Goal: Task Accomplishment & Management: Manage account settings

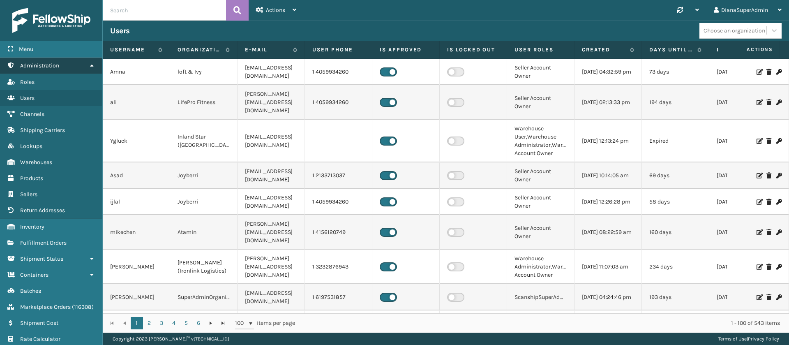
click at [81, 61] on link "Administration" at bounding box center [51, 66] width 102 height 16
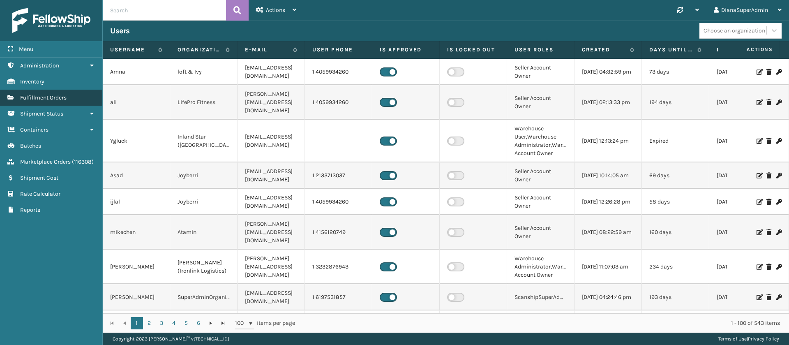
click at [77, 95] on link "Fulfillment Orders" at bounding box center [51, 98] width 102 height 16
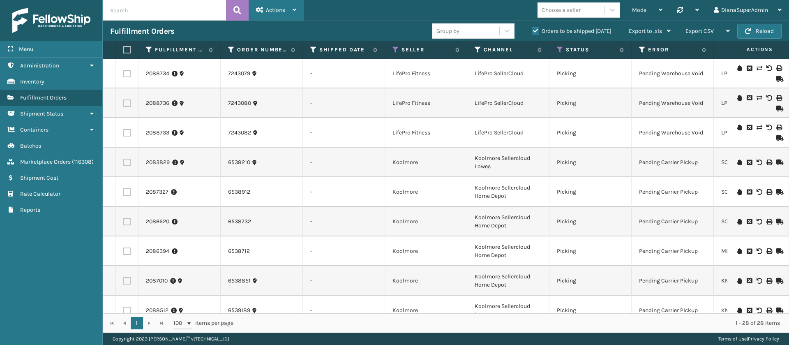
click at [287, 7] on div "Actions" at bounding box center [276, 10] width 40 height 21
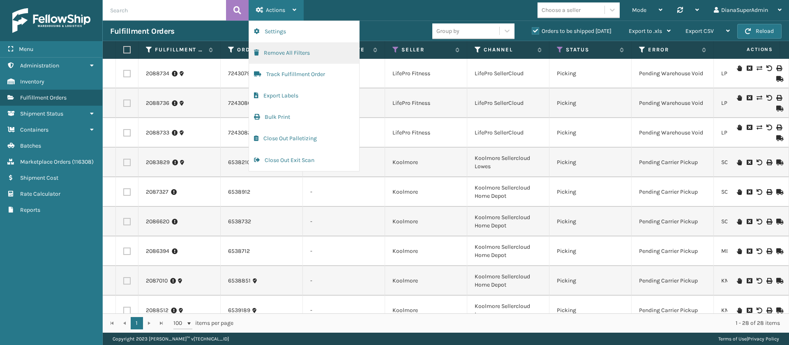
click at [299, 53] on button "Remove All Filters" at bounding box center [304, 52] width 110 height 21
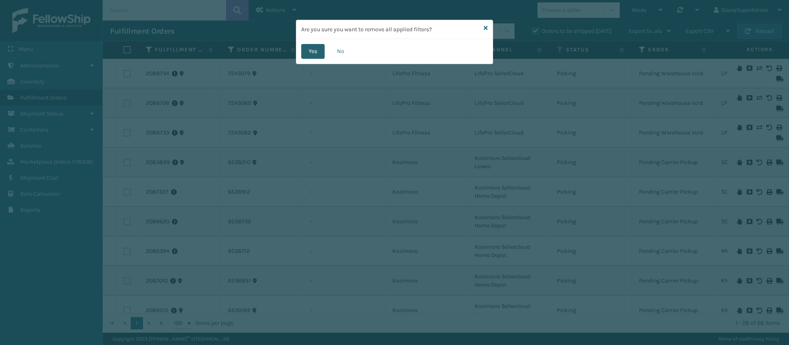
click at [316, 53] on button "Yes" at bounding box center [312, 51] width 23 height 15
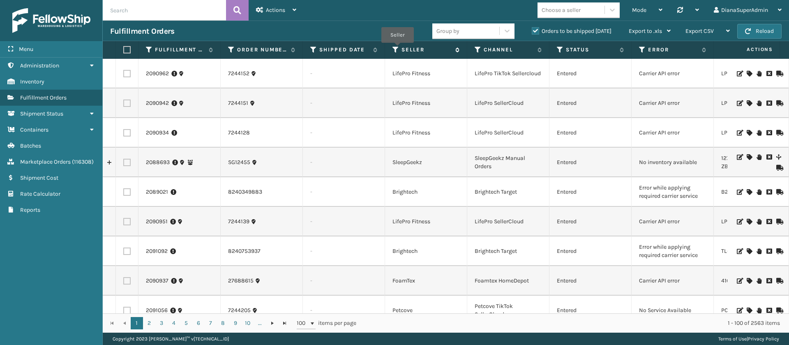
click at [397, 49] on icon at bounding box center [396, 49] width 7 height 7
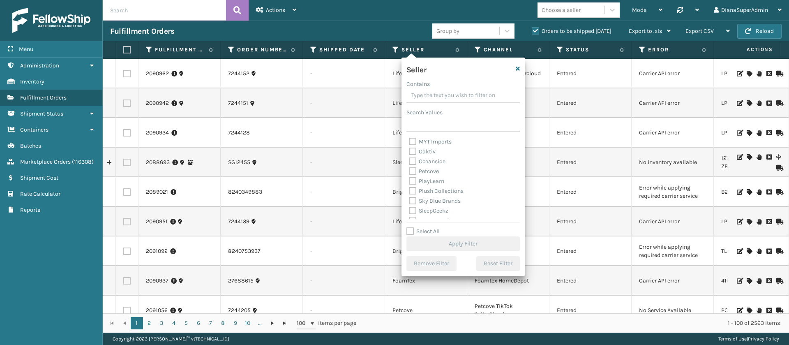
scroll to position [263, 0]
click at [405, 228] on div "Seller Contains Search Values AM Trading Arosa Trading Atamin Bebe Bask Belvede…" at bounding box center [463, 167] width 123 height 218
click at [410, 230] on label "Select All" at bounding box center [423, 231] width 33 height 7
click at [410, 227] on input "Select All" at bounding box center [468, 227] width 123 height 1
checkbox input "true"
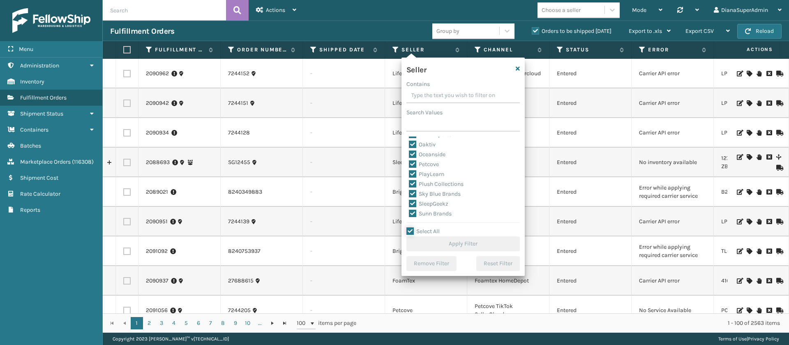
checkbox input "true"
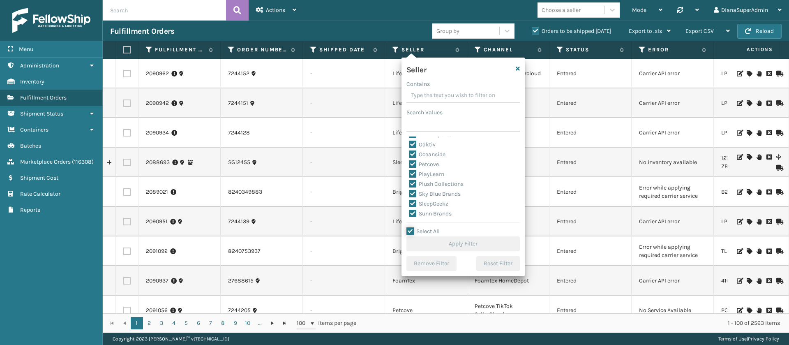
checkbox input "true"
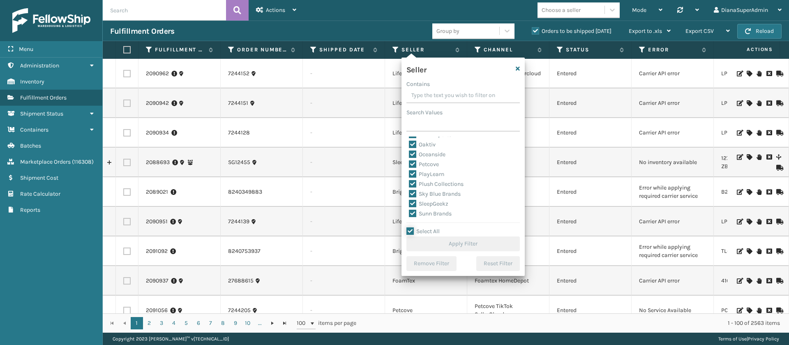
checkbox input "true"
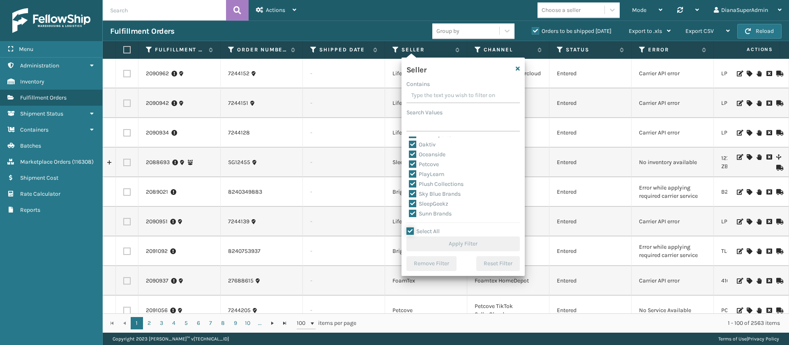
checkbox input "true"
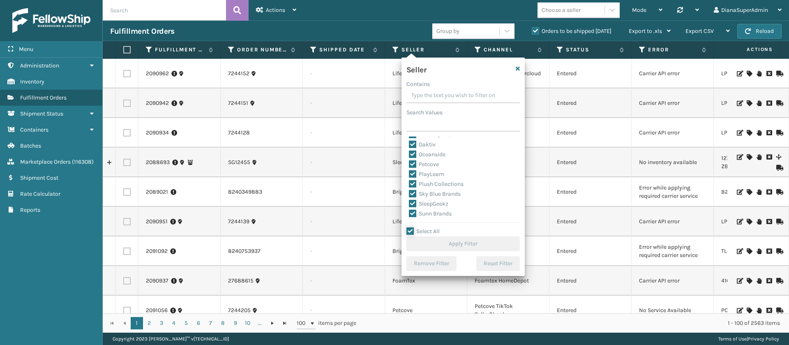
checkbox input "true"
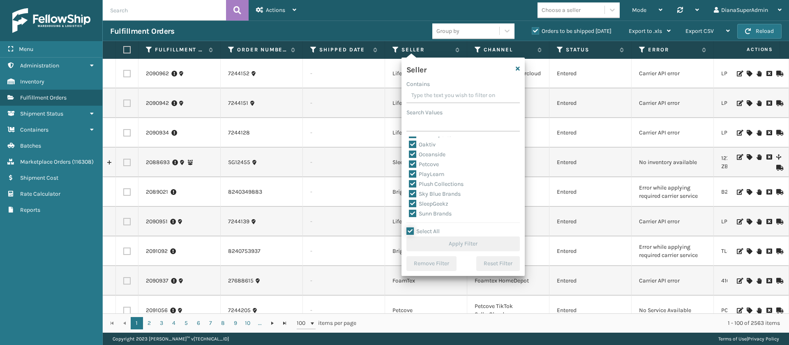
checkbox input "true"
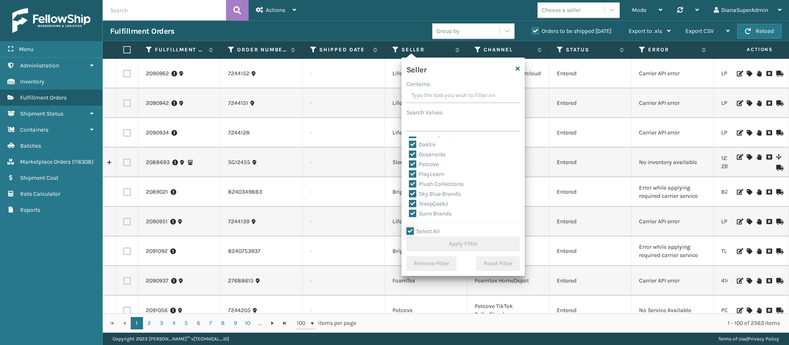
checkbox input "true"
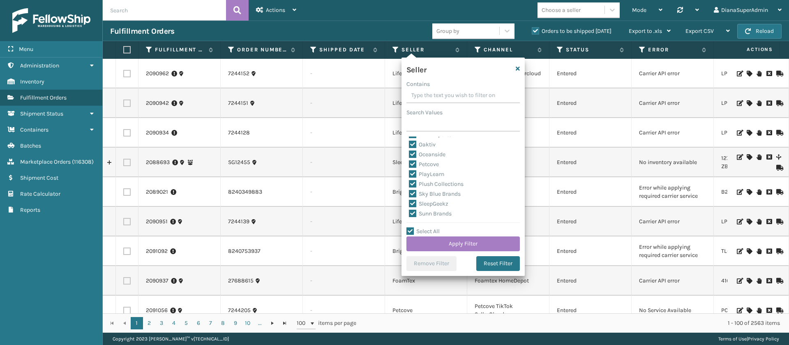
click at [414, 203] on label "SleepGeekz" at bounding box center [428, 203] width 39 height 7
click at [410, 203] on input "SleepGeekz" at bounding box center [409, 201] width 0 height 5
checkbox input "false"
click at [456, 246] on button "Apply Filter" at bounding box center [463, 243] width 113 height 15
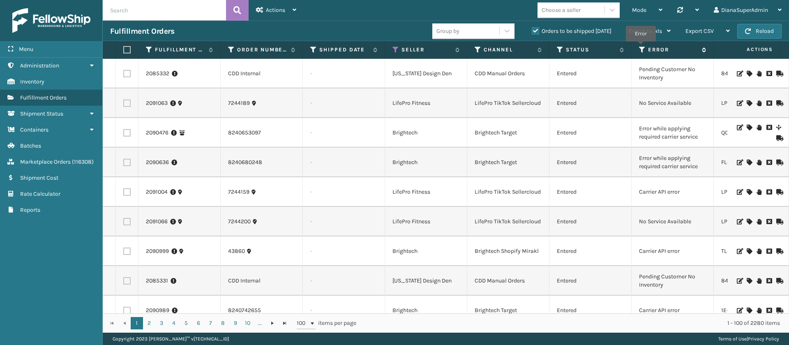
click at [641, 48] on icon at bounding box center [642, 49] width 7 height 7
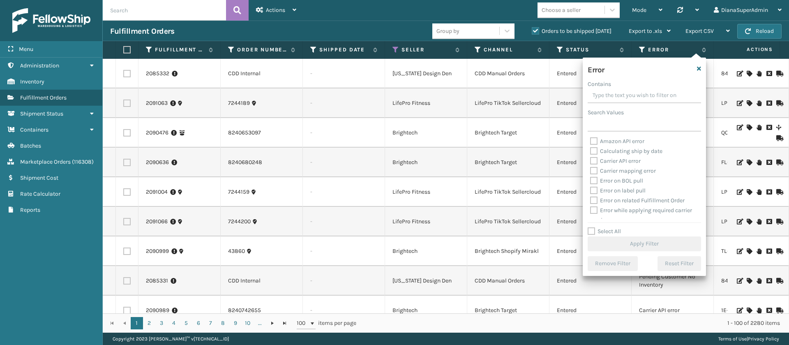
scroll to position [43, 0]
click at [591, 232] on label "Select All" at bounding box center [604, 231] width 33 height 7
click at [591, 227] on input "Select All" at bounding box center [649, 227] width 123 height 1
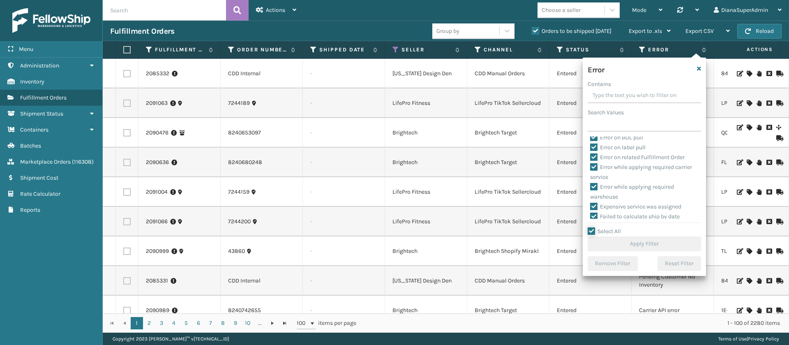
checkbox input "true"
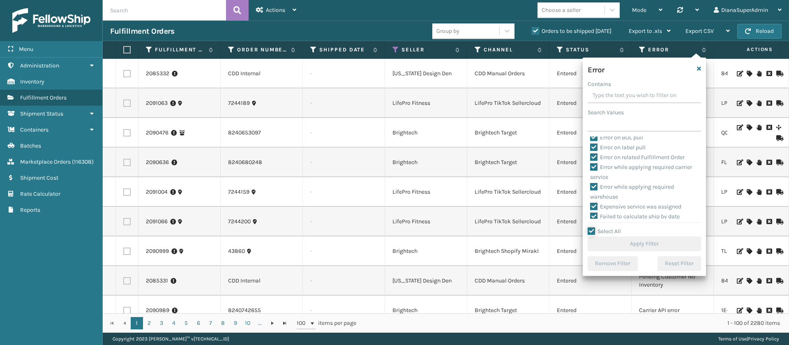
checkbox input "true"
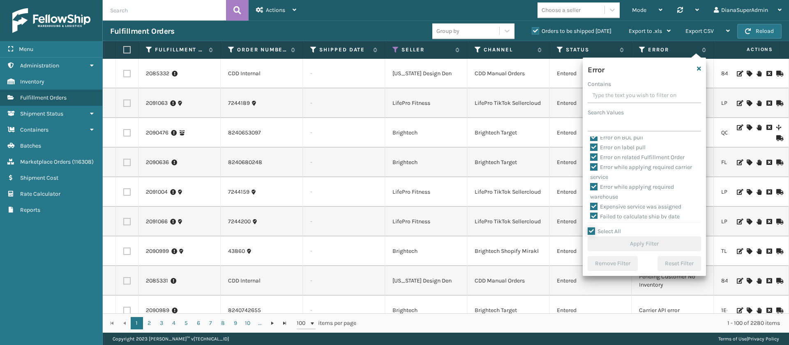
checkbox input "true"
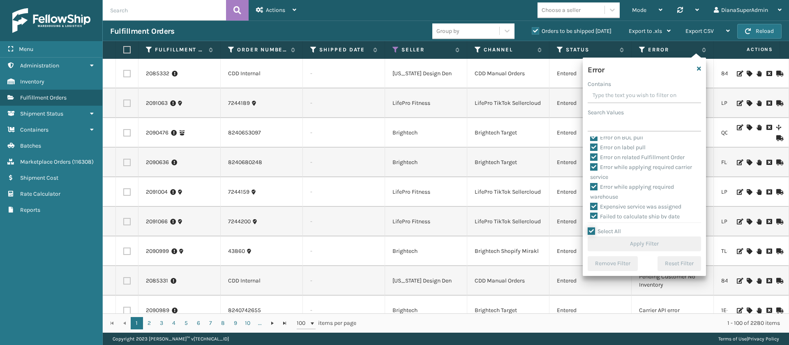
checkbox input "true"
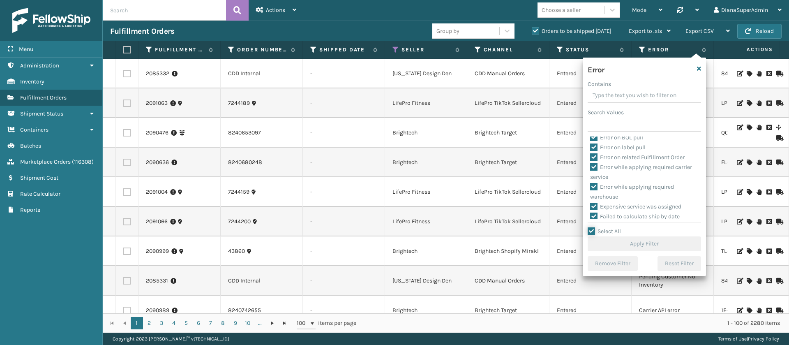
checkbox input "true"
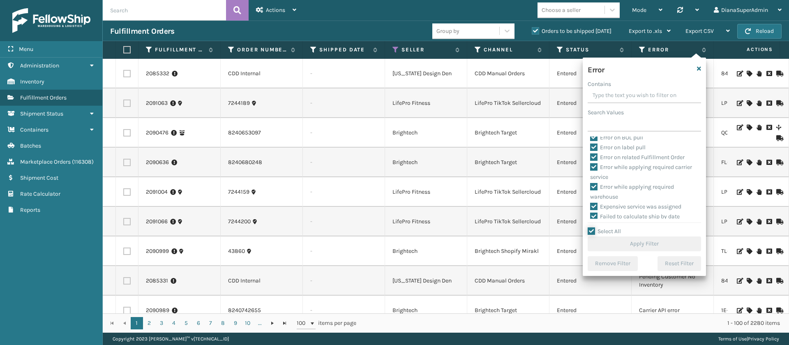
checkbox input "true"
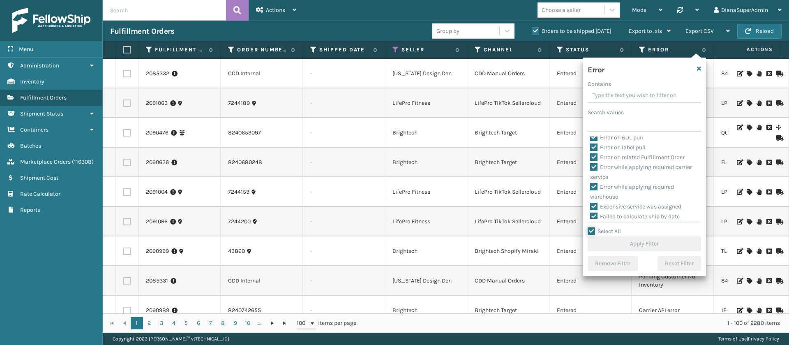
checkbox input "true"
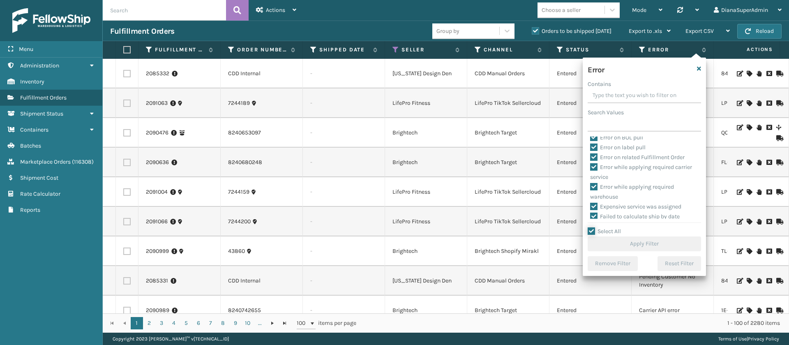
checkbox input "true"
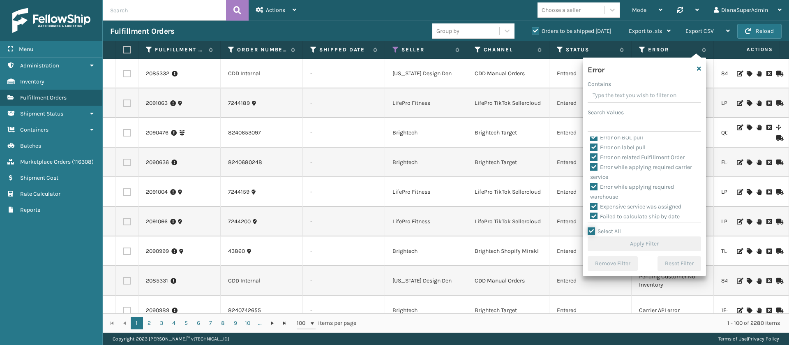
checkbox input "true"
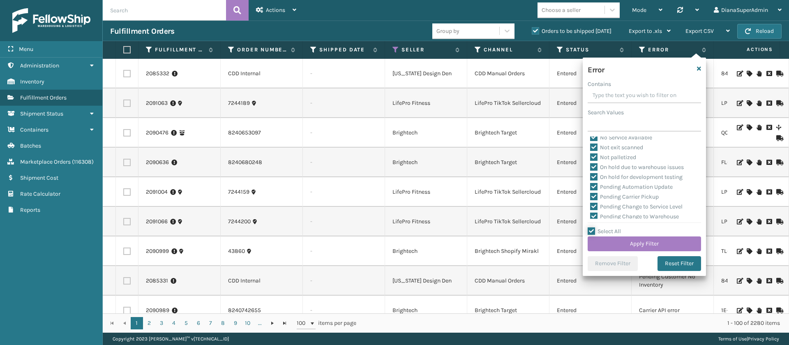
scroll to position [180, 0]
click at [593, 178] on label "Pending Automation Update" at bounding box center [631, 178] width 83 height 7
click at [591, 178] on input "Pending Automation Update" at bounding box center [590, 176] width 0 height 5
checkbox input "false"
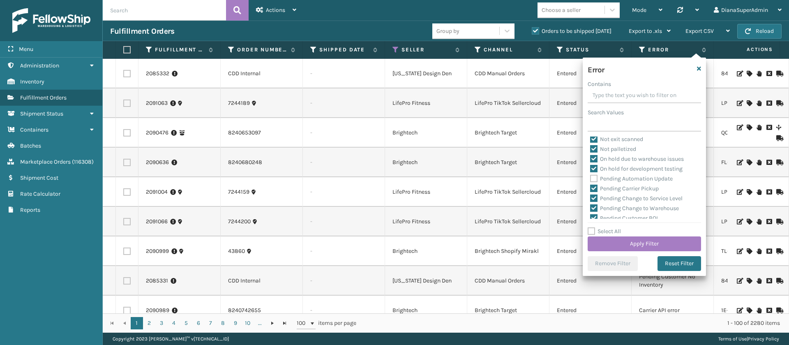
click at [593, 188] on label "Pending Carrier Pickup" at bounding box center [624, 188] width 69 height 7
click at [591, 188] on input "Pending Carrier Pickup" at bounding box center [590, 186] width 0 height 5
checkbox input "false"
click at [593, 199] on label "Pending Change to Service Level" at bounding box center [636, 198] width 93 height 7
click at [591, 199] on input "Pending Change to Service Level" at bounding box center [590, 196] width 0 height 5
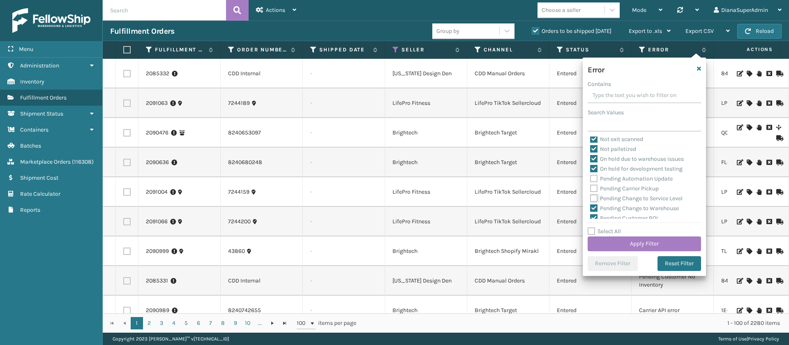
checkbox input "false"
click at [596, 161] on label "Pending Change to Warehouse" at bounding box center [634, 159] width 89 height 7
click at [591, 160] on input "Pending Change to Warehouse" at bounding box center [590, 157] width 0 height 5
checkbox input "false"
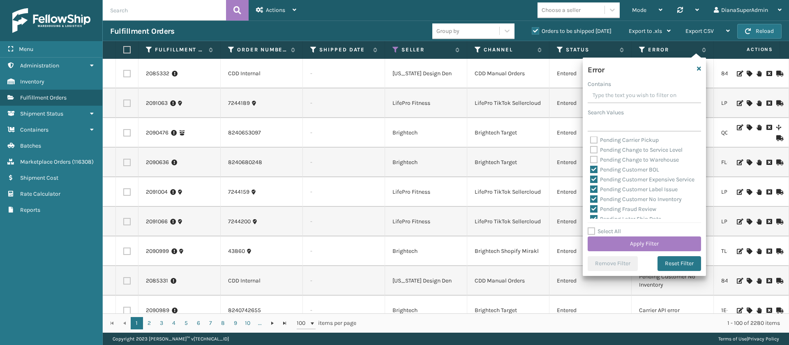
click at [595, 171] on label "Pending Customer BOL" at bounding box center [624, 169] width 69 height 7
click at [591, 170] on input "Pending Customer BOL" at bounding box center [590, 167] width 0 height 5
checkbox input "false"
click at [595, 182] on label "Pending Customer Expensive Service" at bounding box center [642, 179] width 104 height 7
click at [591, 180] on input "Pending Customer Expensive Service" at bounding box center [590, 177] width 0 height 5
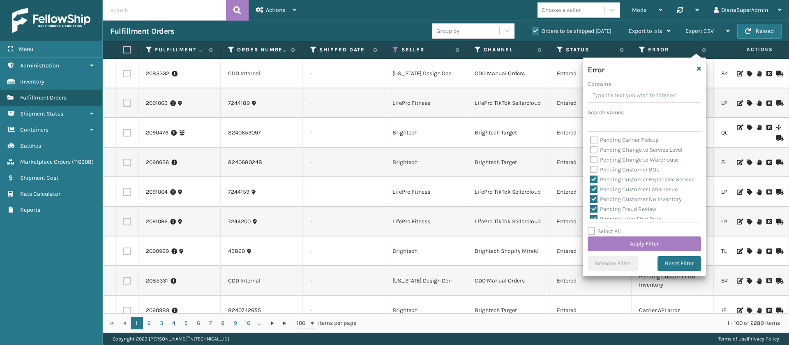
checkbox input "false"
click at [595, 139] on label "Pending Customer Label Issue" at bounding box center [634, 135] width 88 height 7
click at [591, 136] on input "Pending Customer Label Issue" at bounding box center [590, 133] width 0 height 5
checkbox input "false"
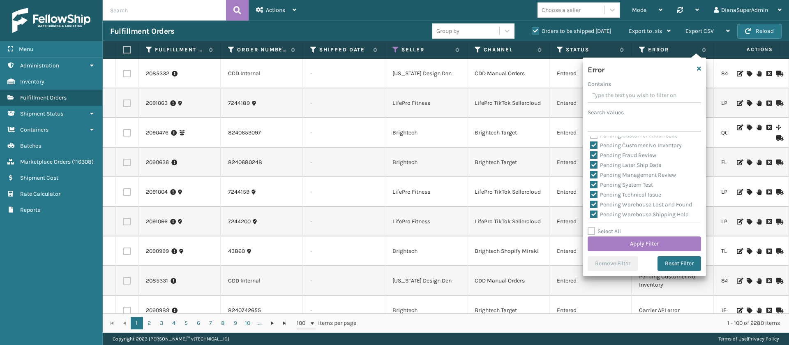
click at [595, 149] on label "Pending Customer No Inventory" at bounding box center [636, 145] width 92 height 7
click at [591, 146] on input "Pending Customer No Inventory" at bounding box center [590, 143] width 0 height 5
checkbox input "false"
click at [595, 159] on label "Pending Fraud Review" at bounding box center [623, 155] width 66 height 7
click at [591, 156] on input "Pending Fraud Review" at bounding box center [590, 152] width 0 height 5
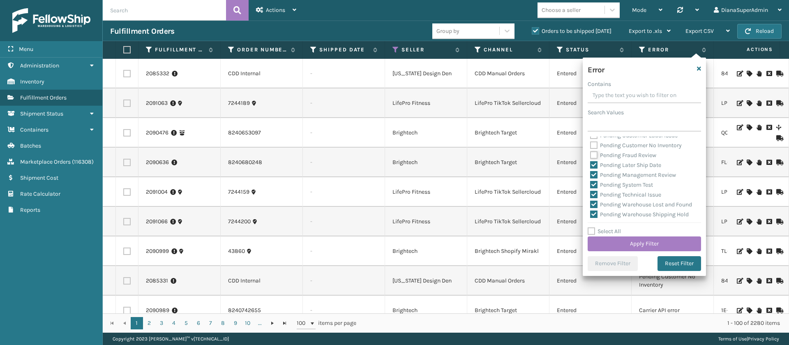
checkbox input "false"
click at [594, 169] on label "Pending Later Ship Date" at bounding box center [625, 165] width 71 height 7
click at [591, 166] on input "Pending Later Ship Date" at bounding box center [590, 162] width 0 height 5
checkbox input "false"
click at [594, 178] on label "Pending Management Review" at bounding box center [633, 174] width 86 height 7
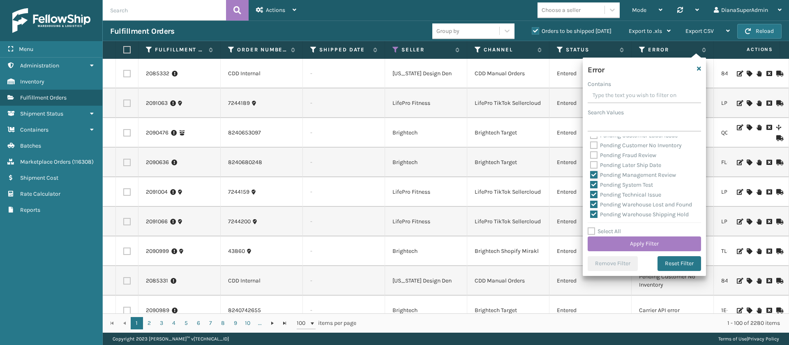
click at [591, 176] on input "Pending Management Review" at bounding box center [590, 172] width 0 height 5
checkbox input "false"
click at [594, 188] on label "Pending System Test" at bounding box center [621, 184] width 63 height 7
click at [591, 185] on input "Pending System Test" at bounding box center [590, 182] width 0 height 5
checkbox input "false"
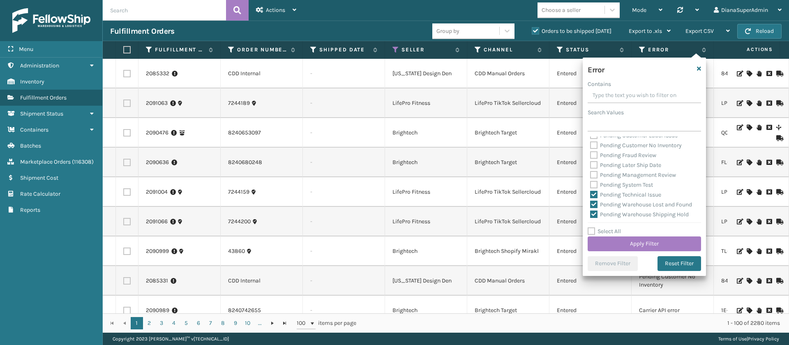
click at [594, 198] on label "Pending Technical Issue" at bounding box center [625, 194] width 71 height 7
click at [591, 195] on input "Pending Technical Issue" at bounding box center [590, 192] width 0 height 5
checkbox input "false"
click at [595, 165] on label "Pending Warehouse Lost and Found" at bounding box center [641, 161] width 102 height 7
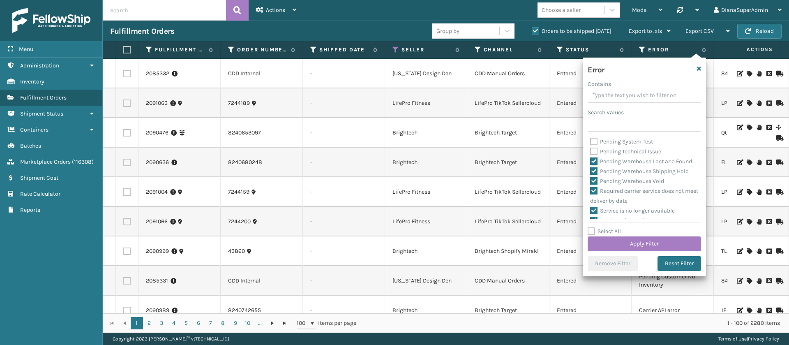
click at [591, 162] on input "Pending Warehouse Lost and Found" at bounding box center [590, 159] width 0 height 5
checkbox input "false"
click at [595, 175] on label "Pending Warehouse Shipping Hold" at bounding box center [639, 171] width 99 height 7
click at [591, 172] on input "Pending Warehouse Shipping Hold" at bounding box center [590, 169] width 0 height 5
checkbox input "false"
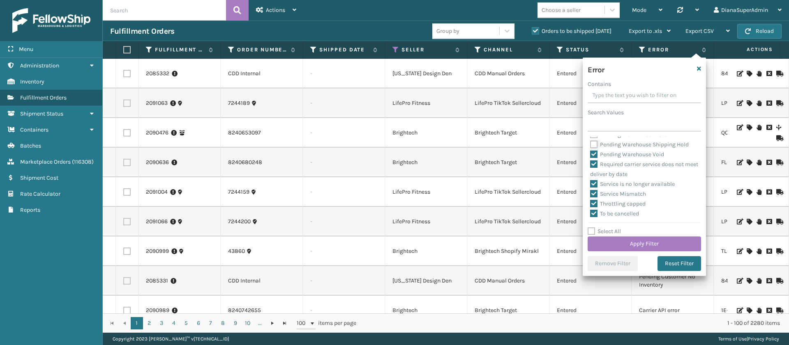
scroll to position [372, 0]
click at [596, 158] on label "Pending Warehouse Void" at bounding box center [627, 154] width 74 height 7
click at [591, 155] on input "Pending Warehouse Void" at bounding box center [590, 152] width 0 height 5
checkbox input "false"
click at [657, 248] on button "Apply Filter" at bounding box center [644, 243] width 113 height 15
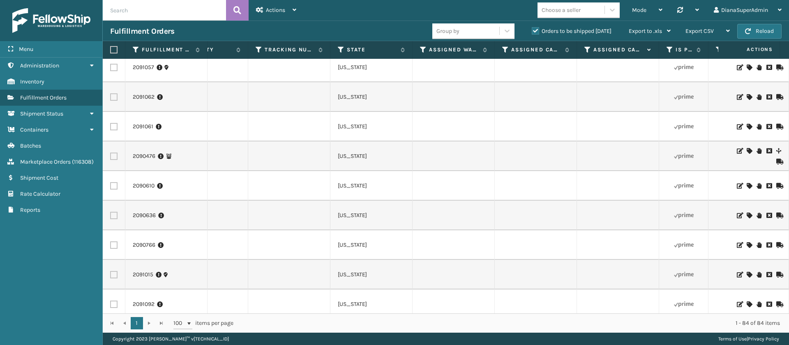
scroll to position [0, 0]
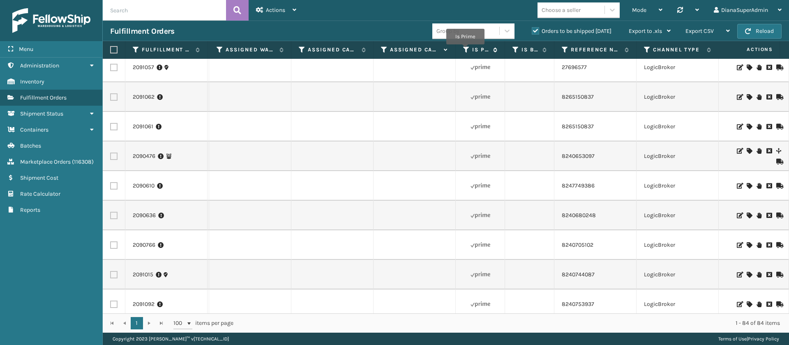
click at [465, 50] on icon at bounding box center [466, 49] width 7 height 7
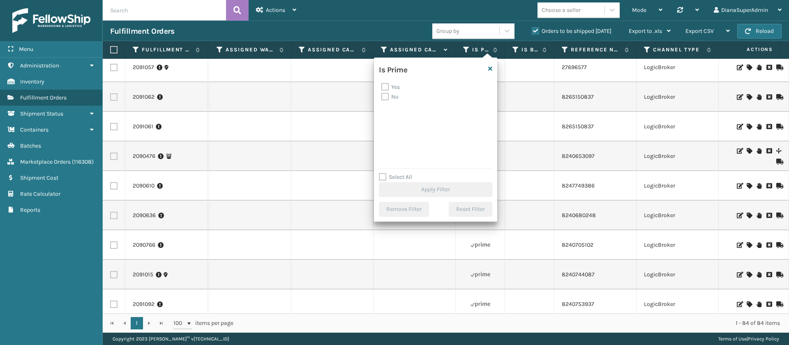
click at [382, 96] on label "No" at bounding box center [390, 96] width 17 height 7
click at [382, 96] on input "No" at bounding box center [382, 94] width 0 height 5
checkbox input "true"
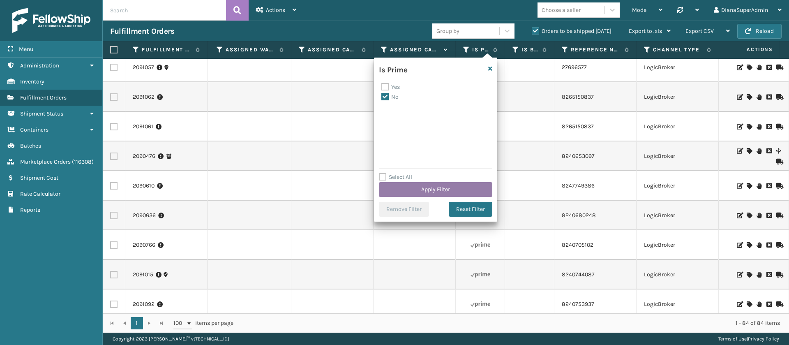
click at [473, 185] on button "Apply Filter" at bounding box center [435, 189] width 113 height 15
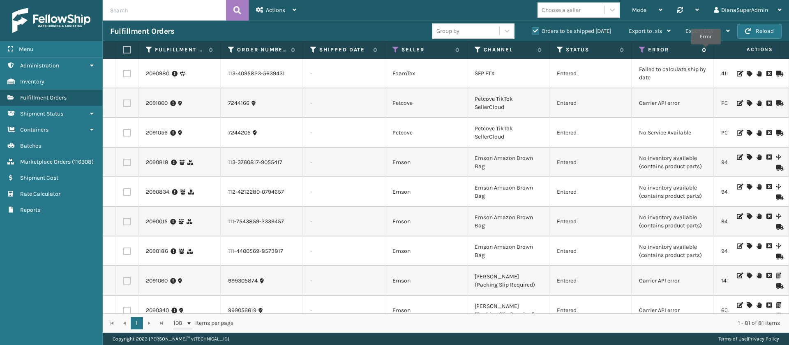
click at [706, 50] on icon at bounding box center [703, 49] width 7 height 5
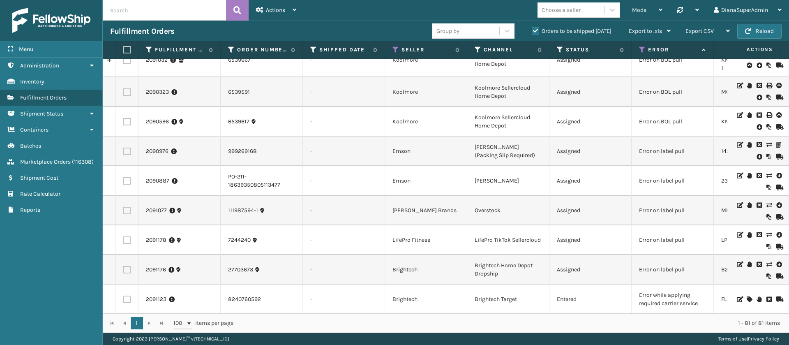
scroll to position [1267, 0]
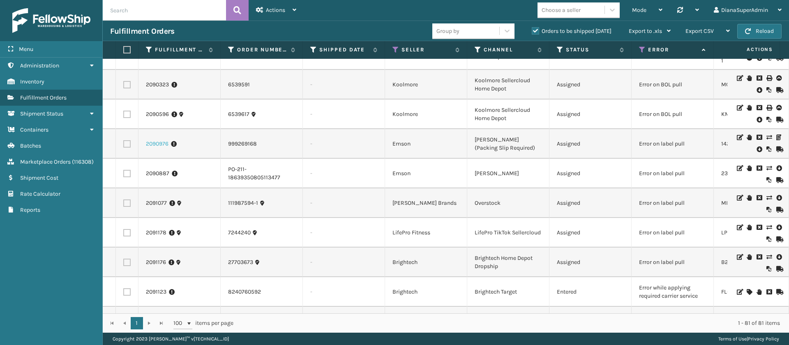
click at [155, 144] on link "2090976" at bounding box center [157, 144] width 23 height 8
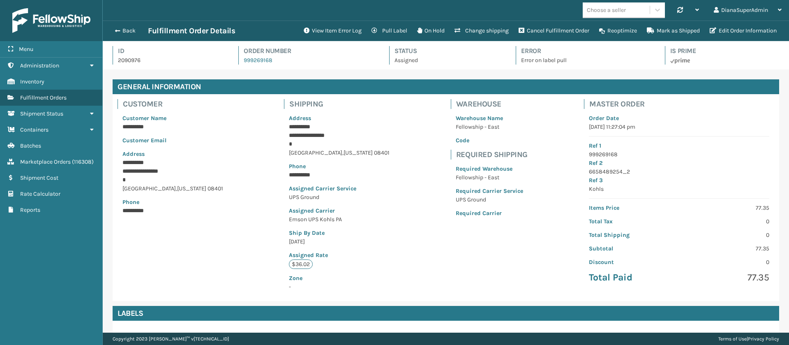
scroll to position [41098, 40431]
click at [330, 32] on button "View Item Error Log" at bounding box center [333, 31] width 68 height 16
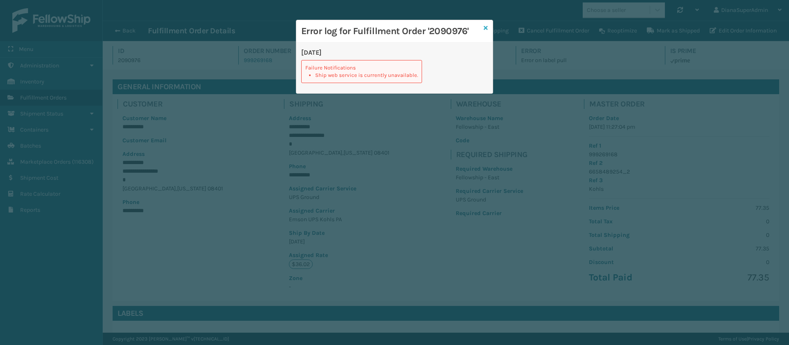
click at [487, 29] on icon at bounding box center [486, 28] width 4 height 6
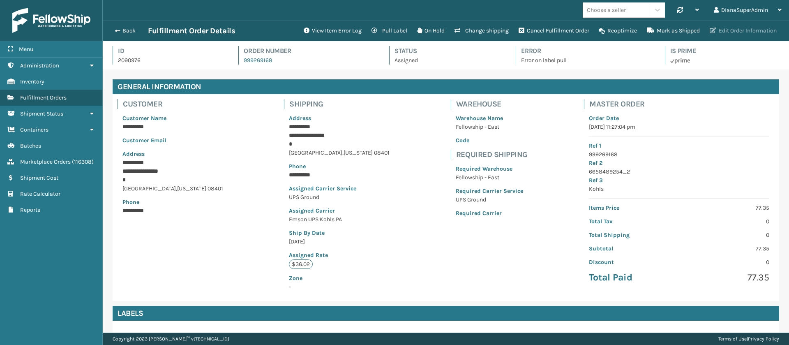
click at [744, 26] on button "Edit Order Information" at bounding box center [743, 31] width 77 height 16
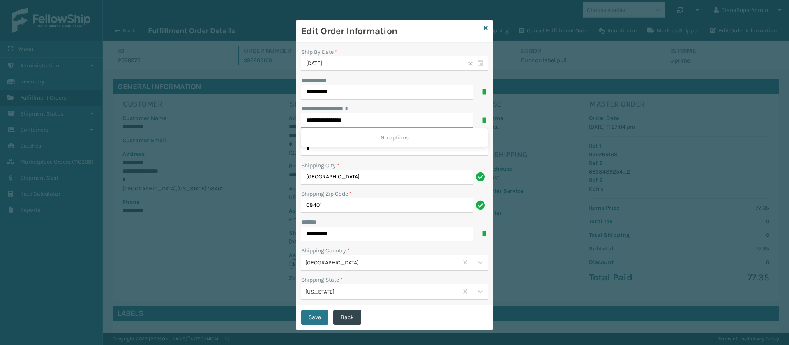
click at [314, 121] on input "**********" at bounding box center [387, 120] width 172 height 15
click at [370, 192] on div "Shipping Zip Code *" at bounding box center [394, 194] width 187 height 9
click at [344, 204] on input "08401" at bounding box center [387, 205] width 172 height 15
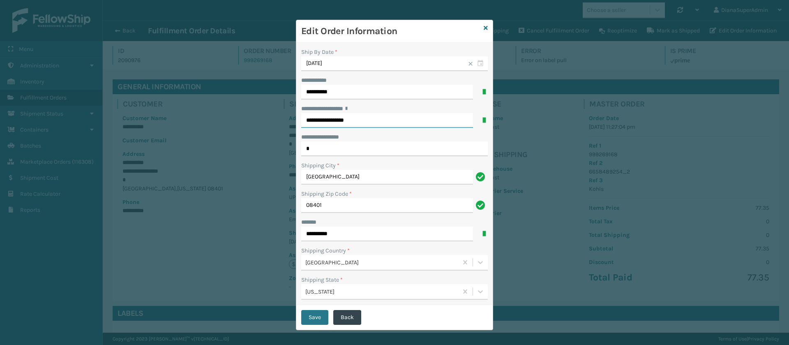
click at [327, 120] on input "**********" at bounding box center [387, 120] width 172 height 15
click at [317, 120] on input "**********" at bounding box center [387, 120] width 172 height 15
click at [338, 134] on div "[STREET_ADDRESS]" at bounding box center [394, 137] width 187 height 15
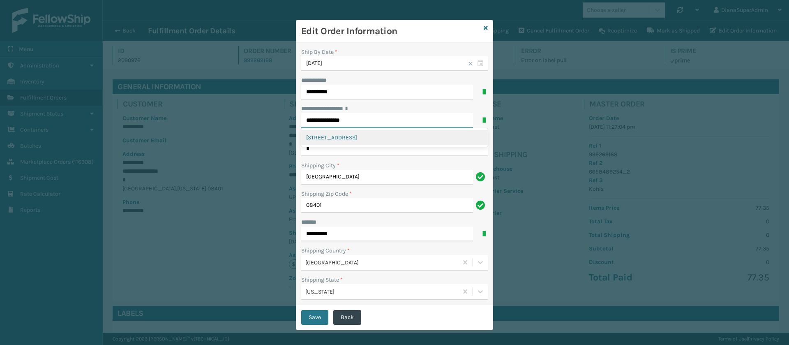
type input "**********"
type input "[GEOGRAPHIC_DATA]"
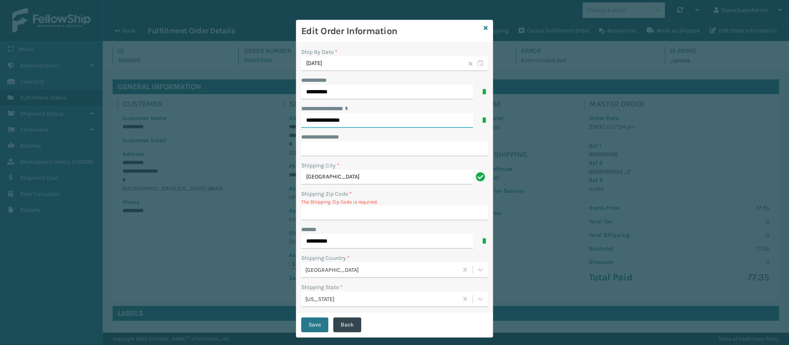
type input "08401-1070"
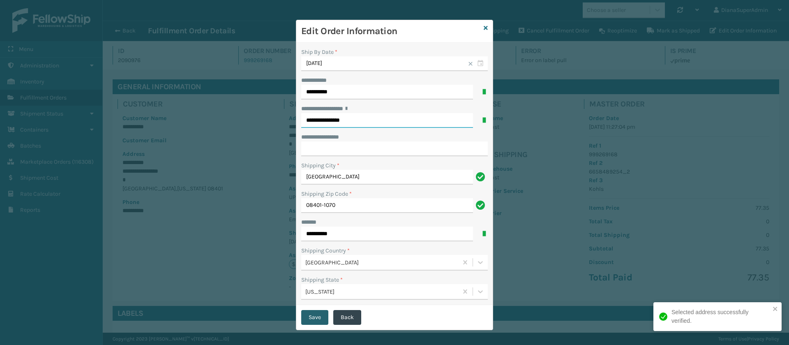
type input "**********"
click at [312, 317] on button "Save" at bounding box center [314, 317] width 27 height 15
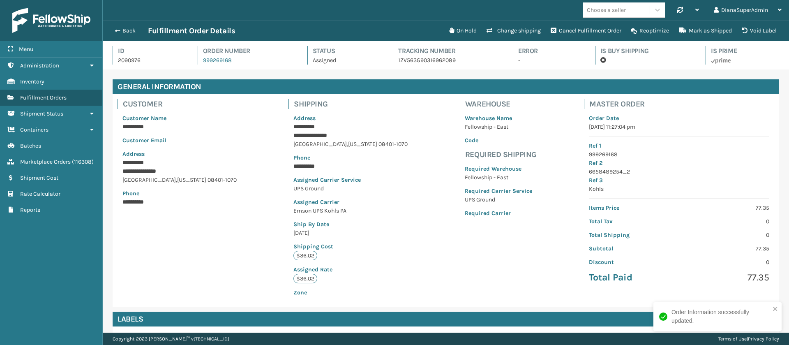
scroll to position [20, 687]
click at [129, 27] on button "Back" at bounding box center [129, 30] width 38 height 7
click at [132, 29] on button "Back" at bounding box center [129, 30] width 38 height 7
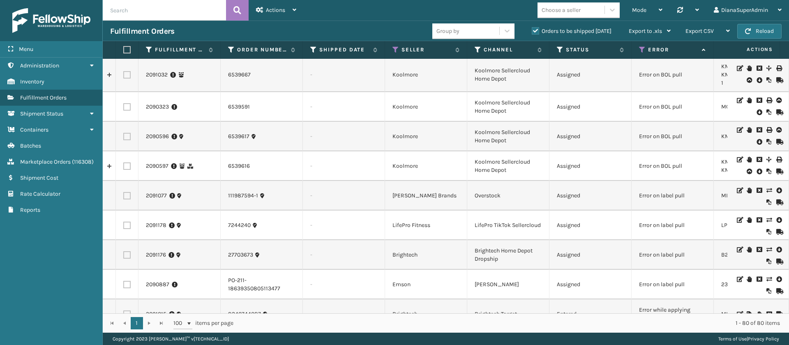
scroll to position [1214, 0]
click at [155, 199] on link "2091077" at bounding box center [156, 197] width 21 height 8
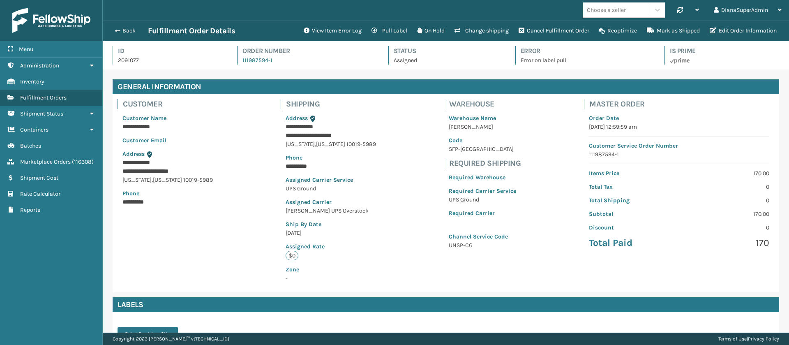
scroll to position [20, 687]
click at [331, 24] on button "View Item Error Log" at bounding box center [333, 31] width 68 height 16
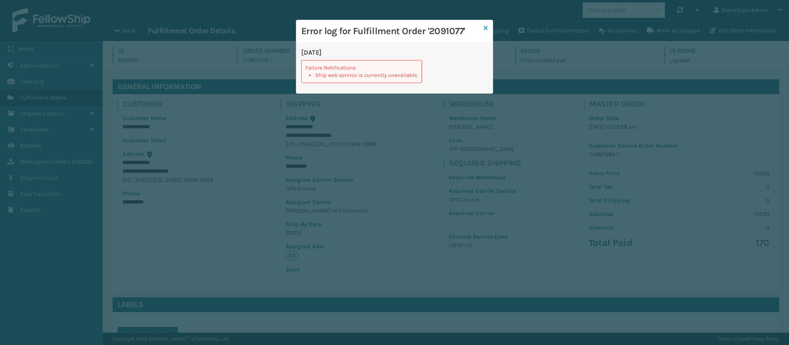
click at [487, 28] on icon at bounding box center [486, 28] width 4 height 6
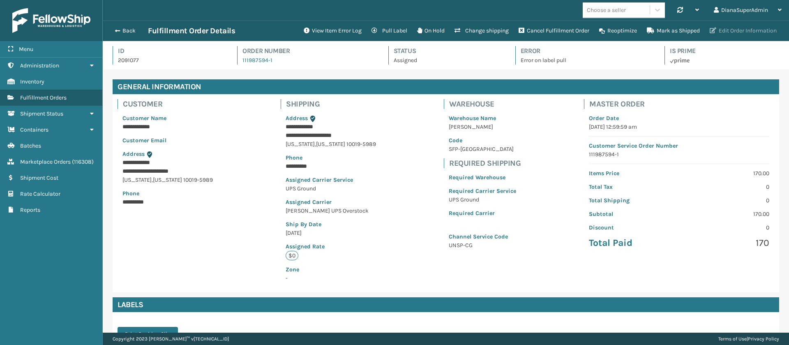
click at [740, 38] on button "Edit Order Information" at bounding box center [743, 31] width 77 height 16
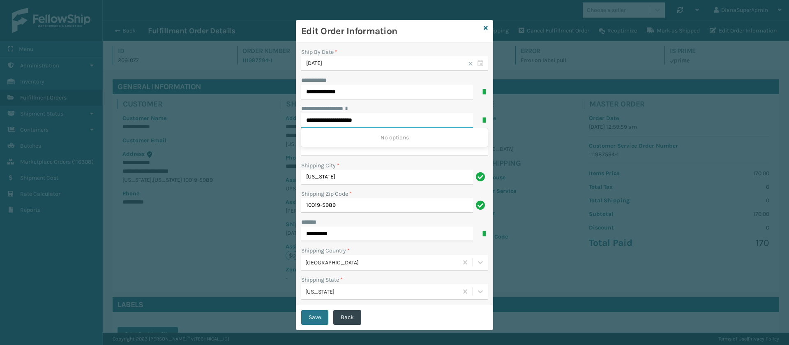
drag, startPoint x: 378, startPoint y: 118, endPoint x: 343, endPoint y: 119, distance: 35.4
click at [343, 119] on input "**********" at bounding box center [387, 120] width 172 height 15
type input "**********"
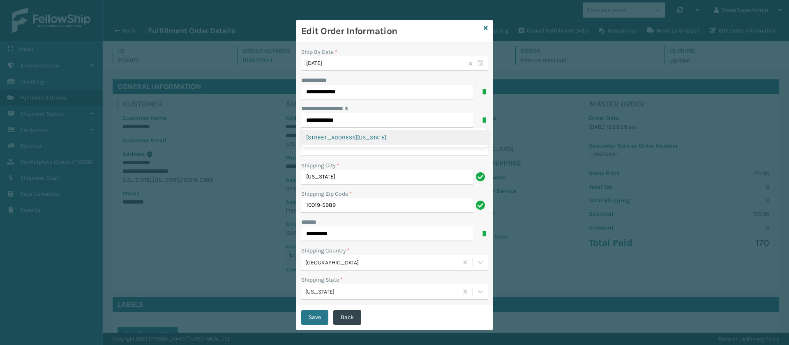
click at [354, 157] on div "**********" at bounding box center [394, 174] width 197 height 262
click at [338, 142] on input "**********" at bounding box center [394, 148] width 187 height 15
paste input "********"
type input "********"
click at [308, 320] on button "Save" at bounding box center [314, 317] width 27 height 15
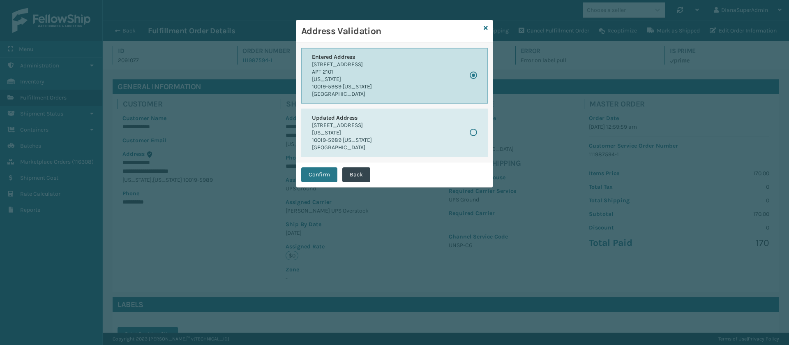
click at [415, 95] on button "Entered Address [STREET_ADDRESS][US_STATE][US_STATE]" at bounding box center [394, 76] width 187 height 56
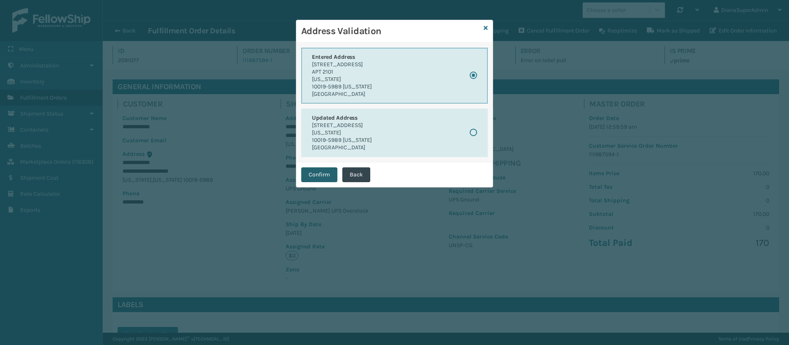
click at [327, 172] on button "Confirm" at bounding box center [319, 174] width 36 height 15
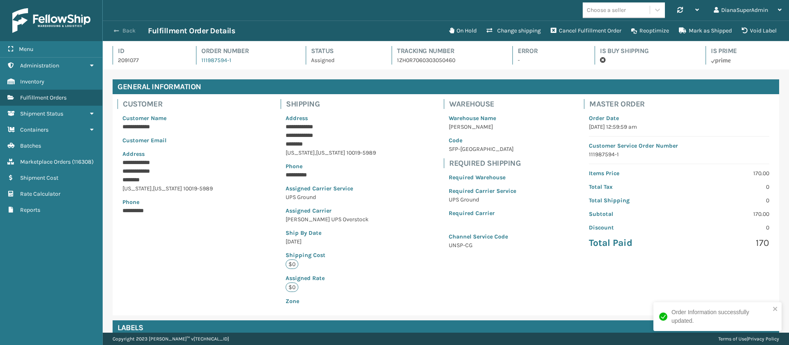
click at [115, 31] on span "button" at bounding box center [116, 31] width 5 height 6
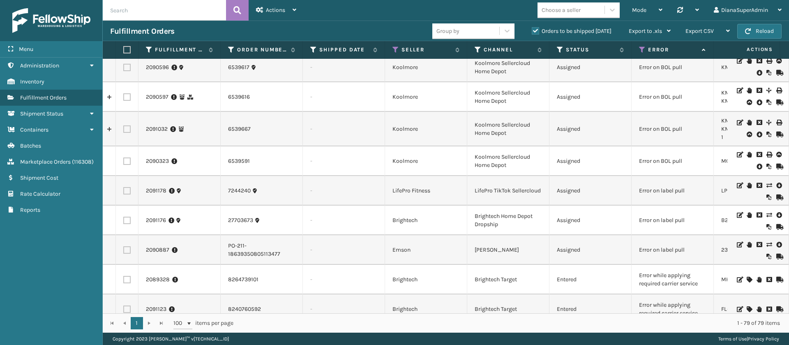
scroll to position [1220, 0]
click at [148, 189] on link "2091178" at bounding box center [156, 191] width 21 height 8
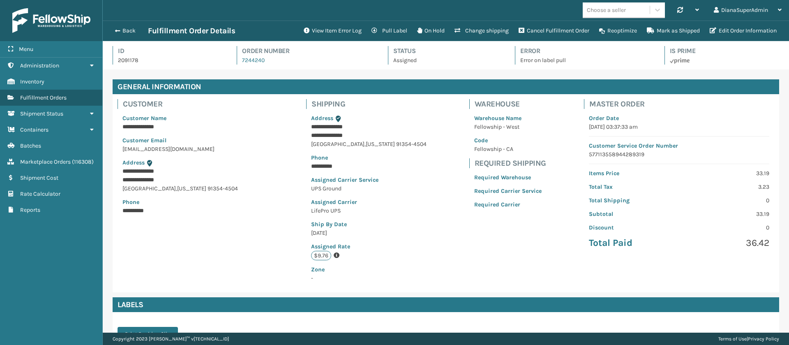
scroll to position [20, 687]
click at [328, 25] on button "View Item Error Log" at bounding box center [333, 31] width 68 height 16
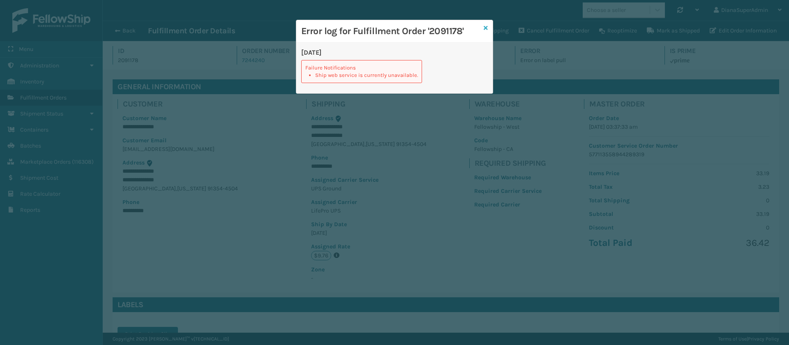
click at [485, 25] on icon at bounding box center [486, 28] width 4 height 6
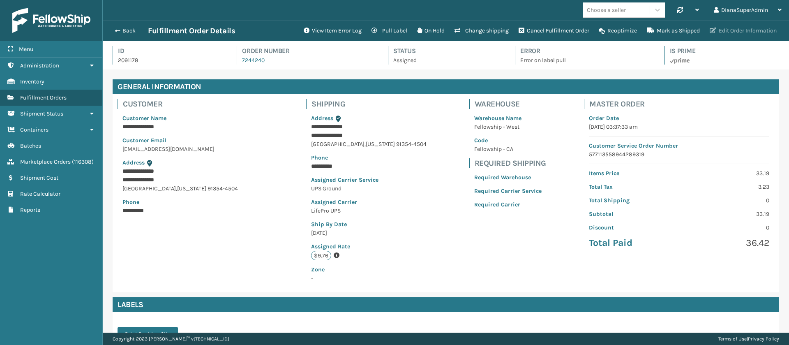
click at [748, 36] on button "Edit Order Information" at bounding box center [743, 31] width 77 height 16
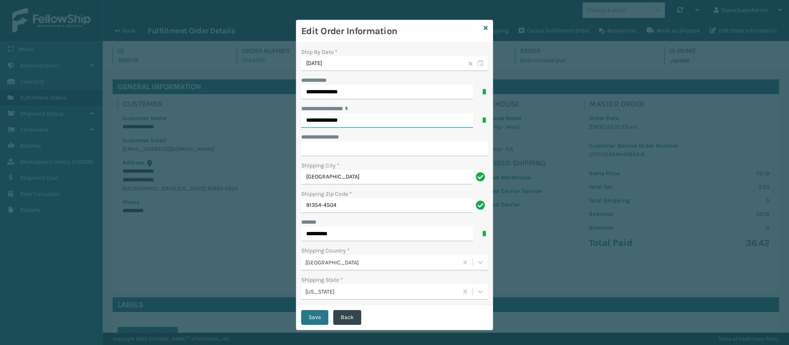
click at [361, 118] on input "**********" at bounding box center [387, 120] width 172 height 15
click at [259, 57] on div "**********" at bounding box center [394, 172] width 789 height 345
click at [484, 29] on div "Edit Order Information" at bounding box center [394, 31] width 197 height 23
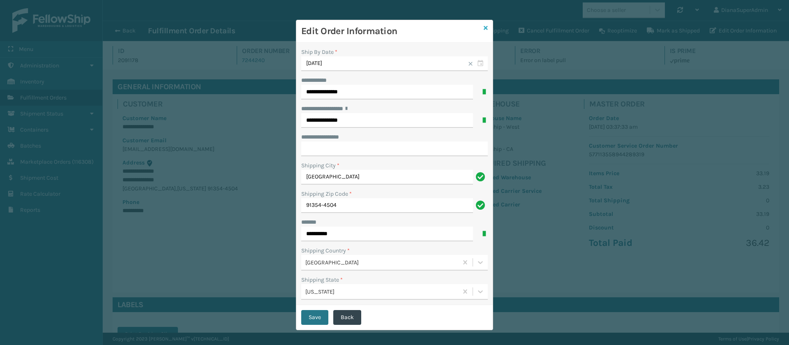
click at [484, 29] on icon at bounding box center [486, 28] width 4 height 6
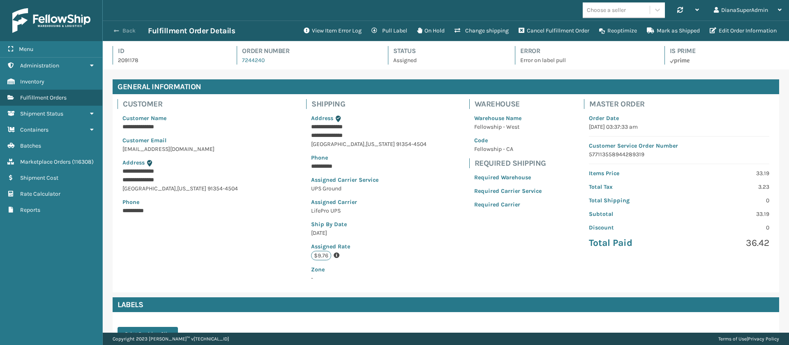
click at [118, 28] on span "button" at bounding box center [116, 31] width 5 height 6
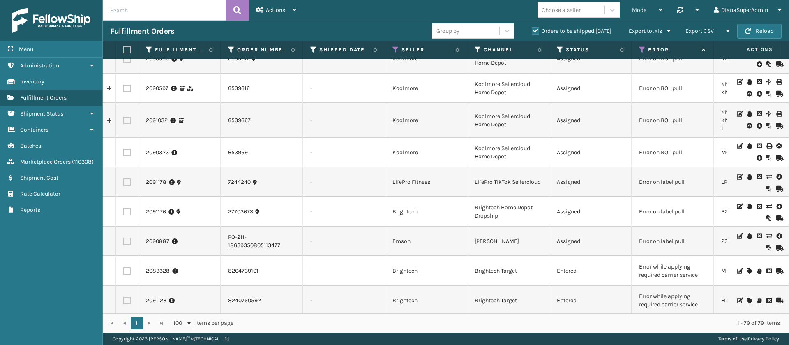
scroll to position [1229, 0]
click at [159, 207] on link "2091176" at bounding box center [156, 211] width 20 height 8
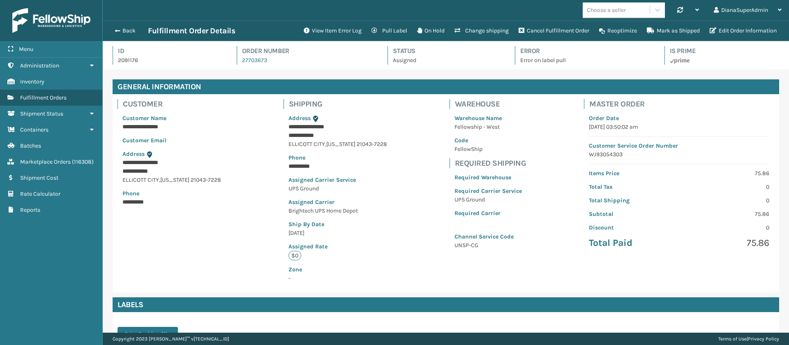
scroll to position [20, 687]
click at [336, 28] on button "View Item Error Log" at bounding box center [333, 31] width 68 height 16
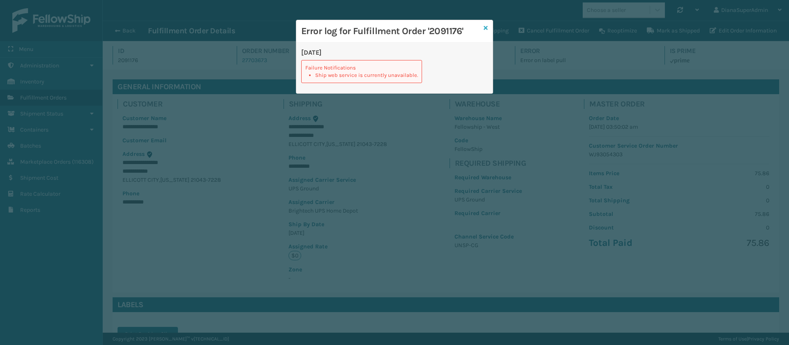
click at [487, 26] on icon at bounding box center [486, 28] width 4 height 6
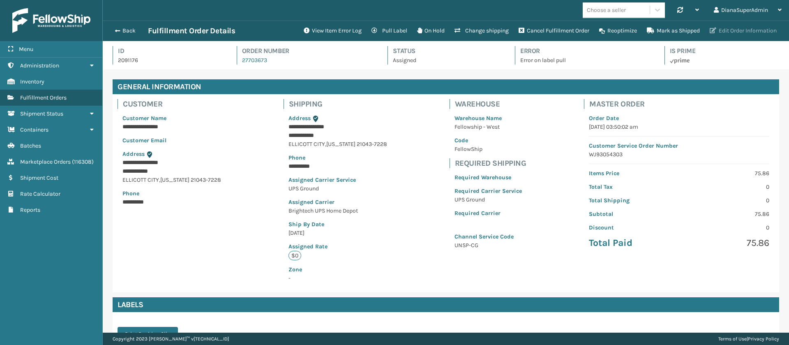
click at [736, 25] on button "Edit Order Information" at bounding box center [743, 31] width 77 height 16
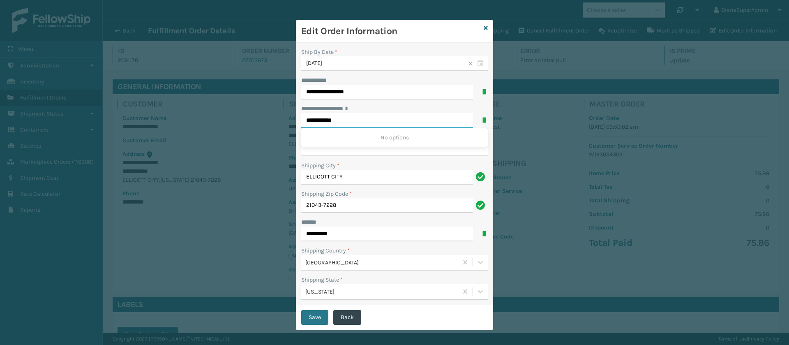
click at [364, 125] on input "**********" at bounding box center [387, 120] width 172 height 15
click at [484, 25] on icon at bounding box center [486, 28] width 4 height 6
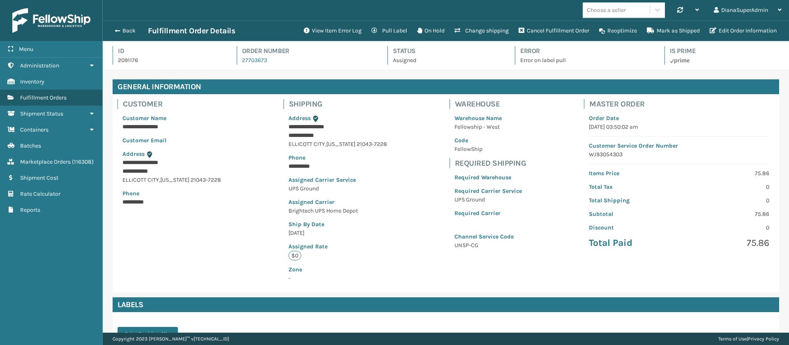
click at [124, 35] on div "Back Fulfillment Order Details" at bounding box center [204, 31] width 189 height 10
click at [128, 33] on button "Back" at bounding box center [129, 30] width 38 height 7
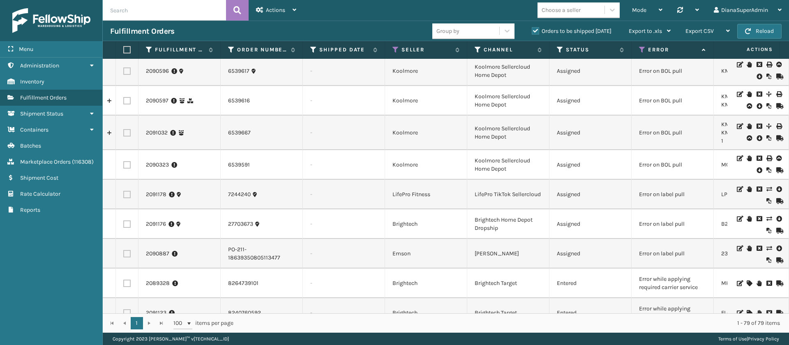
scroll to position [1300, 0]
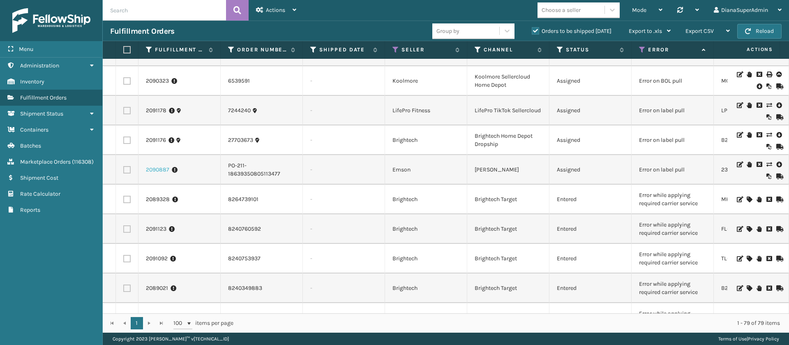
click at [158, 168] on link "2090887" at bounding box center [157, 170] width 23 height 8
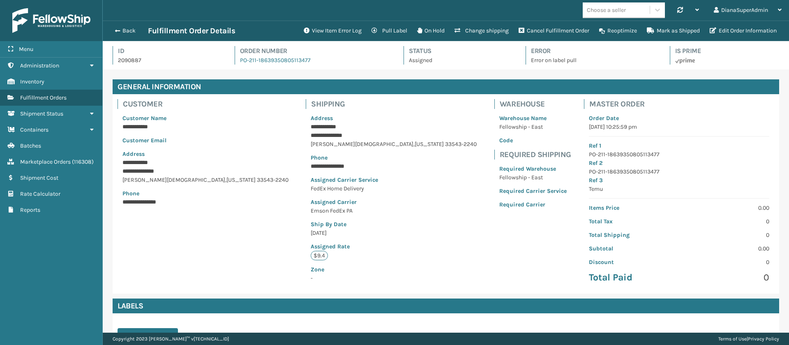
scroll to position [20, 687]
click at [312, 28] on button "View Item Error Log" at bounding box center [333, 31] width 68 height 16
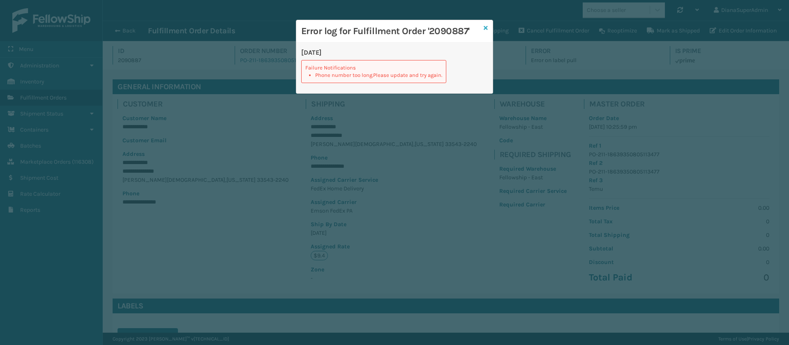
click at [486, 28] on icon at bounding box center [486, 28] width 4 height 6
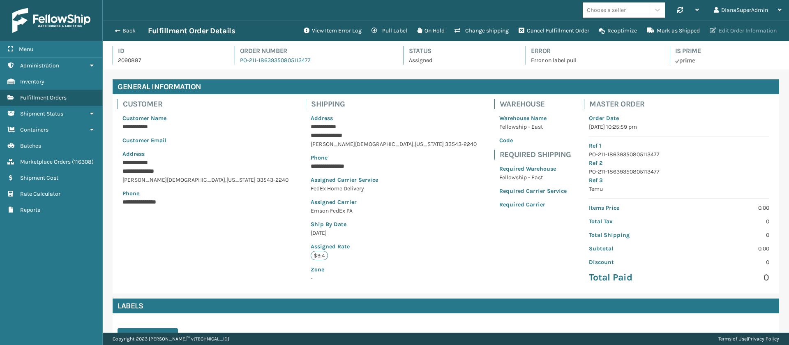
click at [743, 30] on button "Edit Order Information" at bounding box center [743, 31] width 77 height 16
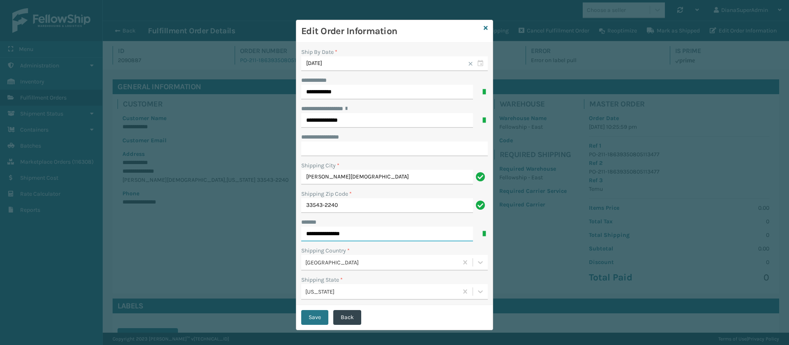
click at [354, 229] on input "**********" at bounding box center [387, 234] width 172 height 15
type input "**********"
click at [344, 149] on input "**********" at bounding box center [394, 148] width 187 height 15
paste input "*****"
type input "*****"
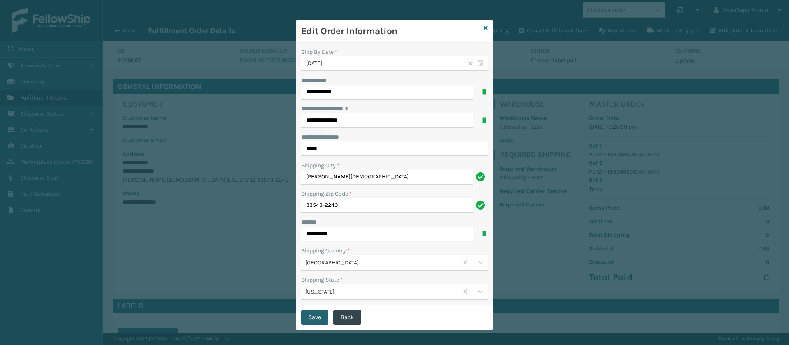
click at [306, 317] on button "Save" at bounding box center [314, 317] width 27 height 15
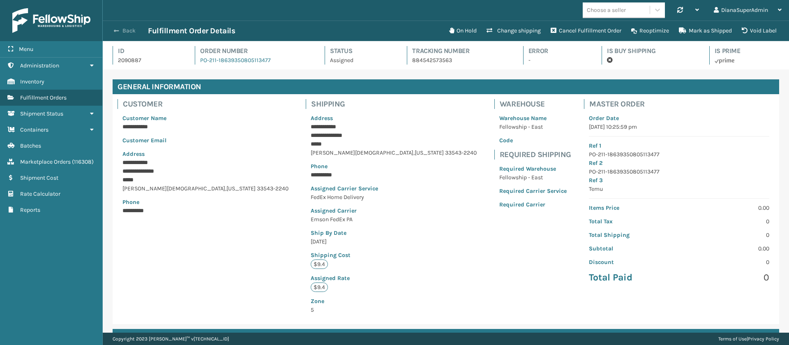
click at [120, 32] on button "Back" at bounding box center [129, 30] width 38 height 7
click at [120, 31] on button "Back" at bounding box center [129, 30] width 38 height 7
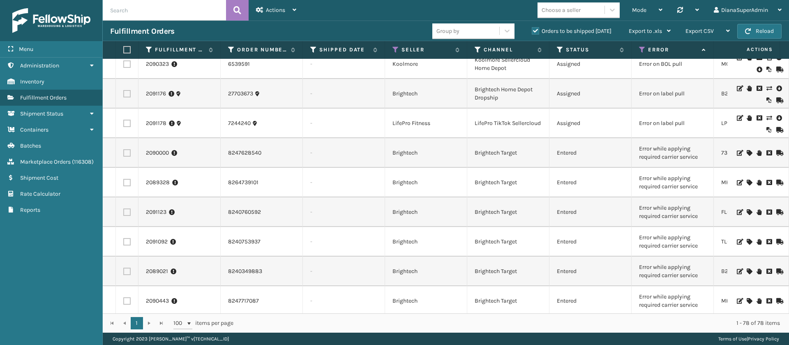
scroll to position [1318, 0]
click at [747, 149] on icon at bounding box center [749, 152] width 5 height 6
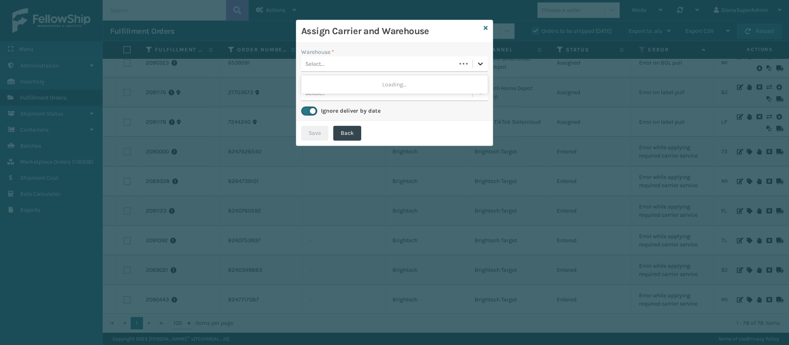
click at [479, 64] on icon at bounding box center [481, 64] width 8 height 8
click at [439, 81] on div "Fellowship - West" at bounding box center [394, 84] width 187 height 15
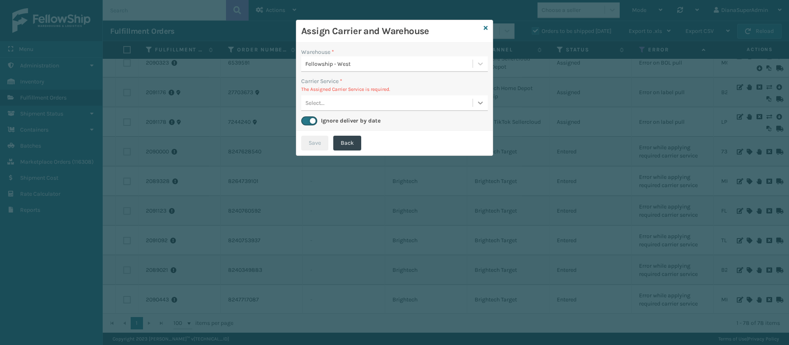
click at [486, 100] on div at bounding box center [480, 102] width 15 height 15
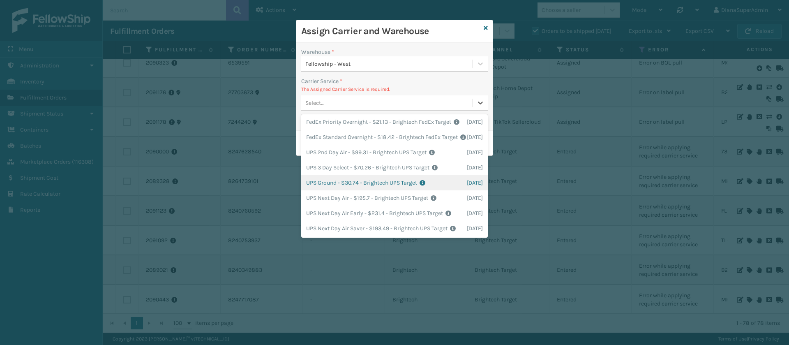
scroll to position [0, 0]
click at [342, 192] on div "FedEx Home Delivery - $7.95 - Brightech FedEx Target Shipping Cost $7.95 Surplu…" at bounding box center [394, 184] width 187 height 15
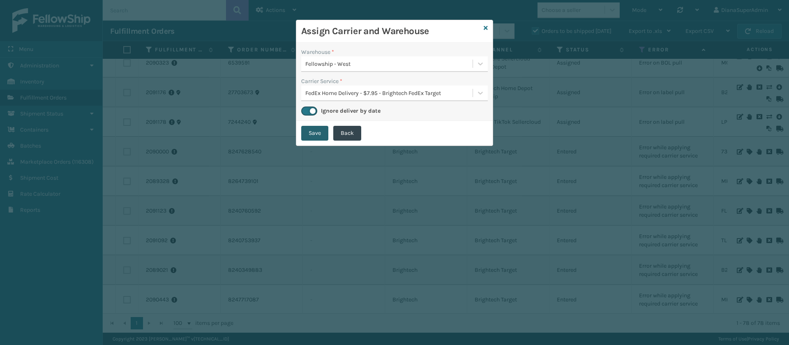
click at [319, 132] on button "Save" at bounding box center [314, 133] width 27 height 15
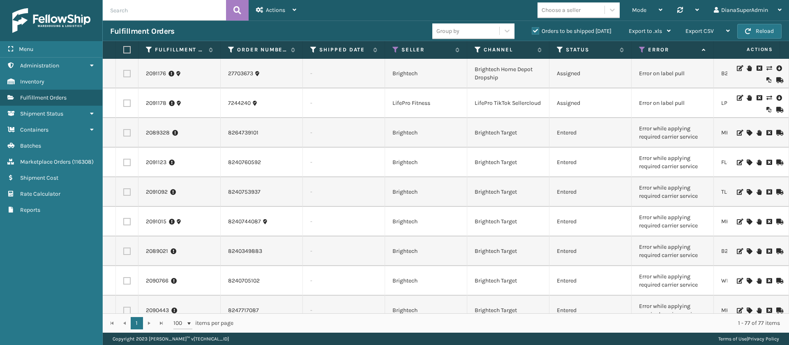
scroll to position [1338, 0]
click at [747, 132] on icon at bounding box center [749, 132] width 5 height 6
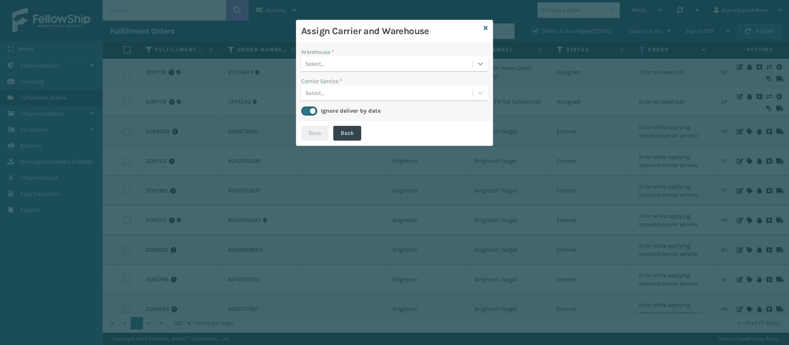
click at [479, 66] on icon at bounding box center [481, 64] width 8 height 8
click at [441, 83] on div "Fellowship - West" at bounding box center [394, 84] width 187 height 15
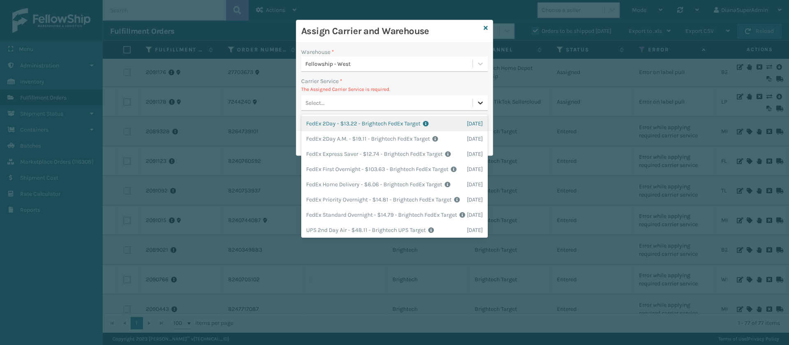
click at [477, 100] on icon at bounding box center [481, 103] width 8 height 8
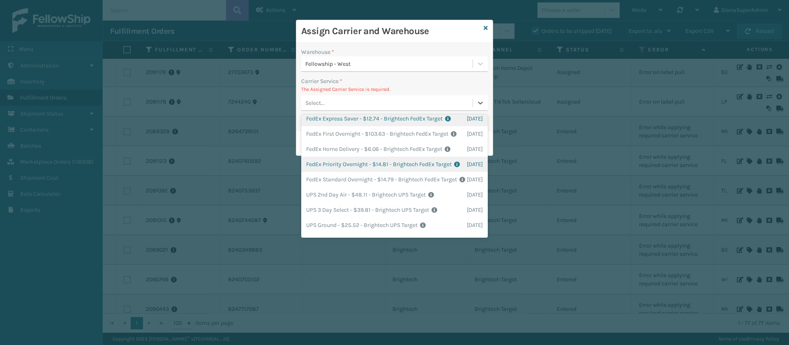
scroll to position [33, 0]
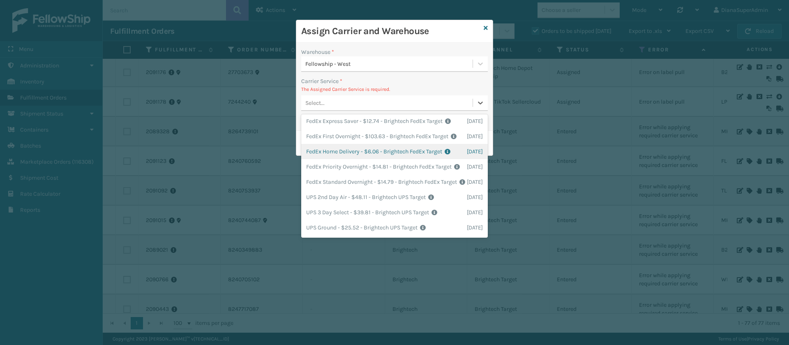
click at [339, 159] on div "FedEx Home Delivery - $6.06 - Brightech FedEx Target Shipping Cost $6.06 Surplu…" at bounding box center [394, 151] width 187 height 15
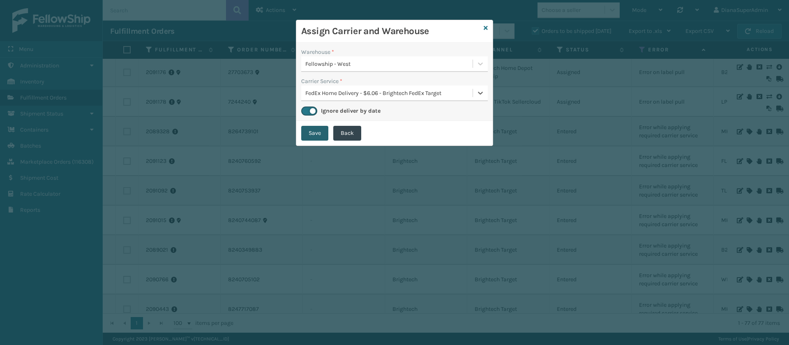
click at [317, 134] on button "Save" at bounding box center [314, 133] width 27 height 15
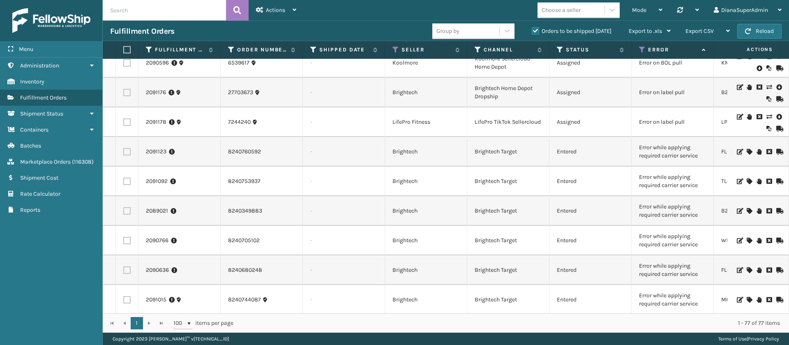
scroll to position [1323, 0]
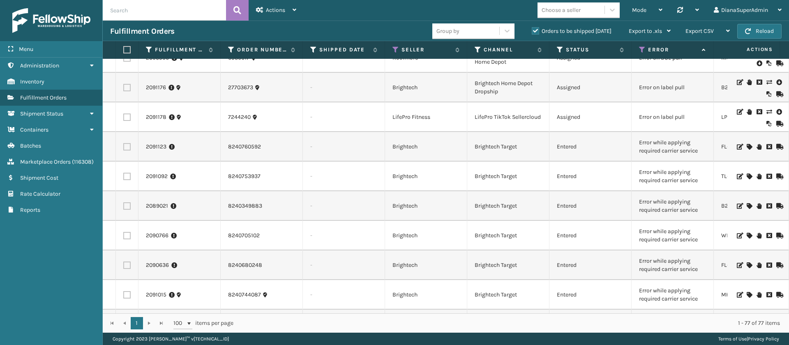
click at [747, 146] on icon at bounding box center [749, 147] width 5 height 6
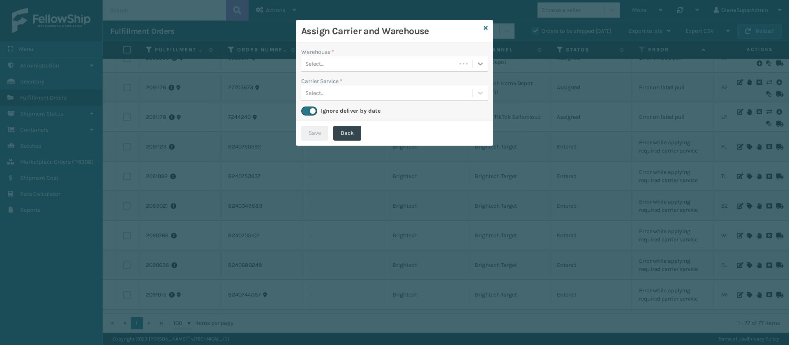
click at [482, 64] on icon at bounding box center [481, 64] width 8 height 8
click at [411, 83] on div "Fellowship - West" at bounding box center [394, 84] width 187 height 15
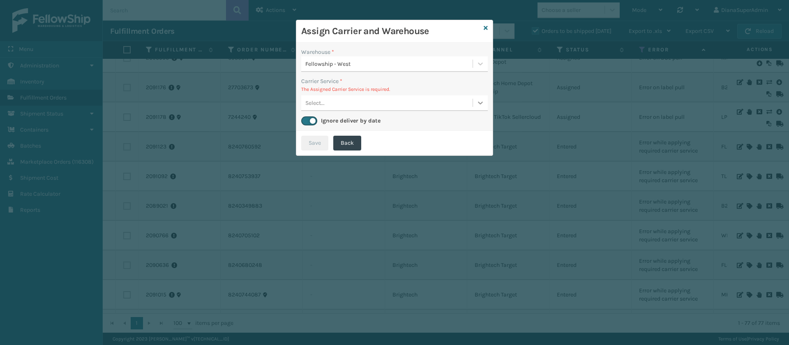
click at [485, 106] on div at bounding box center [480, 102] width 15 height 15
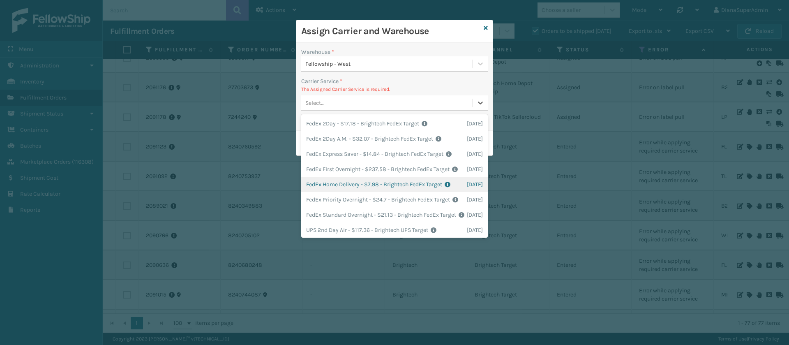
click at [341, 192] on div "FedEx Home Delivery - $7.98 - Brightech FedEx Target Shipping Cost $7.98 Surplu…" at bounding box center [394, 184] width 187 height 15
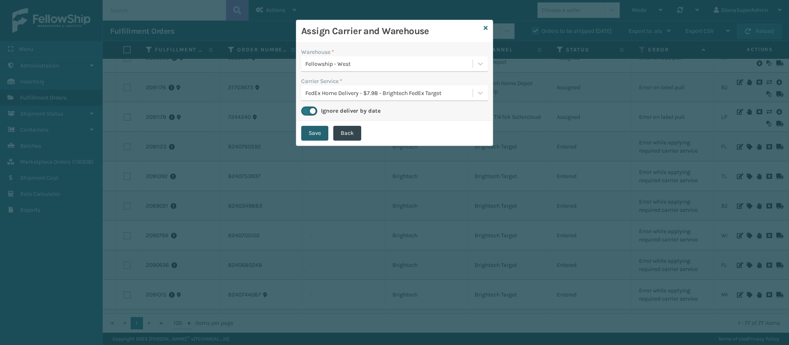
click at [313, 134] on button "Save" at bounding box center [314, 133] width 27 height 15
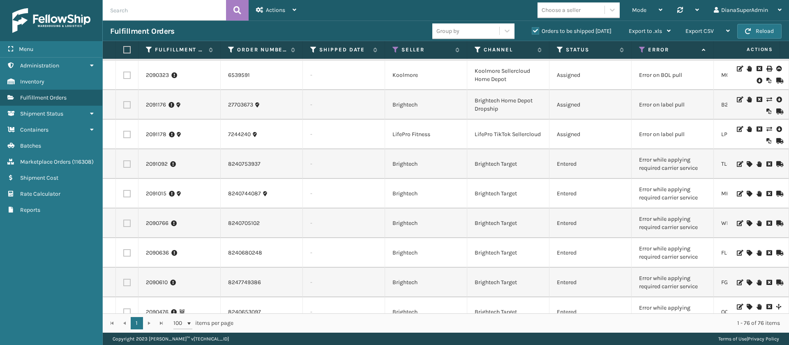
scroll to position [1306, 0]
click at [747, 162] on icon at bounding box center [749, 164] width 5 height 6
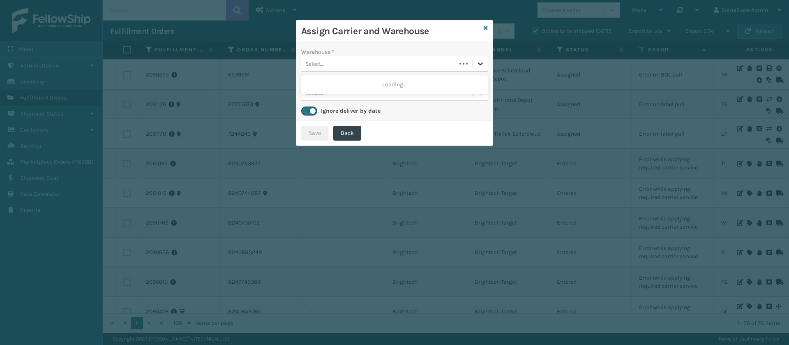
click at [477, 67] on icon at bounding box center [481, 64] width 8 height 8
click at [439, 88] on div "Fellowship - West" at bounding box center [394, 84] width 187 height 15
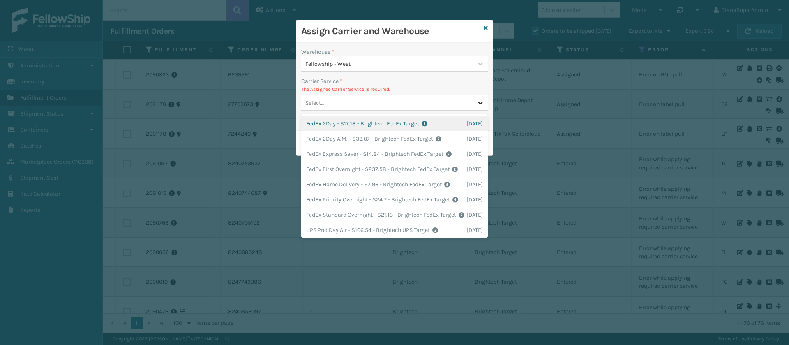
click at [480, 100] on icon at bounding box center [481, 103] width 8 height 8
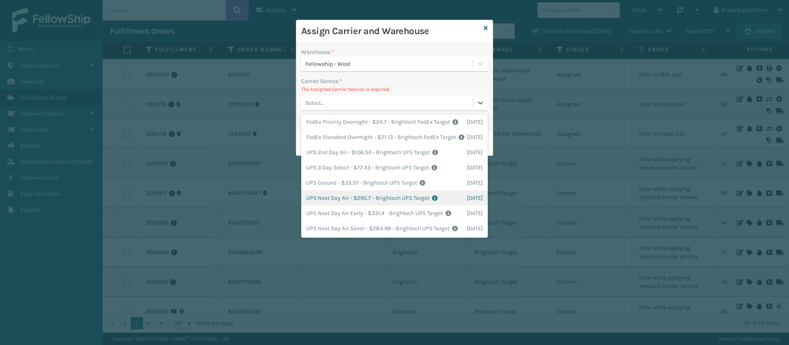
scroll to position [0, 0]
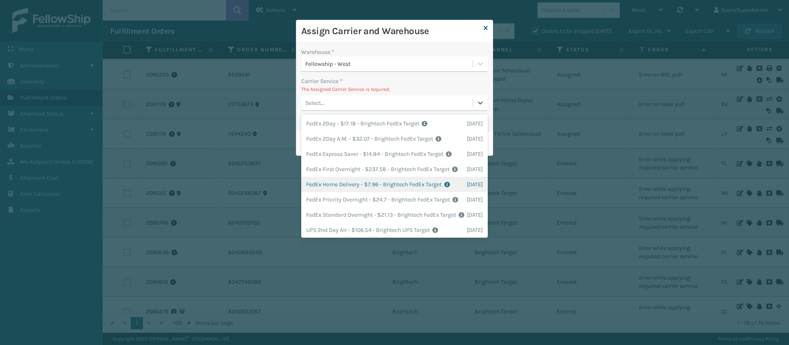
click at [378, 192] on div "FedEx Home Delivery - $7.96 - Brightech FedEx Target Shipping Cost $7.96 Surplu…" at bounding box center [394, 184] width 187 height 15
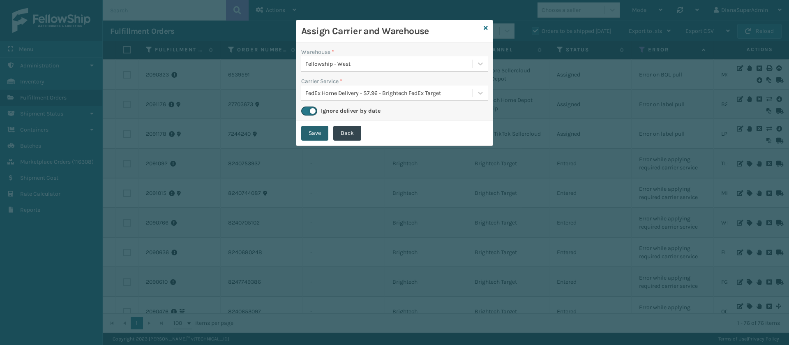
click at [316, 129] on button "Save" at bounding box center [314, 133] width 27 height 15
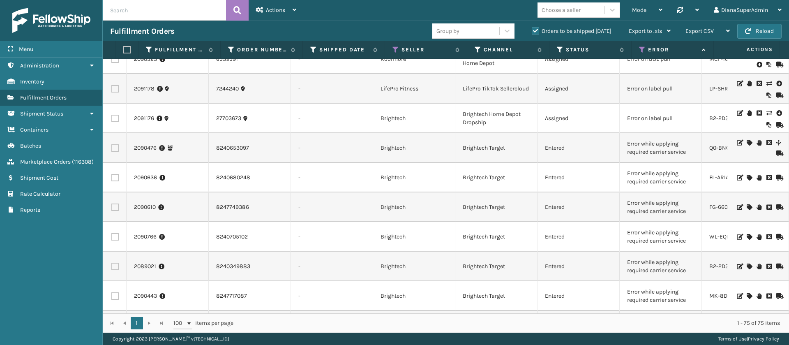
scroll to position [0, 12]
click at [747, 140] on icon at bounding box center [749, 143] width 5 height 6
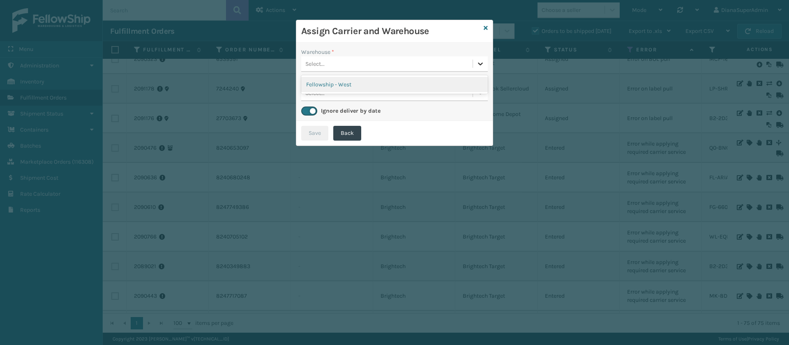
click at [482, 62] on icon at bounding box center [481, 64] width 8 height 8
click at [411, 86] on div "Fellowship - West" at bounding box center [394, 84] width 187 height 15
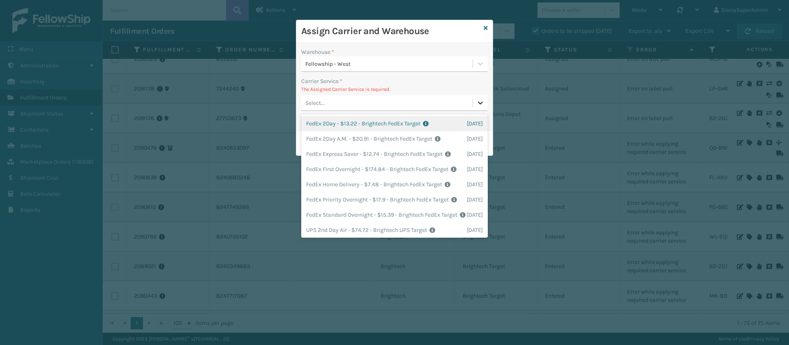
click at [477, 102] on icon at bounding box center [481, 103] width 8 height 8
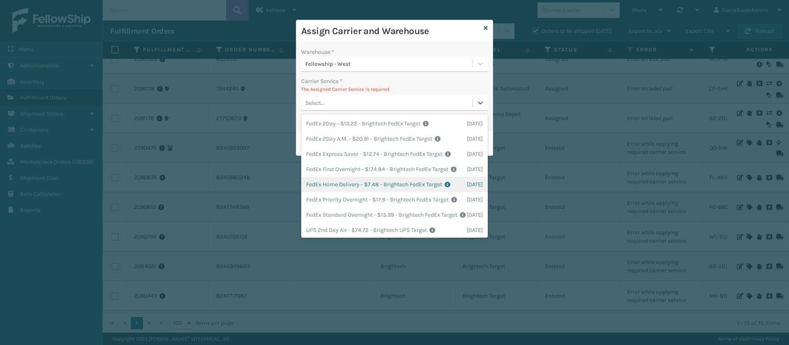
click at [354, 192] on div "FedEx Home Delivery - $7.48 - Brightech FedEx Target Shipping Cost $7.48 Surplu…" at bounding box center [394, 184] width 187 height 15
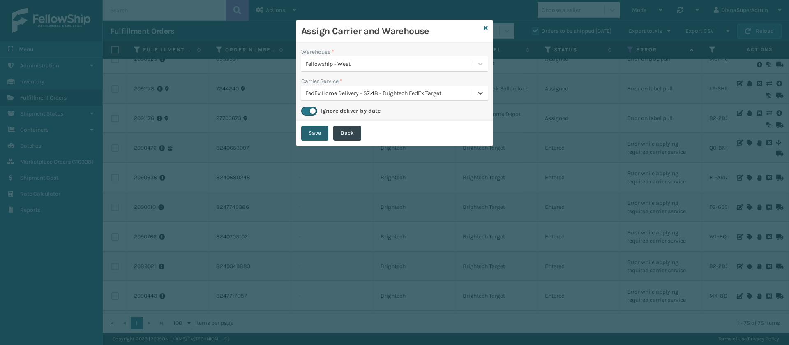
click at [316, 133] on button "Save" at bounding box center [314, 133] width 27 height 15
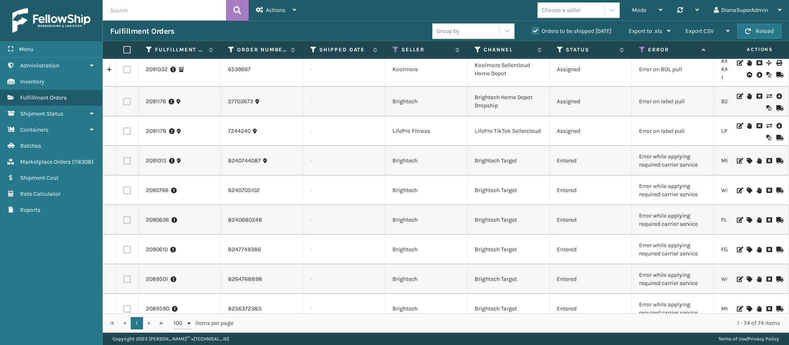
scroll to position [1308, 0]
click at [747, 163] on icon at bounding box center [749, 163] width 5 height 6
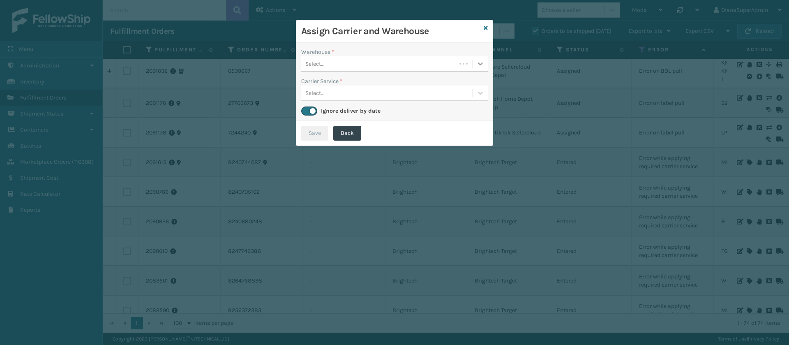
click at [481, 65] on icon at bounding box center [481, 64] width 8 height 8
click at [423, 78] on div "Fellowship - West" at bounding box center [394, 84] width 187 height 15
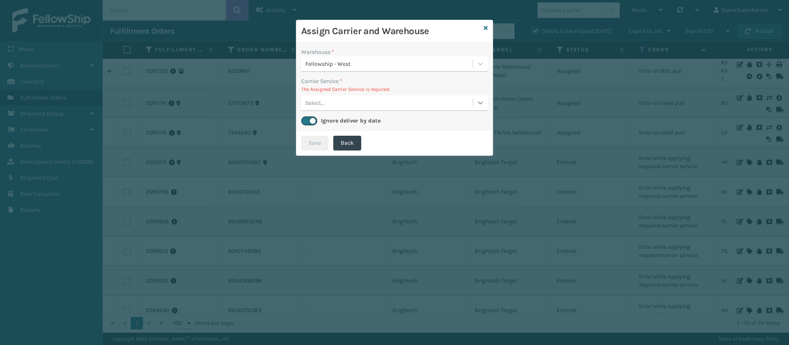
click at [482, 106] on icon at bounding box center [481, 103] width 8 height 8
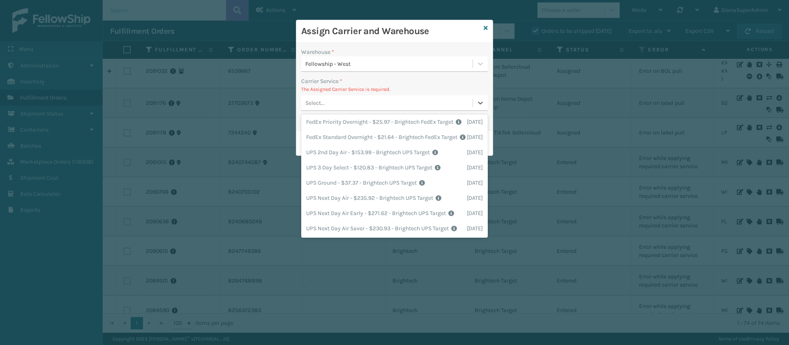
scroll to position [0, 0]
click at [350, 192] on div "FedEx Home Delivery - $11.36 - Brightech FedEx Target Shipping Cost $11.36 Surp…" at bounding box center [394, 184] width 187 height 15
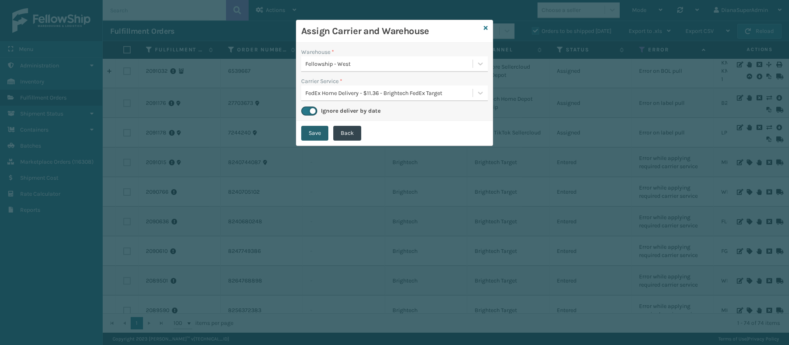
click at [321, 135] on button "Save" at bounding box center [314, 133] width 27 height 15
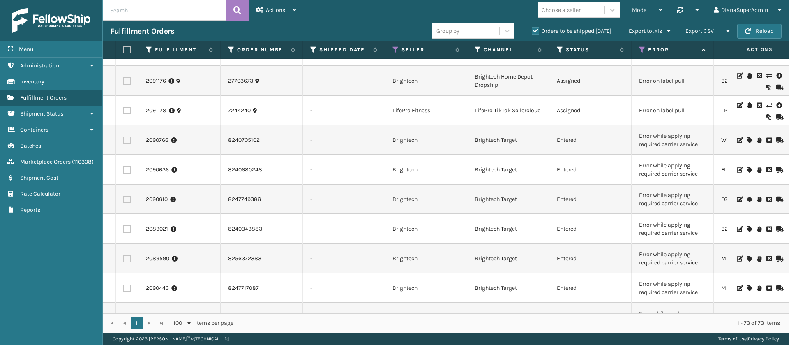
scroll to position [1331, 0]
click at [747, 139] on icon at bounding box center [749, 139] width 5 height 6
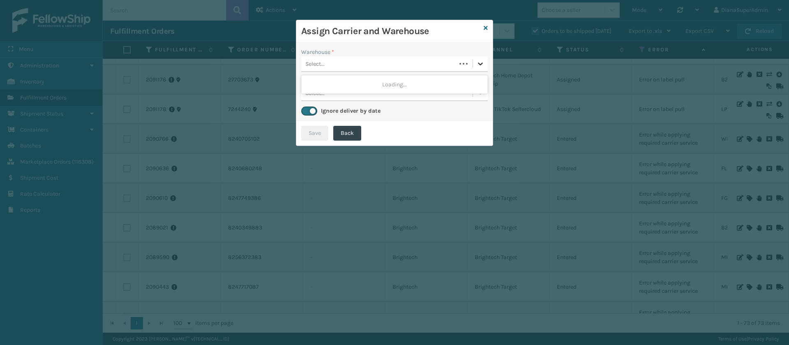
click at [482, 64] on icon at bounding box center [480, 63] width 5 height 3
click at [426, 78] on div "Fellowship - West" at bounding box center [394, 84] width 187 height 15
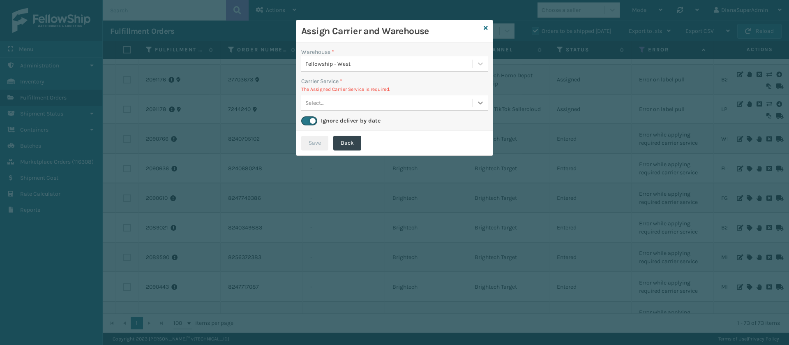
click at [482, 105] on icon at bounding box center [481, 103] width 8 height 8
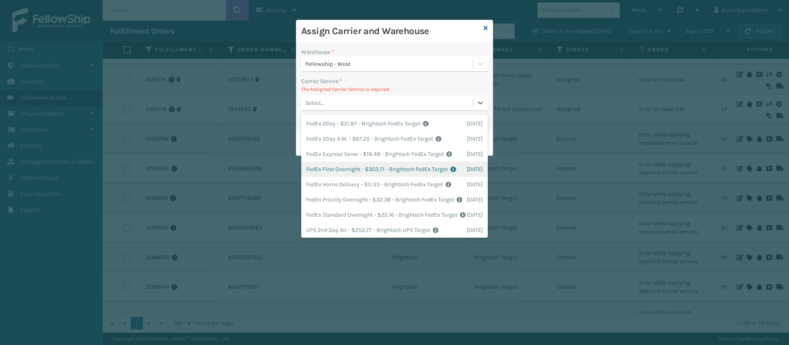
click at [370, 177] on div "FedEx First Overnight - $303.71 - Brightech FedEx Target Shipping Cost $303.71 …" at bounding box center [394, 169] width 187 height 15
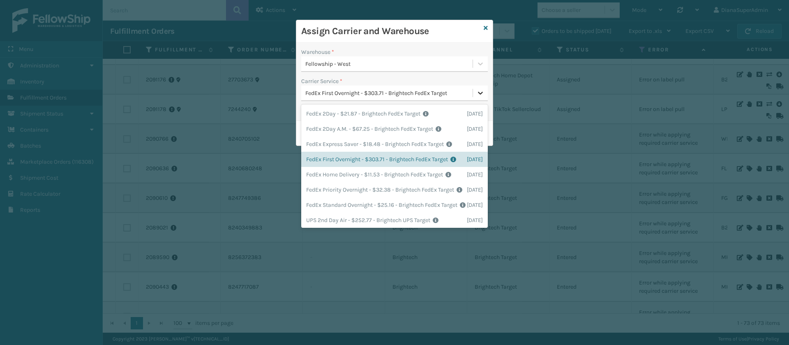
click at [474, 93] on div at bounding box center [480, 93] width 15 height 15
click at [362, 182] on div "FedEx Home Delivery - $11.53 - Brightech FedEx Target Shipping Cost $11.53 Surp…" at bounding box center [394, 174] width 187 height 15
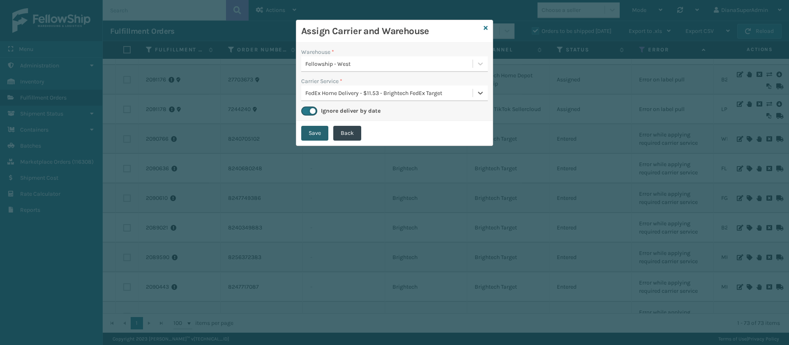
click at [322, 138] on button "Save" at bounding box center [314, 133] width 27 height 15
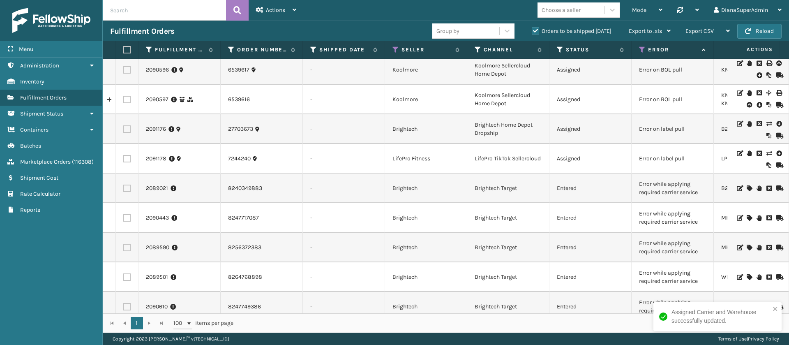
scroll to position [1293, 0]
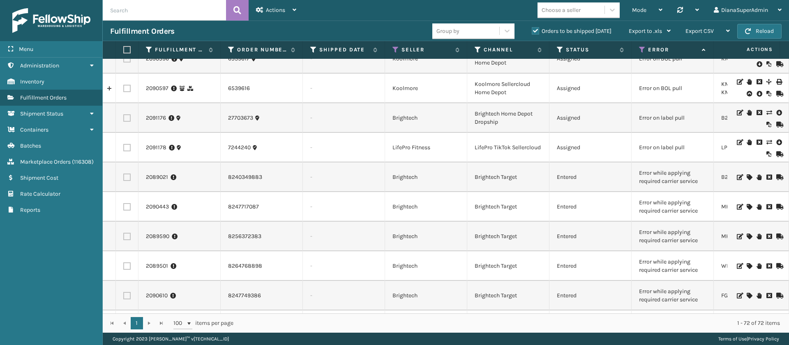
click at [747, 177] on icon at bounding box center [749, 177] width 5 height 6
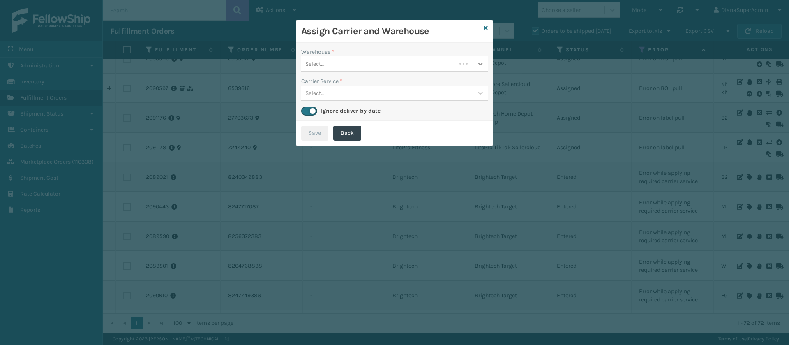
click at [480, 65] on icon at bounding box center [481, 64] width 8 height 8
click at [431, 79] on div "Fellowship - West" at bounding box center [394, 84] width 187 height 15
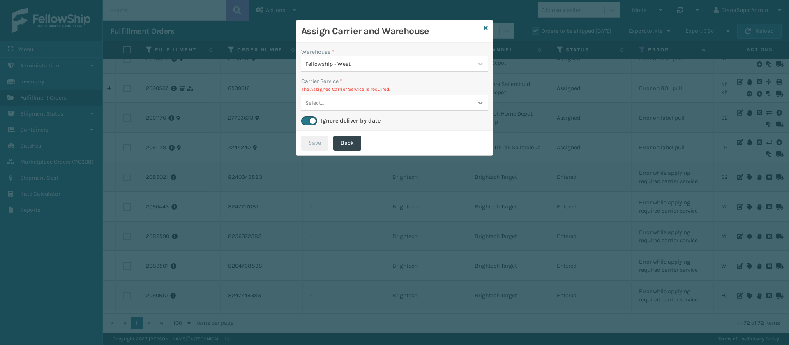
click at [481, 102] on icon at bounding box center [481, 103] width 8 height 8
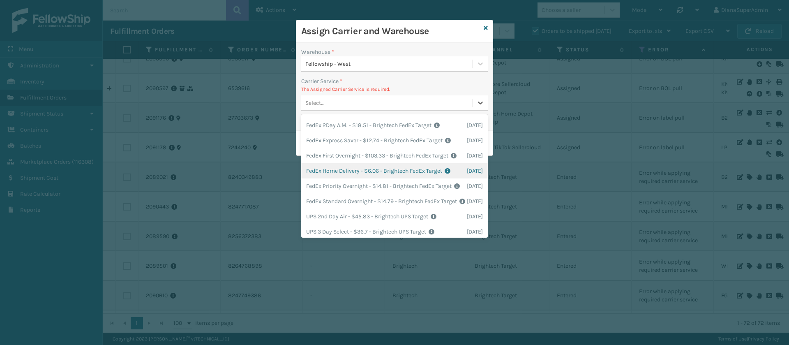
scroll to position [13, 0]
click at [349, 179] on div "FedEx Home Delivery - $6.06 - Brightech FedEx Target Shipping Cost $6.06 Surplu…" at bounding box center [394, 171] width 187 height 15
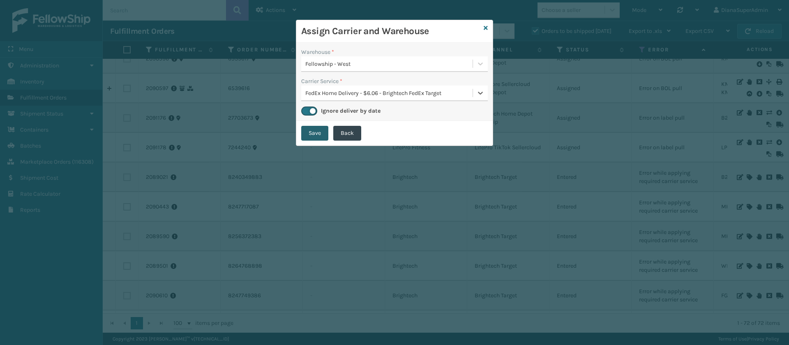
click at [320, 136] on button "Save" at bounding box center [314, 133] width 27 height 15
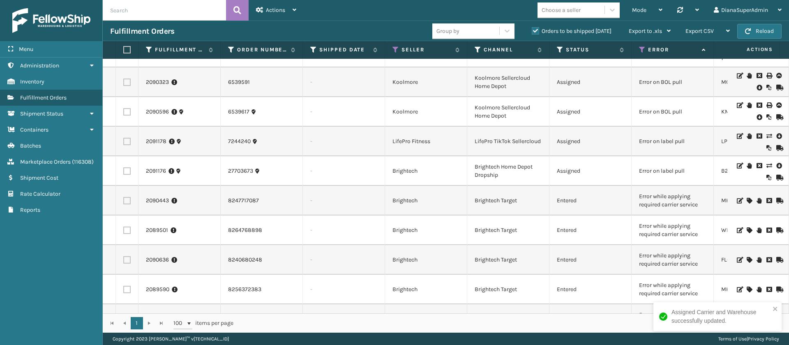
scroll to position [1270, 0]
click at [747, 199] on icon at bounding box center [749, 200] width 5 height 6
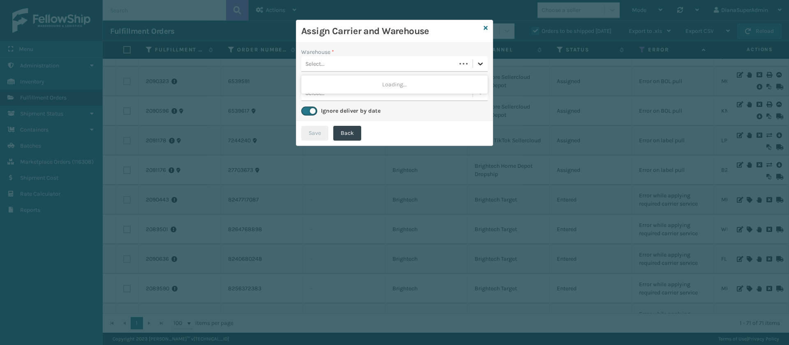
click at [477, 65] on icon at bounding box center [481, 64] width 8 height 8
click at [406, 86] on div "Fellowship - West" at bounding box center [394, 84] width 187 height 15
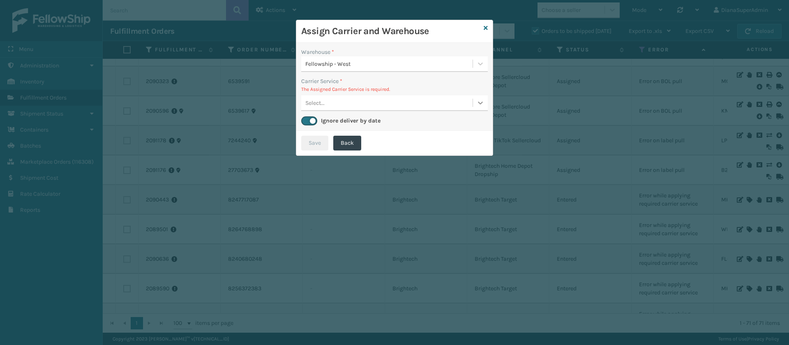
click at [479, 102] on icon at bounding box center [480, 103] width 5 height 3
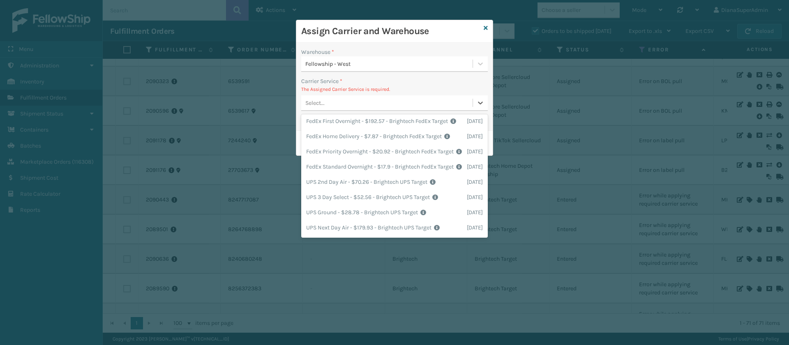
scroll to position [59, 0]
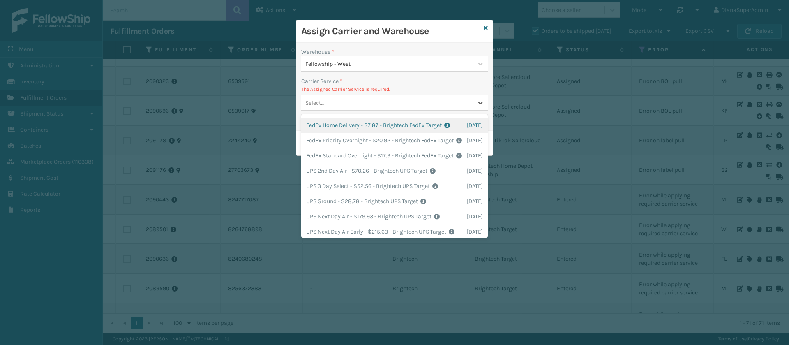
click at [347, 133] on div "FedEx Home Delivery - $7.87 - Brightech FedEx Target Shipping Cost $7.87 Surplu…" at bounding box center [394, 125] width 187 height 15
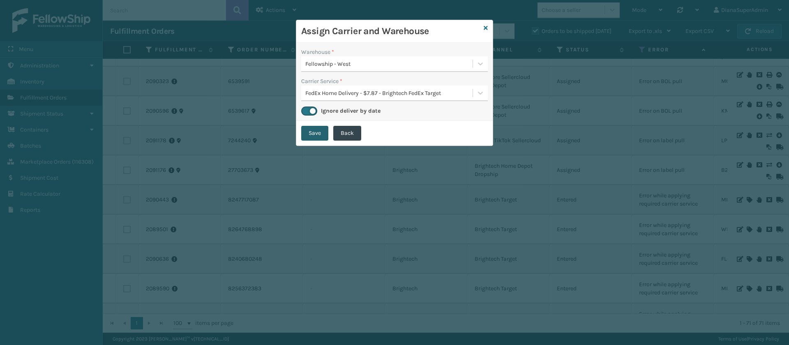
click at [312, 130] on button "Save" at bounding box center [314, 133] width 27 height 15
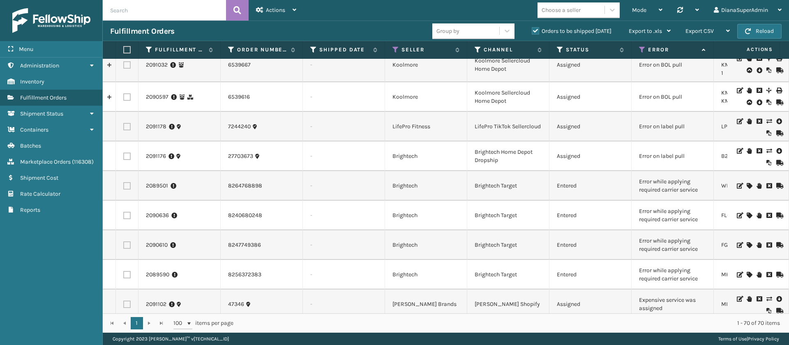
scroll to position [1286, 0]
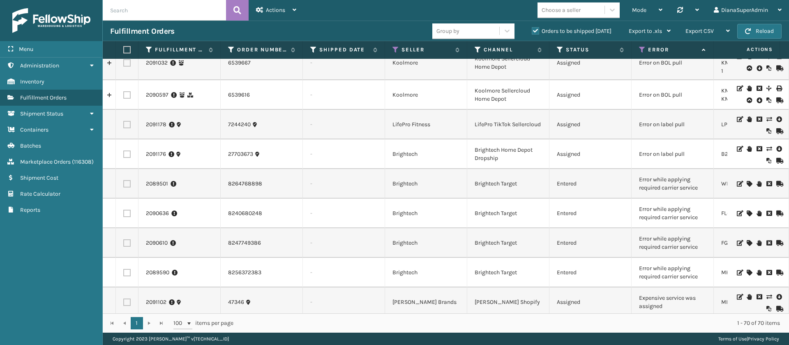
click at [747, 183] on icon at bounding box center [749, 184] width 5 height 6
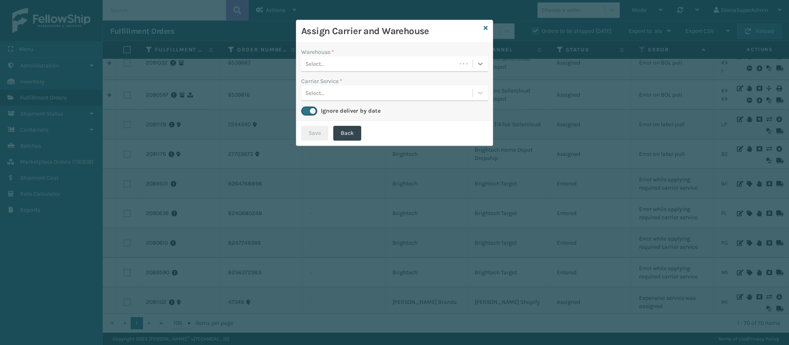
click at [475, 64] on div at bounding box center [480, 63] width 15 height 15
click at [406, 86] on div "Fellowship - West" at bounding box center [394, 84] width 187 height 15
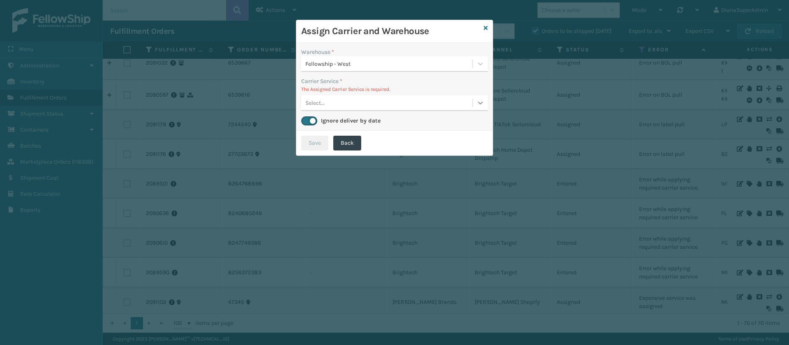
click at [477, 102] on icon at bounding box center [481, 103] width 8 height 8
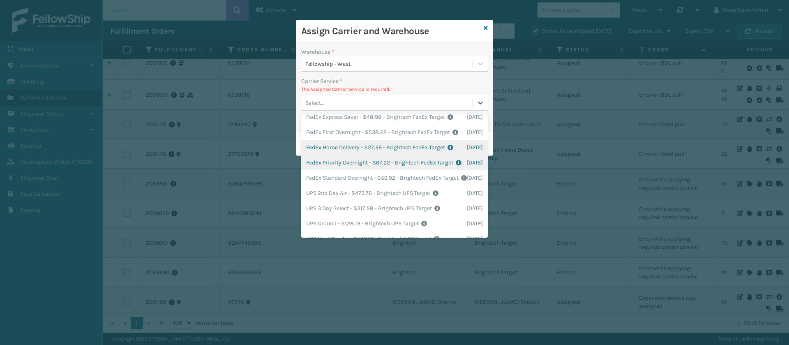
scroll to position [0, 0]
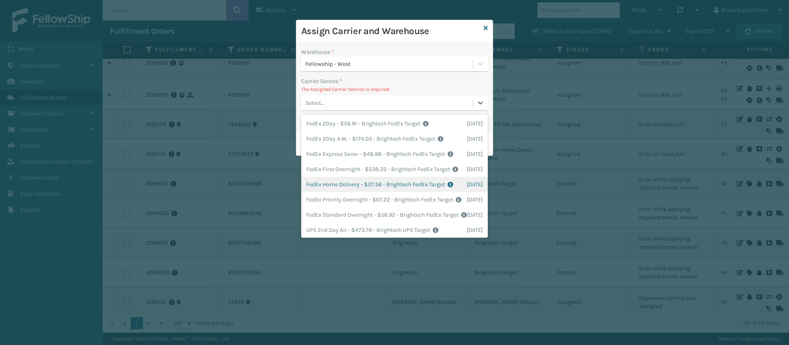
click at [350, 192] on div "FedEx Home Delivery - $27.56 - Brightech FedEx Target Shipping Cost $27.56 Surp…" at bounding box center [394, 184] width 187 height 15
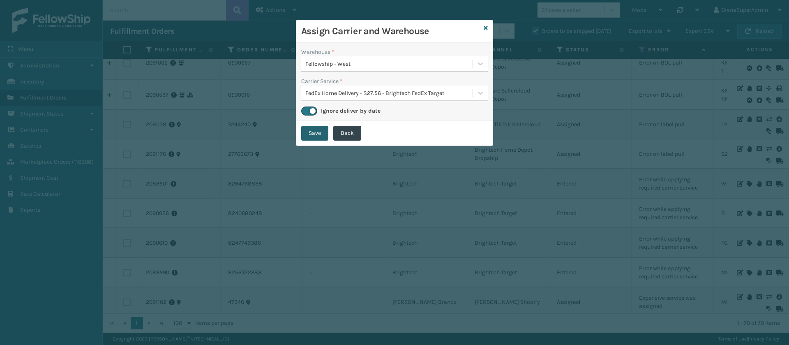
click at [313, 137] on button "Save" at bounding box center [314, 133] width 27 height 15
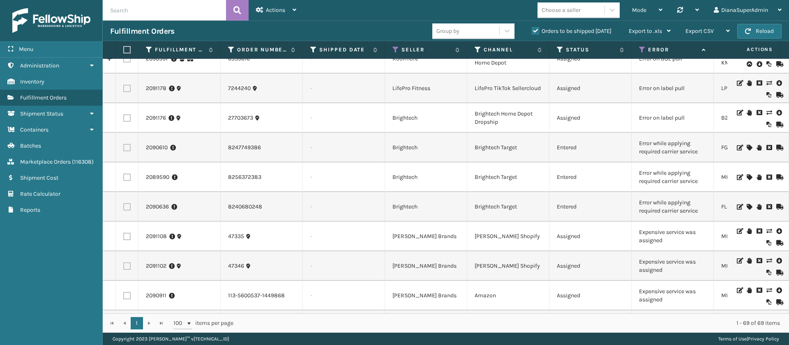
scroll to position [1321, 0]
click at [747, 150] on icon at bounding box center [749, 149] width 5 height 6
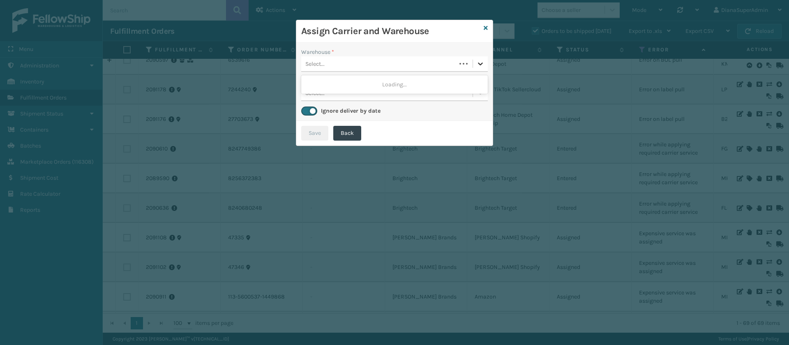
click at [480, 62] on icon at bounding box center [481, 64] width 8 height 8
click at [401, 83] on div "Fellowship - West" at bounding box center [394, 84] width 187 height 15
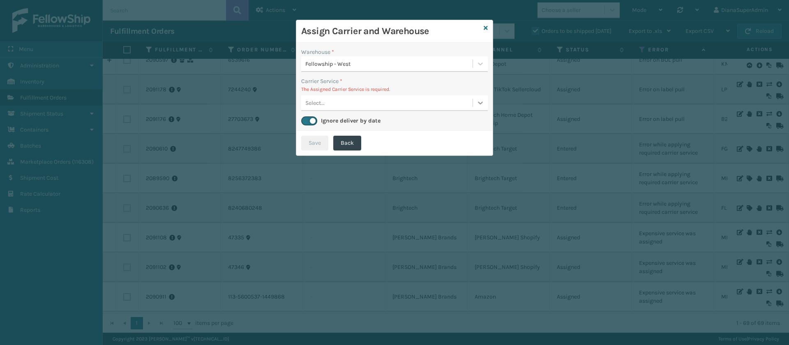
click at [482, 103] on icon at bounding box center [480, 103] width 5 height 3
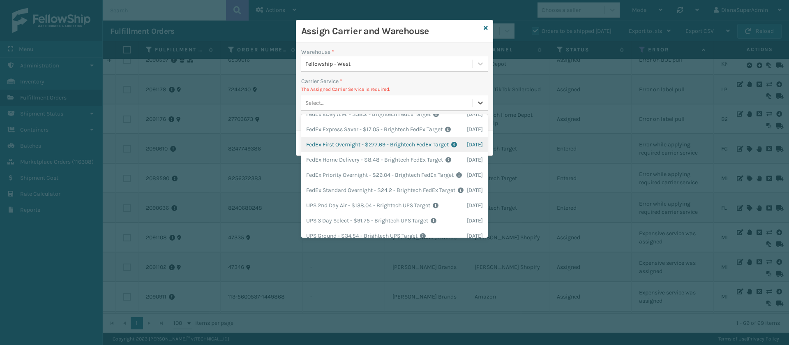
scroll to position [27, 0]
click at [414, 165] on div "FedEx Home Delivery - $8.48 - Brightech FedEx Target Shipping Cost $8.48 Surplu…" at bounding box center [394, 157] width 187 height 15
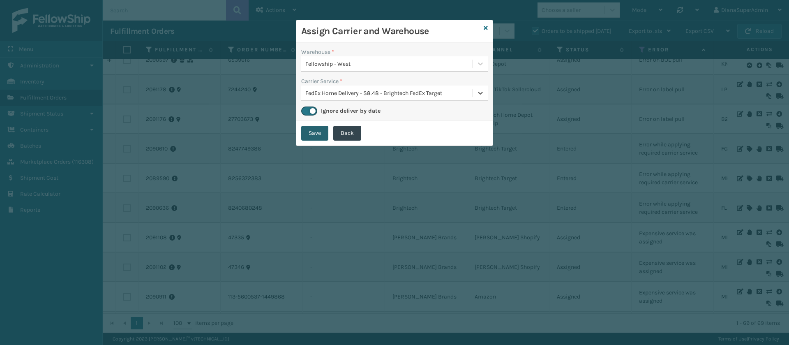
click at [316, 132] on button "Save" at bounding box center [314, 133] width 27 height 15
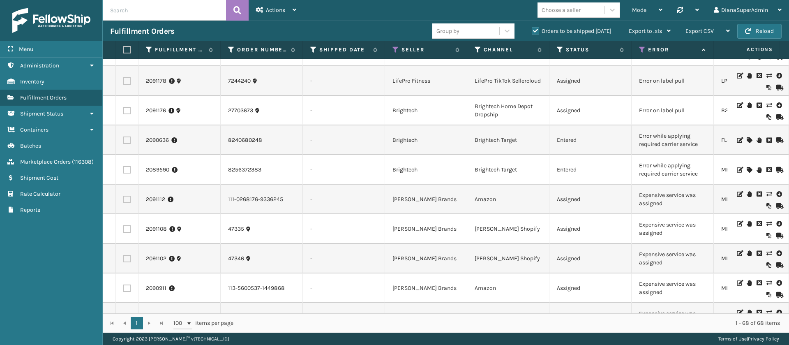
scroll to position [1303, 0]
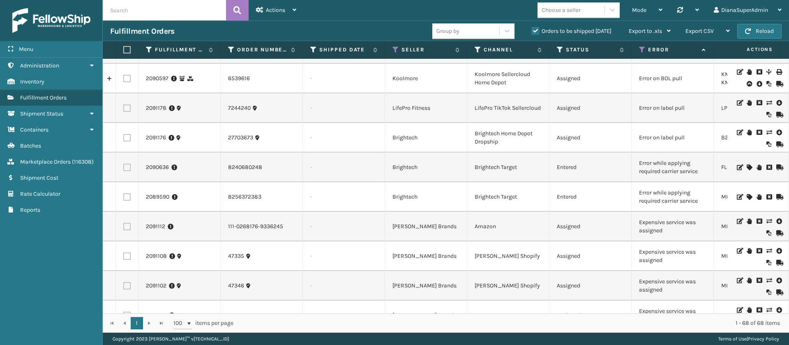
click at [747, 165] on icon at bounding box center [749, 167] width 5 height 6
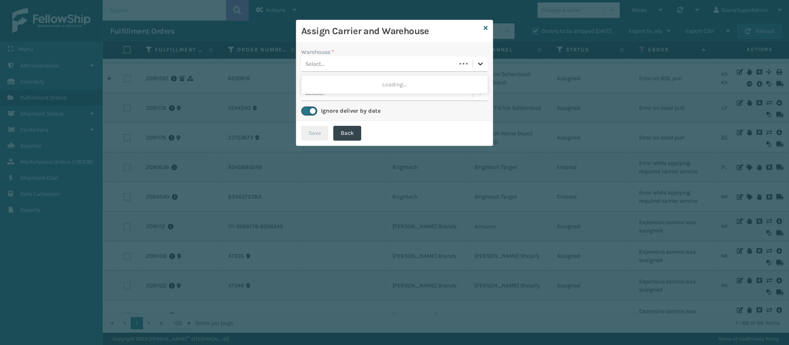
click at [478, 65] on icon at bounding box center [481, 64] width 8 height 8
click at [456, 79] on div "Fellowship - West" at bounding box center [394, 84] width 187 height 15
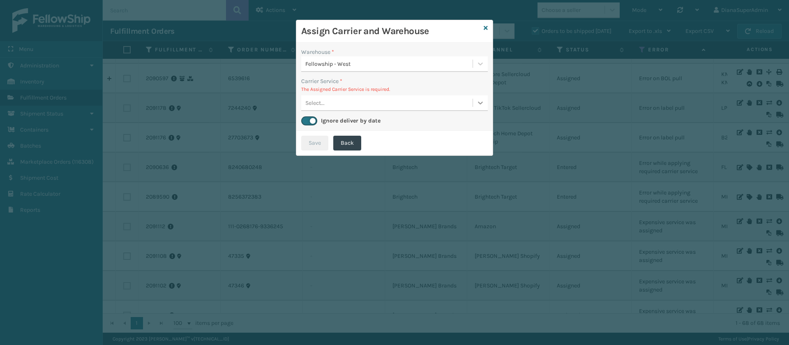
click at [477, 106] on icon at bounding box center [481, 103] width 8 height 8
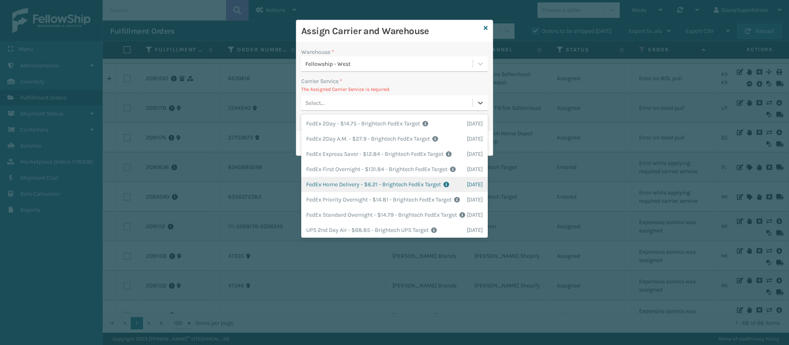
click at [378, 192] on div "FedEx Home Delivery - $6.21 - Brightech FedEx Target Shipping Cost $6.21 Surplu…" at bounding box center [394, 184] width 187 height 15
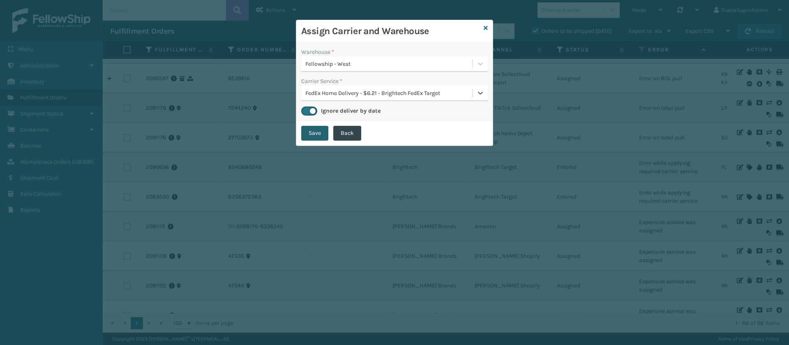
click at [321, 135] on button "Save" at bounding box center [314, 133] width 27 height 15
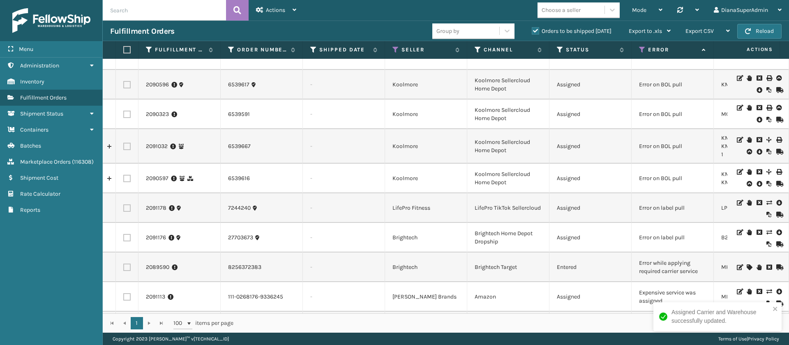
scroll to position [1301, 0]
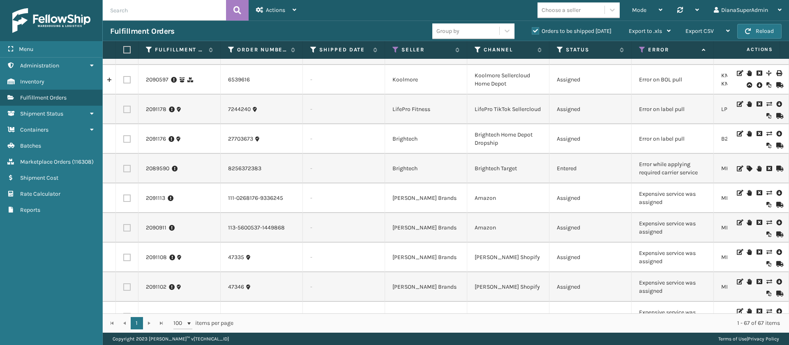
click at [747, 170] on icon at bounding box center [749, 169] width 5 height 6
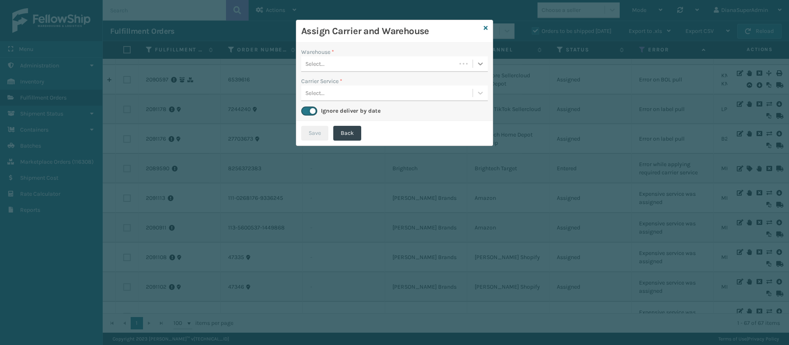
click at [480, 67] on icon at bounding box center [481, 64] width 8 height 8
click at [411, 86] on div "Fellowship - West" at bounding box center [394, 84] width 187 height 15
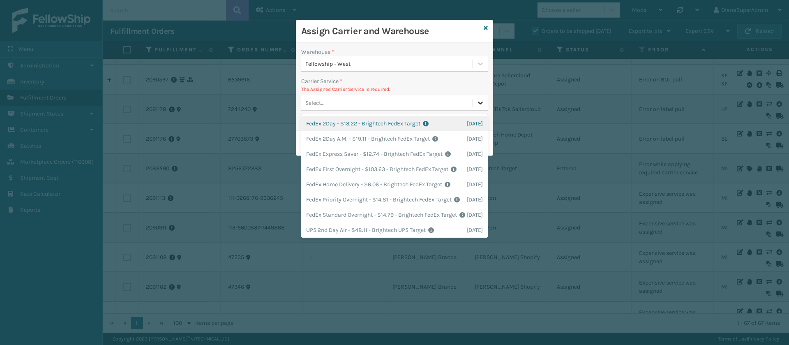
click at [476, 105] on div at bounding box center [480, 102] width 15 height 15
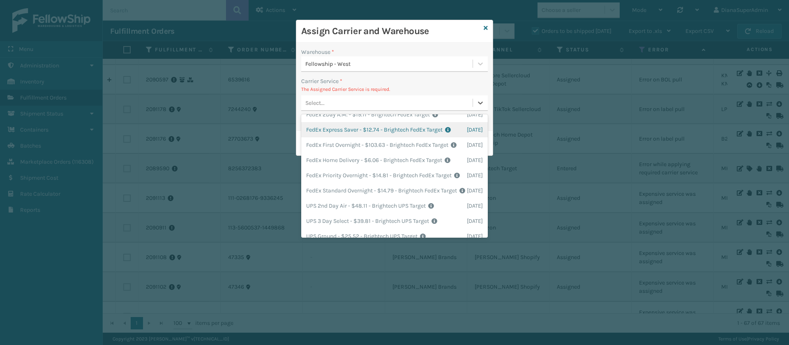
scroll to position [25, 0]
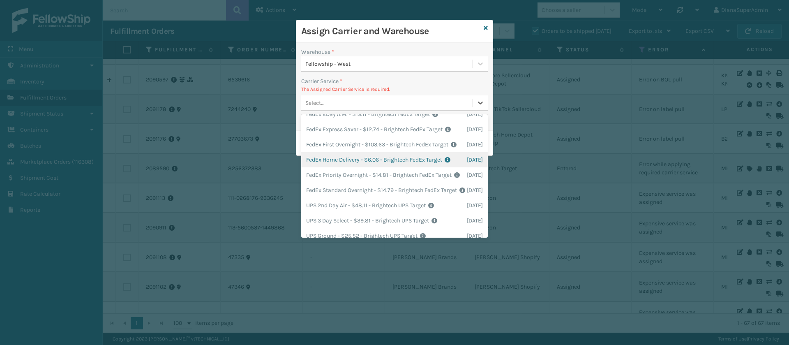
click at [385, 167] on div "FedEx Home Delivery - $6.06 - Brightech FedEx Target Shipping Cost $6.06 Surplu…" at bounding box center [394, 159] width 187 height 15
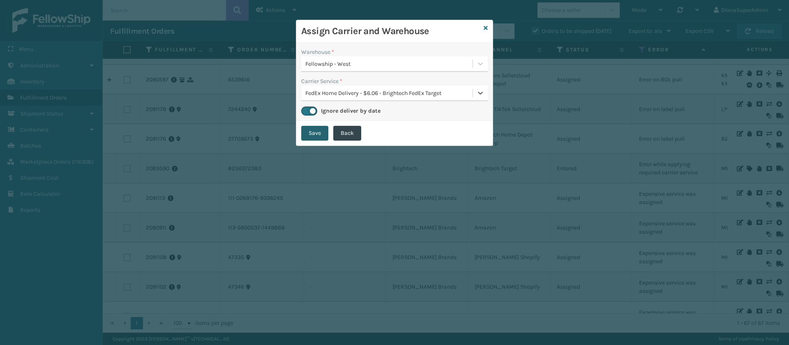
click at [320, 136] on button "Save" at bounding box center [314, 133] width 27 height 15
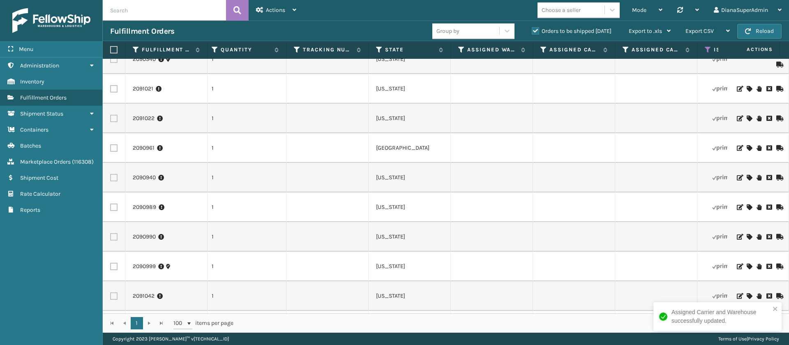
scroll to position [861, 820]
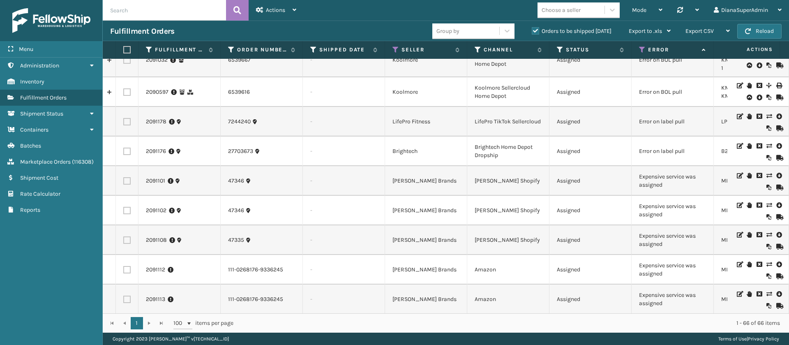
click at [767, 176] on icon at bounding box center [769, 176] width 5 height 6
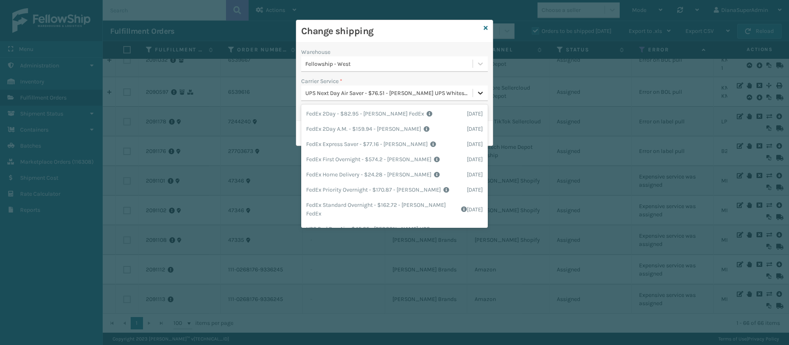
click at [483, 89] on icon at bounding box center [481, 93] width 8 height 8
click at [389, 177] on div "FedEx Home Delivery - $24.28 - [PERSON_NAME] FedEx Shipping Cost $21.3 Surplus …" at bounding box center [394, 174] width 187 height 15
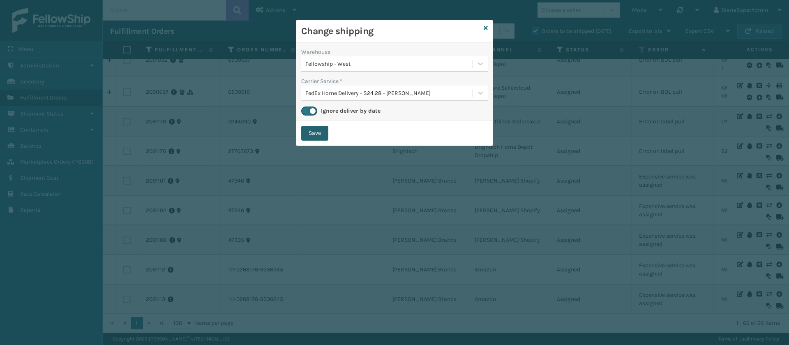
click at [323, 132] on button "Save" at bounding box center [314, 133] width 27 height 15
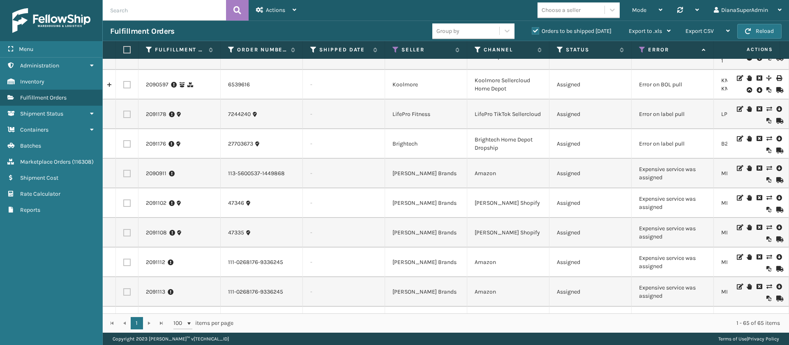
click at [767, 169] on icon at bounding box center [769, 168] width 5 height 6
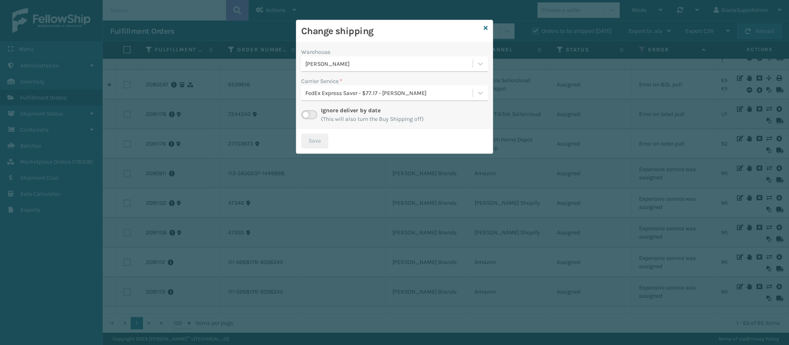
click at [311, 118] on label at bounding box center [309, 114] width 16 height 9
click at [307, 116] on input "checkbox" at bounding box center [303, 112] width 5 height 5
click at [477, 91] on icon at bounding box center [481, 93] width 8 height 8
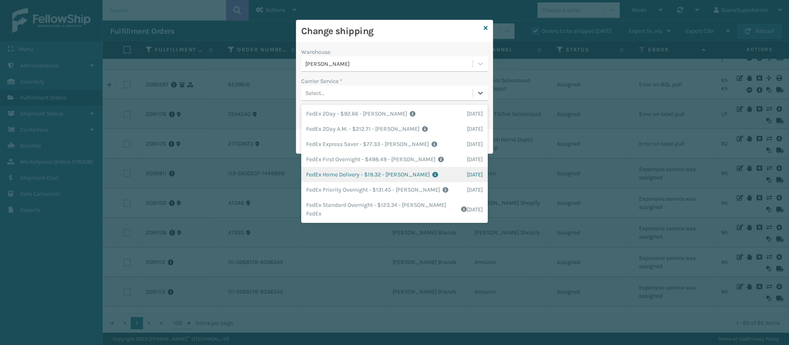
click at [347, 171] on div "FedEx Home Delivery - $19.32 - [PERSON_NAME] FedEx Shipping Cost $16.95 Surplus…" at bounding box center [394, 174] width 187 height 15
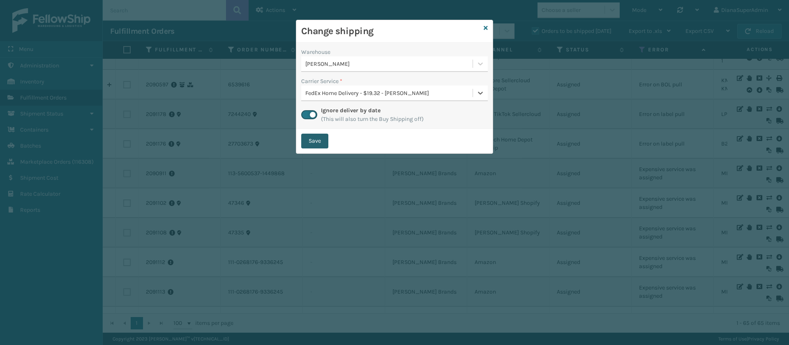
click at [318, 141] on button "Save" at bounding box center [314, 141] width 27 height 15
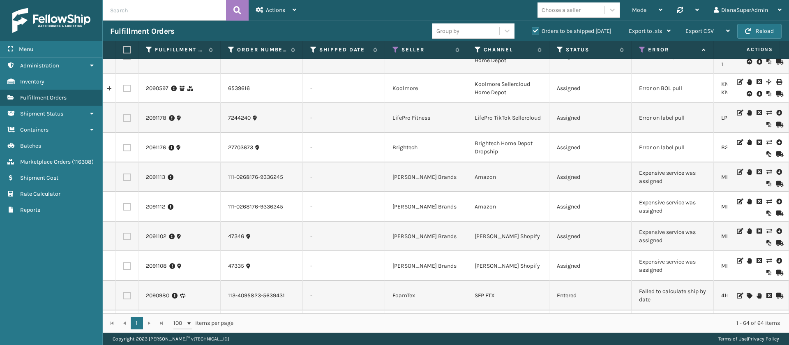
scroll to position [0, 2]
click at [767, 171] on icon at bounding box center [769, 171] width 5 height 6
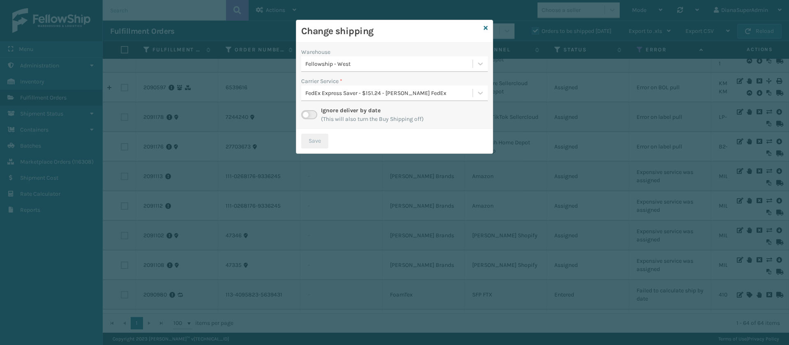
click at [308, 110] on label at bounding box center [309, 114] width 16 height 9
click at [307, 110] on input "checkbox" at bounding box center [303, 112] width 5 height 5
click at [479, 91] on icon at bounding box center [481, 93] width 8 height 8
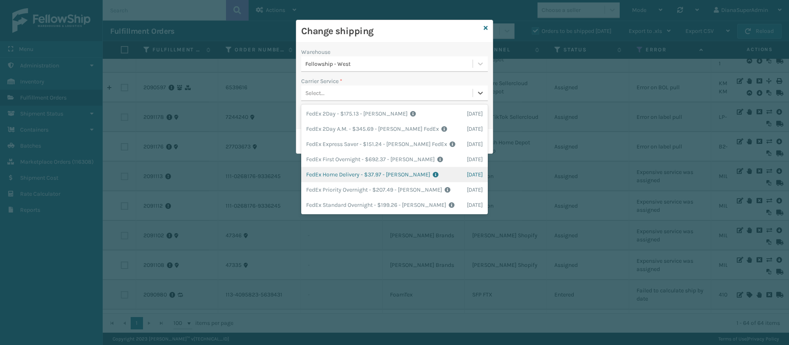
click at [350, 174] on div "FedEx Home Delivery - $37.97 - [PERSON_NAME] FedEx Shipping Cost $33.31 Surplus…" at bounding box center [394, 174] width 187 height 15
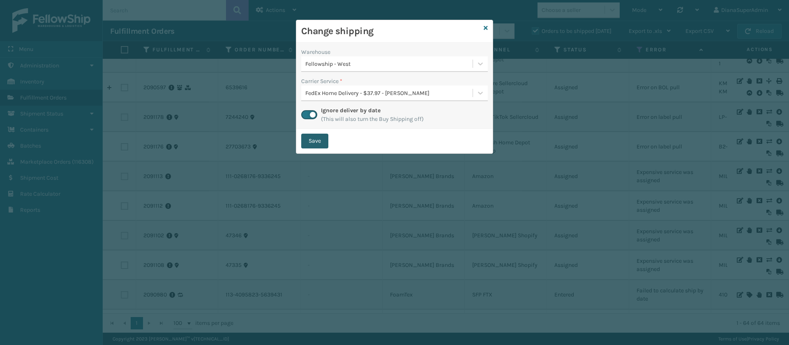
click at [321, 139] on button "Save" at bounding box center [314, 141] width 27 height 15
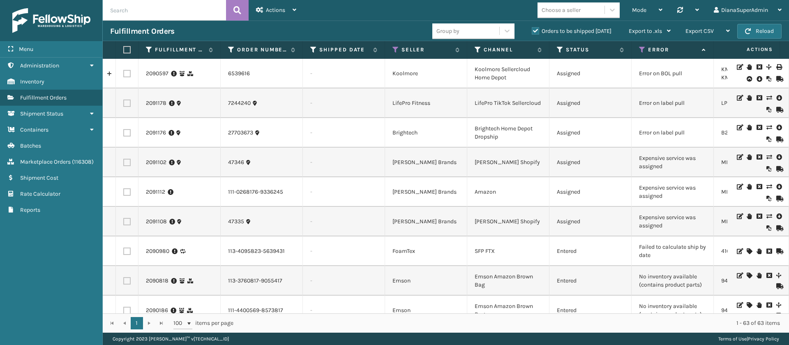
scroll to position [1310, 0]
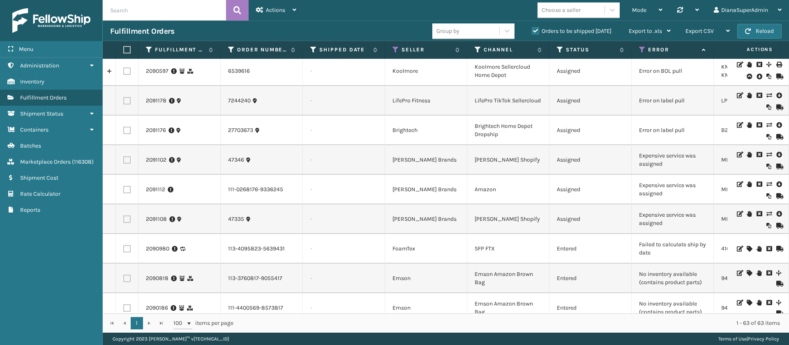
click at [767, 153] on icon at bounding box center [769, 155] width 5 height 6
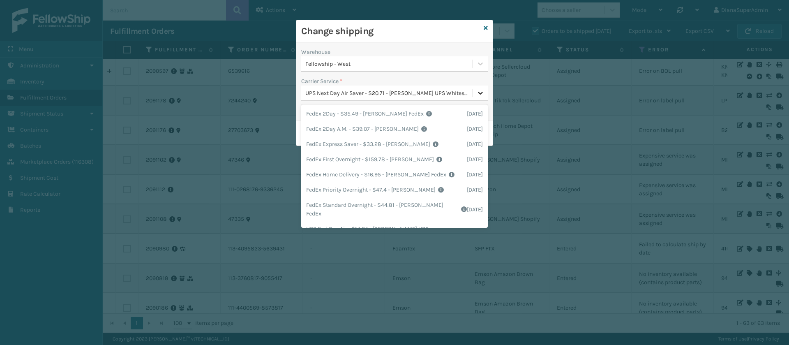
scroll to position [130, 0]
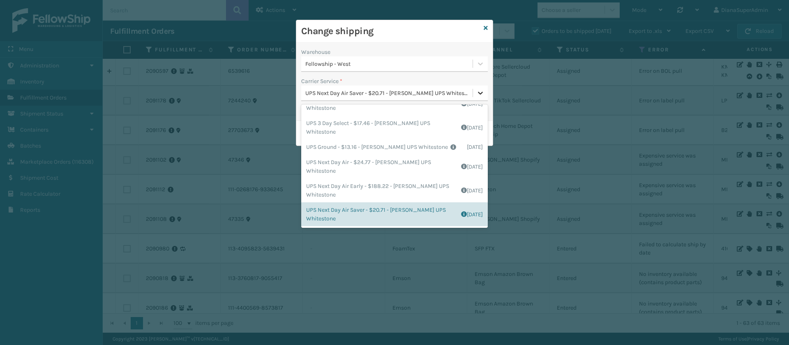
click at [479, 94] on icon at bounding box center [481, 93] width 8 height 8
click at [375, 150] on div "UPS Ground - $13.16 - [PERSON_NAME] UPS Whitestone Shipping Cost $10.97 Surplus…" at bounding box center [394, 146] width 187 height 15
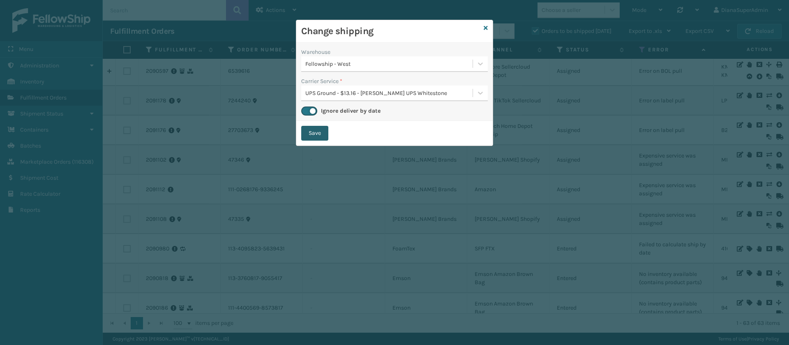
click at [322, 137] on button "Save" at bounding box center [314, 133] width 27 height 15
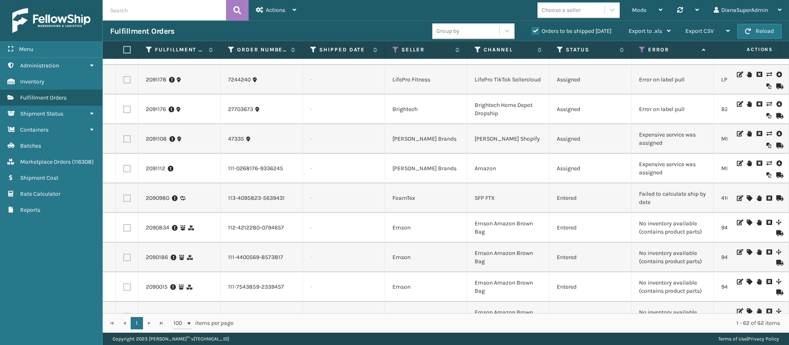
scroll to position [1319, 0]
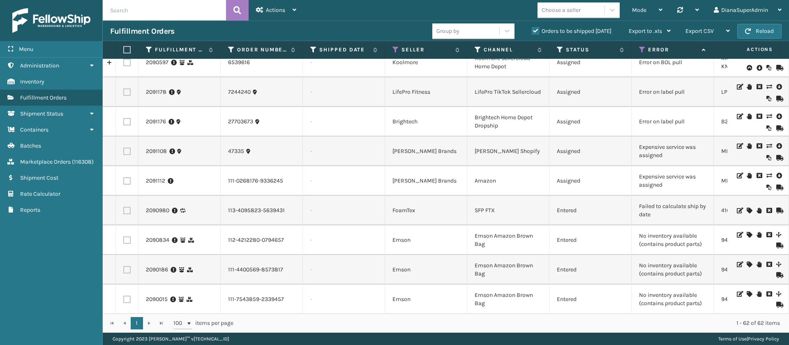
click at [767, 146] on icon at bounding box center [769, 146] width 5 height 6
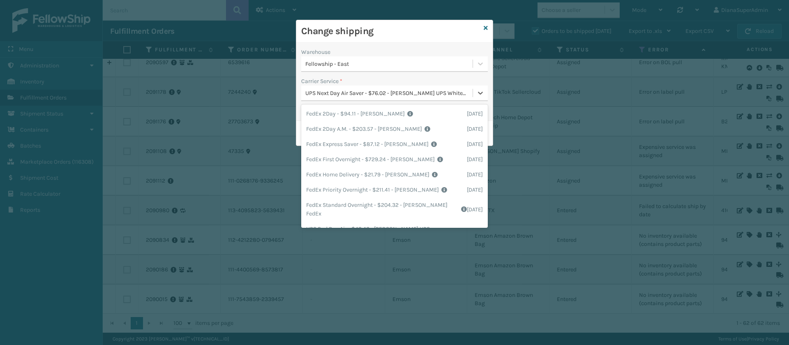
scroll to position [130, 0]
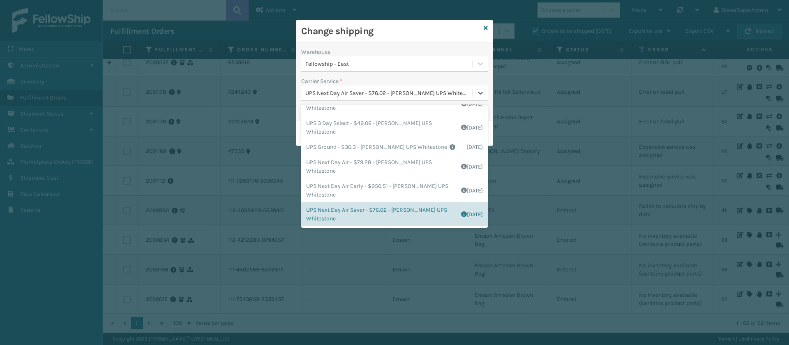
click at [472, 93] on div "UPS Next Day Air Saver - $76.02 - [PERSON_NAME] UPS Whitestone" at bounding box center [390, 93] width 168 height 9
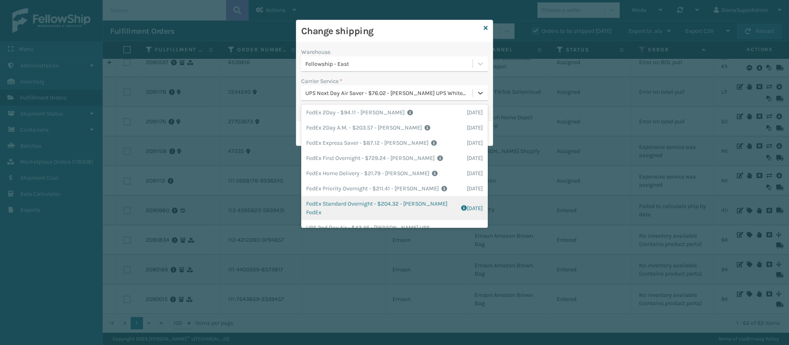
scroll to position [0, 0]
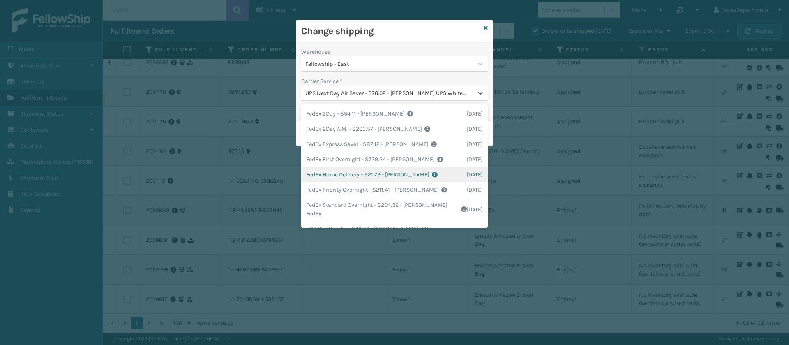
click at [350, 173] on div "FedEx Home Delivery - $21.79 - [PERSON_NAME] FedEx Shipping Cost $19.11 Surplus…" at bounding box center [394, 174] width 187 height 15
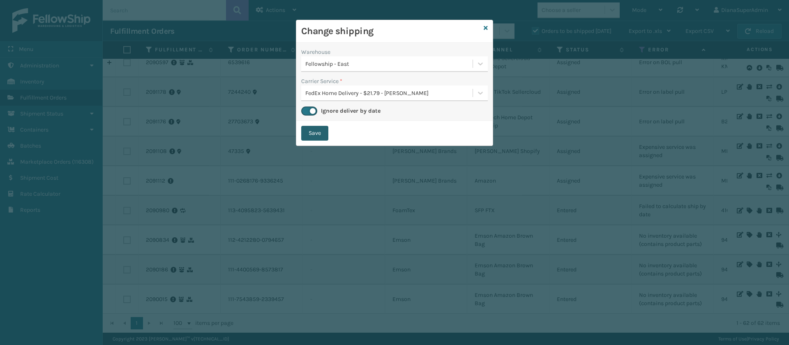
click at [319, 128] on button "Save" at bounding box center [314, 133] width 27 height 15
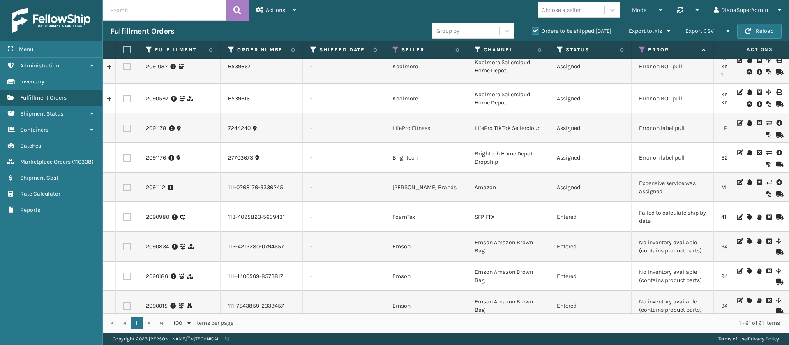
scroll to position [1287, 0]
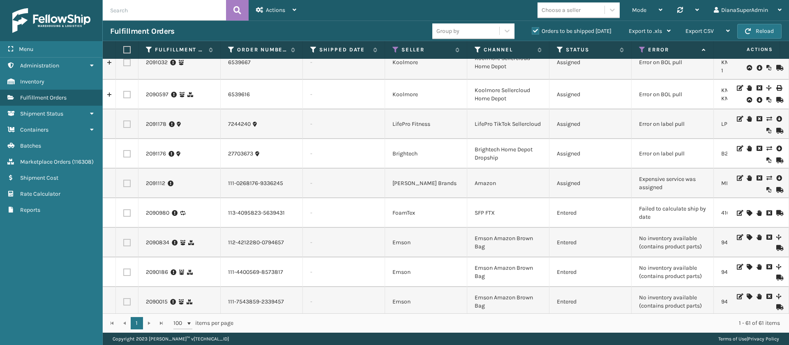
click at [767, 178] on icon at bounding box center [769, 178] width 5 height 6
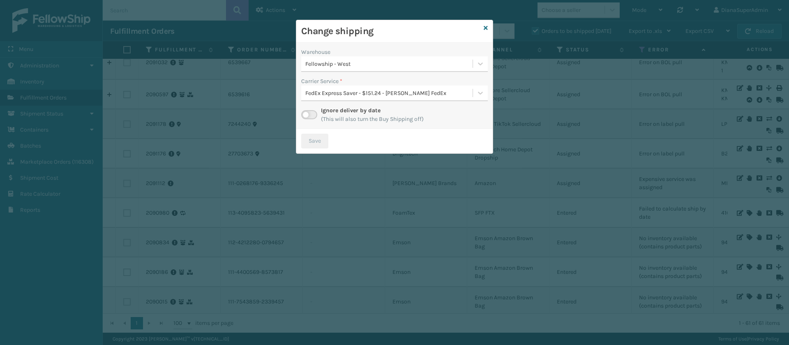
click at [306, 112] on label at bounding box center [309, 114] width 16 height 9
click at [306, 112] on input "checkbox" at bounding box center [303, 112] width 5 height 5
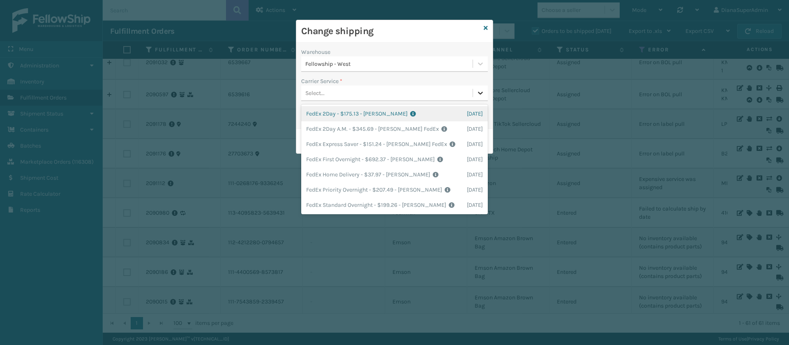
click at [479, 90] on icon at bounding box center [481, 93] width 8 height 8
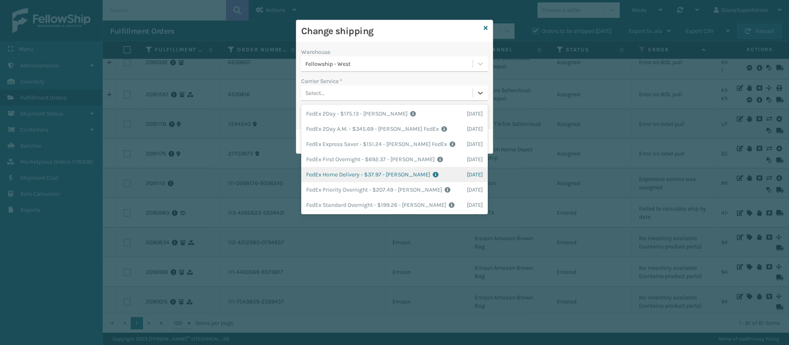
click at [355, 173] on div "FedEx Home Delivery - $37.97 - [PERSON_NAME] FedEx Shipping Cost $33.31 Surplus…" at bounding box center [394, 174] width 187 height 15
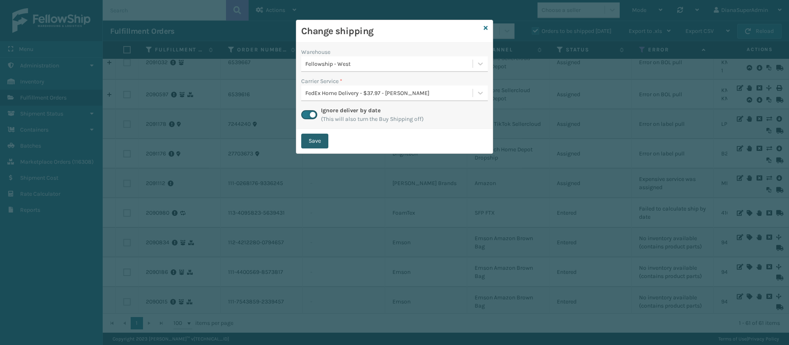
click at [317, 142] on button "Save" at bounding box center [314, 141] width 27 height 15
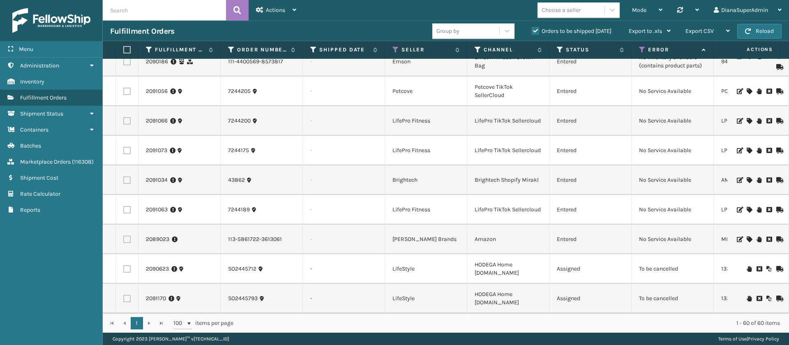
scroll to position [1536, 0]
click at [649, 258] on td "To be cancelled" at bounding box center [673, 269] width 82 height 30
copy td "To be cancelled"
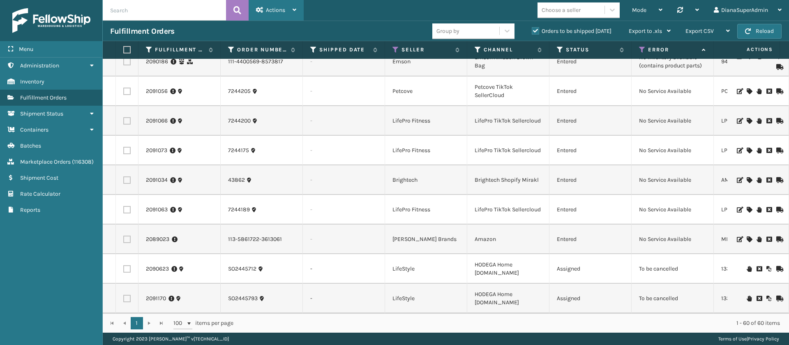
click at [283, 9] on span "Actions" at bounding box center [275, 10] width 19 height 7
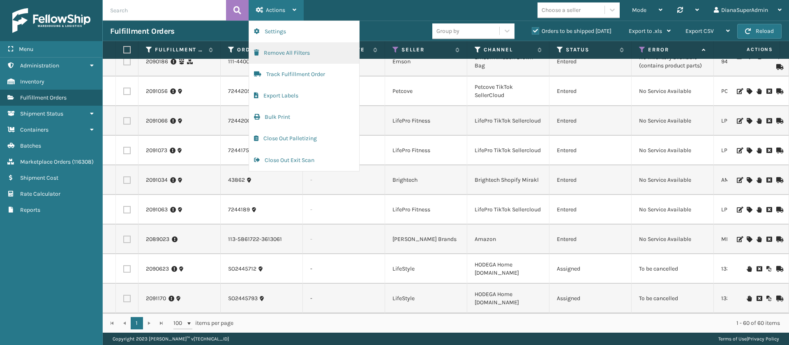
click at [293, 58] on button "Remove All Filters" at bounding box center [304, 52] width 110 height 21
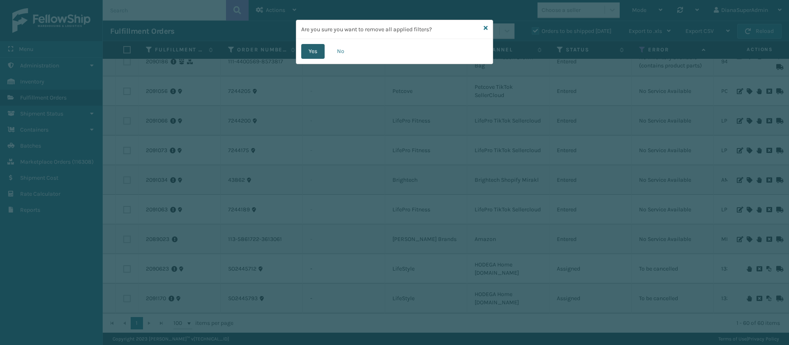
click at [318, 51] on button "Yes" at bounding box center [312, 51] width 23 height 15
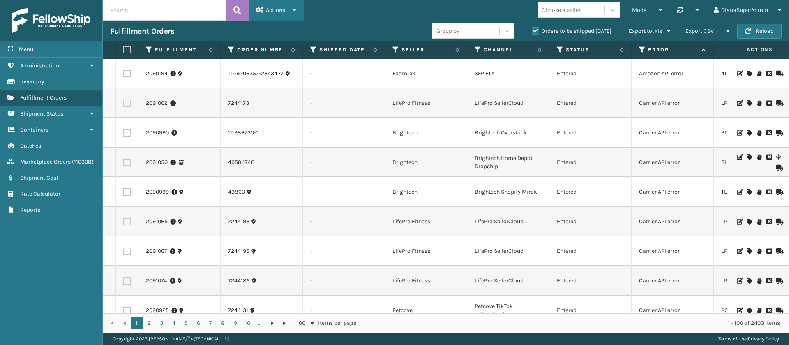
click at [289, 10] on div "Actions" at bounding box center [276, 10] width 40 height 21
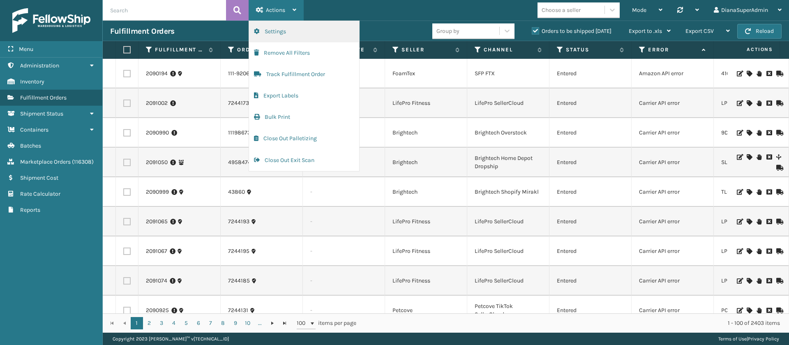
click at [315, 30] on button "Settings" at bounding box center [304, 31] width 110 height 21
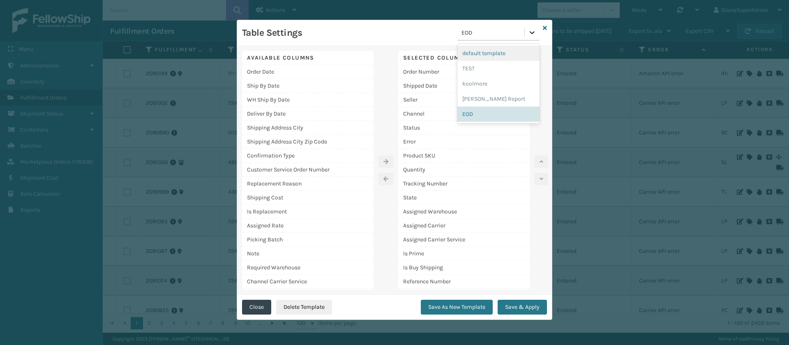
click at [533, 28] on div at bounding box center [532, 32] width 15 height 15
click at [497, 99] on div "[PERSON_NAME] Report" at bounding box center [499, 98] width 82 height 15
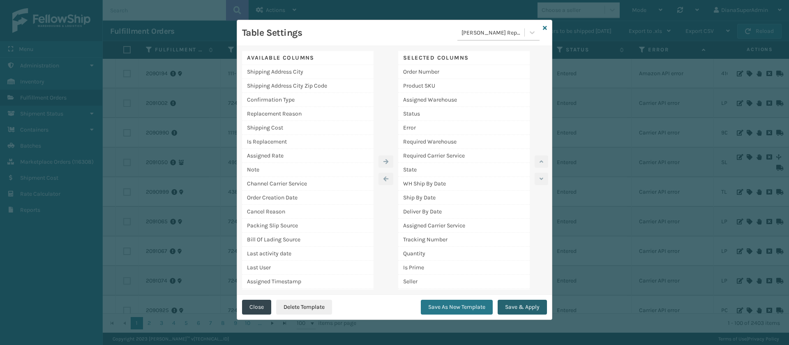
click at [520, 306] on button "Save & Apply" at bounding box center [522, 307] width 49 height 15
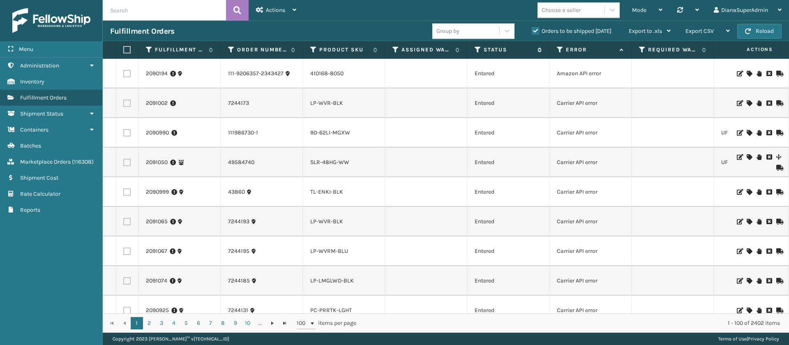
click at [480, 51] on icon at bounding box center [478, 49] width 7 height 7
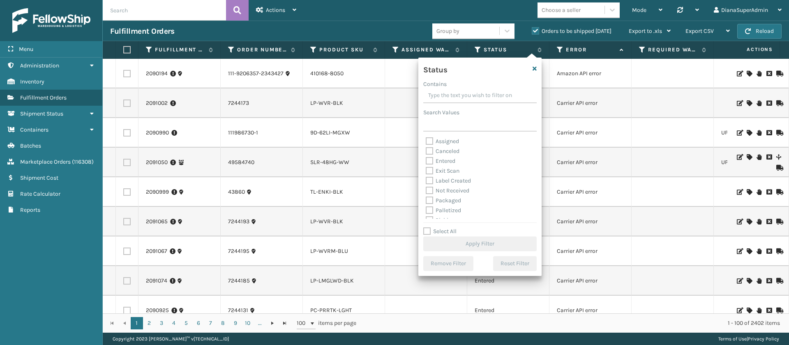
click at [429, 141] on label "Assigned" at bounding box center [442, 141] width 33 height 7
click at [426, 141] on input "Assigned" at bounding box center [426, 139] width 0 height 5
checkbox input "true"
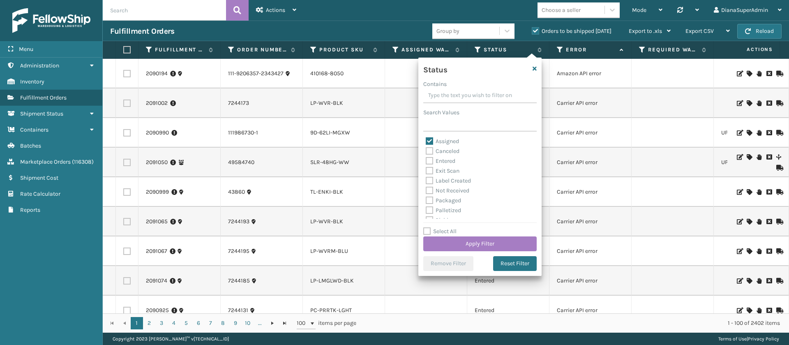
click at [429, 160] on label "Entered" at bounding box center [441, 160] width 30 height 7
click at [426, 160] on input "Entered" at bounding box center [426, 158] width 0 height 5
checkbox input "true"
click at [495, 239] on button "Apply Filter" at bounding box center [480, 243] width 113 height 15
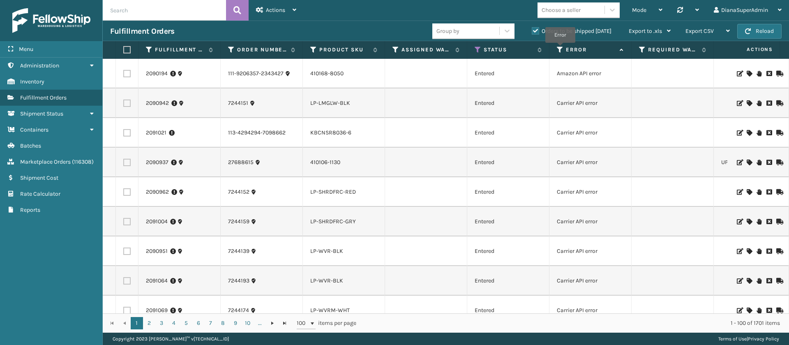
click at [560, 49] on icon at bounding box center [560, 49] width 7 height 7
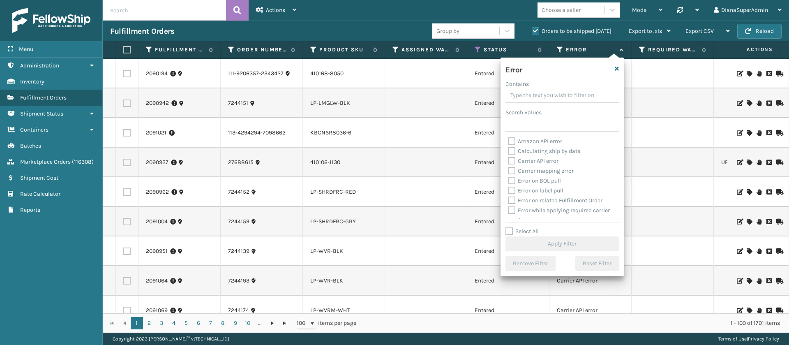
click at [509, 228] on label "Select All" at bounding box center [522, 231] width 33 height 7
click at [509, 227] on input "Select All" at bounding box center [567, 227] width 123 height 1
checkbox input "true"
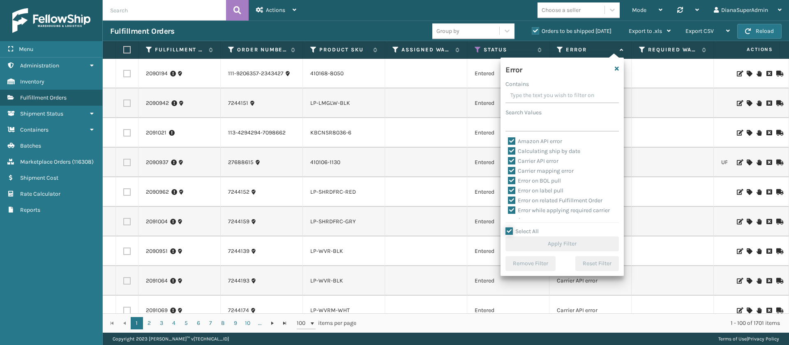
checkbox input "true"
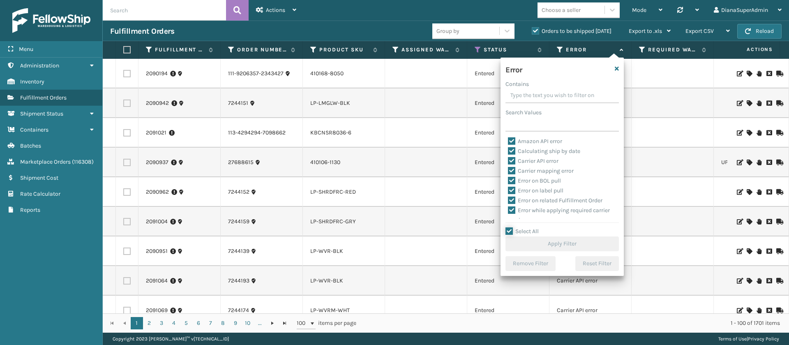
checkbox input "true"
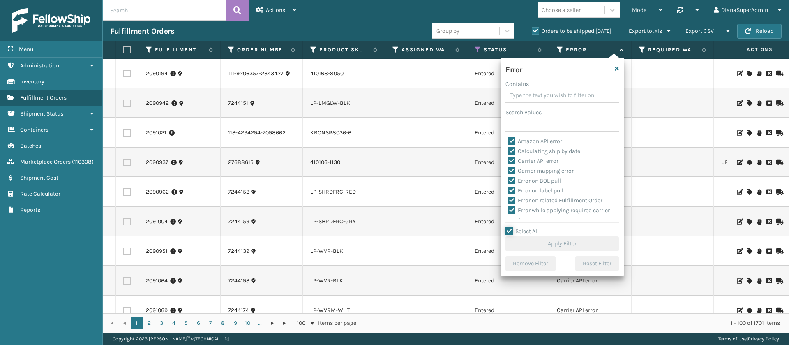
checkbox input "true"
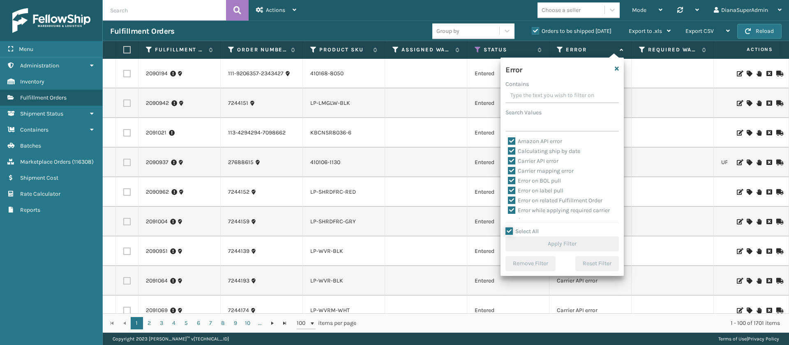
checkbox input "true"
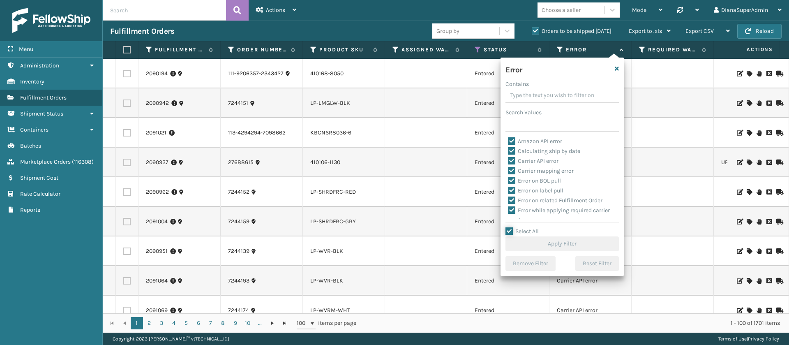
checkbox input "true"
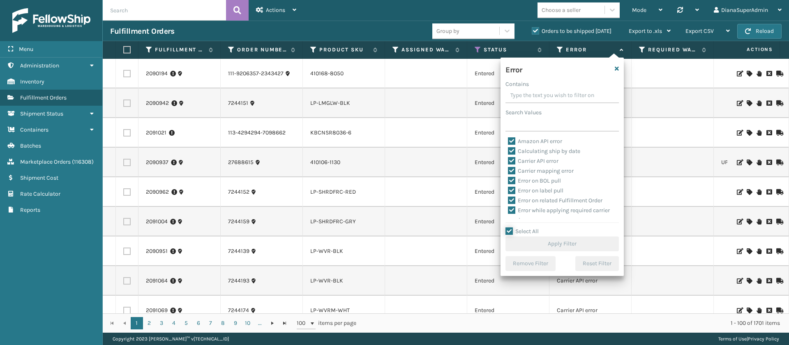
checkbox input "true"
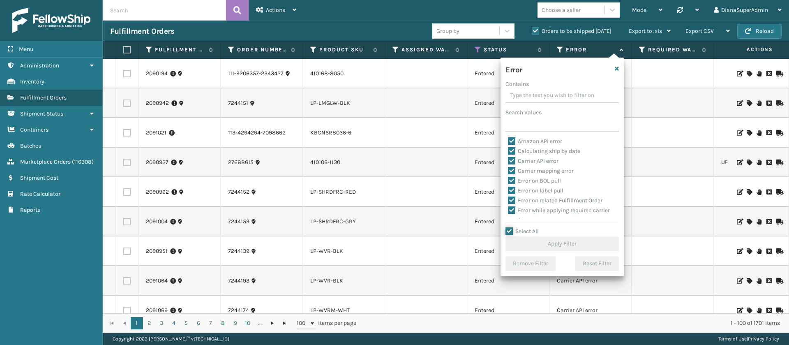
checkbox input "true"
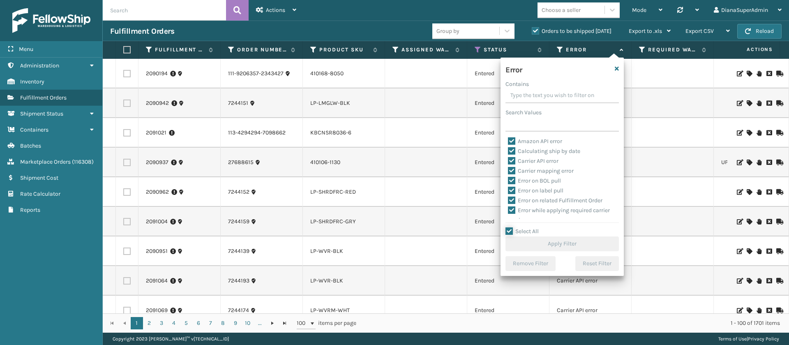
checkbox input "true"
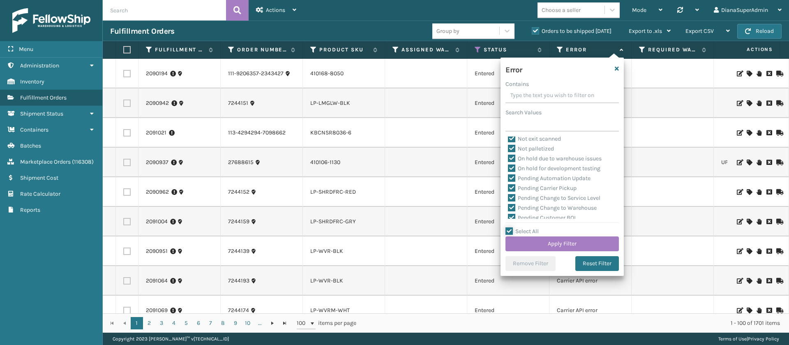
scroll to position [181, 0]
click at [516, 177] on label "Pending Automation Update" at bounding box center [549, 177] width 83 height 7
click at [509, 177] on input "Pending Automation Update" at bounding box center [508, 175] width 0 height 5
checkbox input "false"
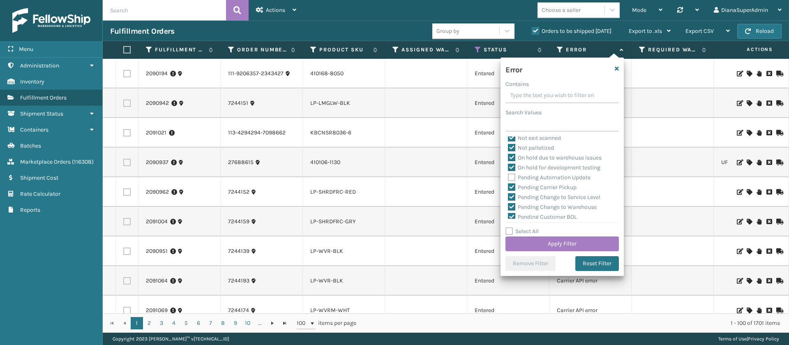
click at [514, 184] on label "Pending Carrier Pickup" at bounding box center [542, 187] width 69 height 7
click at [509, 184] on input "Pending Carrier Pickup" at bounding box center [508, 185] width 0 height 5
checkbox input "false"
click at [512, 197] on label "Pending Change to Service Level" at bounding box center [554, 197] width 93 height 7
click at [509, 197] on input "Pending Change to Service Level" at bounding box center [508, 194] width 0 height 5
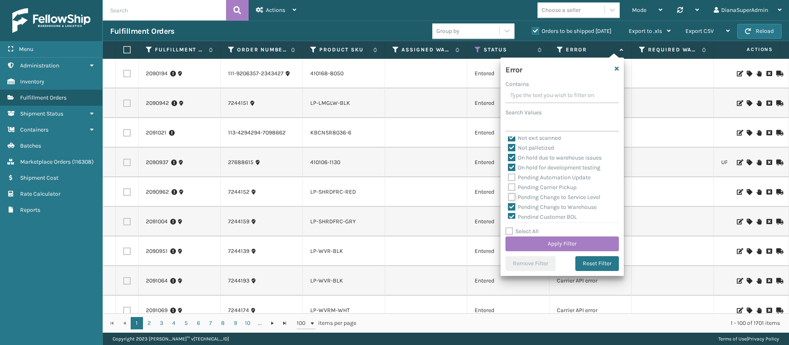
checkbox input "false"
click at [512, 204] on label "Pending Change to Warehouse" at bounding box center [552, 207] width 89 height 7
click at [509, 204] on input "Pending Change to Warehouse" at bounding box center [508, 204] width 0 height 5
checkbox input "false"
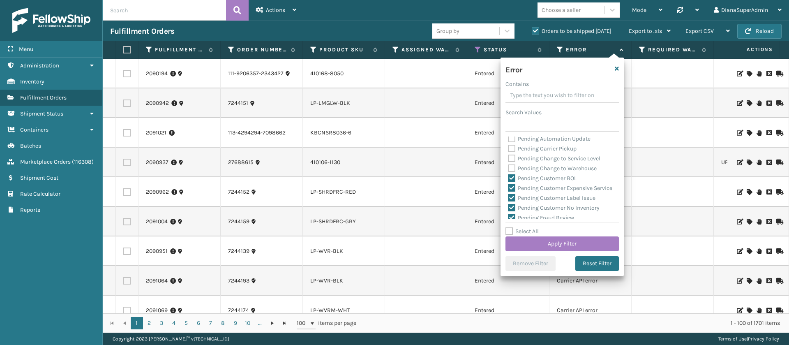
click at [513, 176] on label "Pending Customer BOL" at bounding box center [542, 178] width 69 height 7
click at [509, 176] on input "Pending Customer BOL" at bounding box center [508, 176] width 0 height 5
checkbox input "false"
click at [513, 187] on label "Pending Customer Expensive Service" at bounding box center [560, 188] width 104 height 7
click at [509, 187] on input "Pending Customer Expensive Service" at bounding box center [508, 185] width 0 height 5
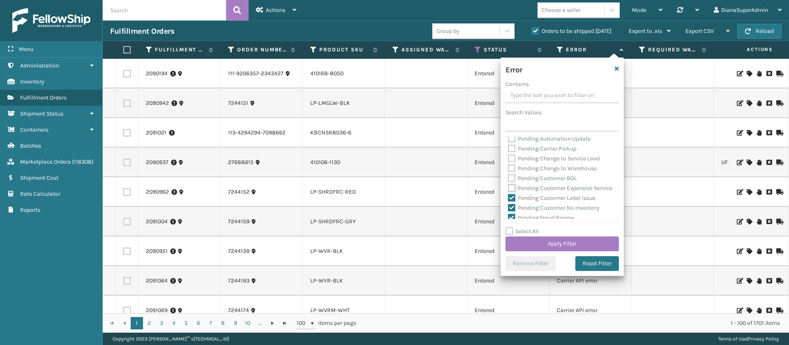
checkbox input "false"
click at [512, 193] on div "Pending Customer Expensive Service" at bounding box center [562, 188] width 109 height 10
click at [512, 201] on label "Pending Customer Label Issue" at bounding box center [552, 197] width 88 height 7
click at [509, 199] on input "Pending Customer Label Issue" at bounding box center [508, 195] width 0 height 5
checkbox input "false"
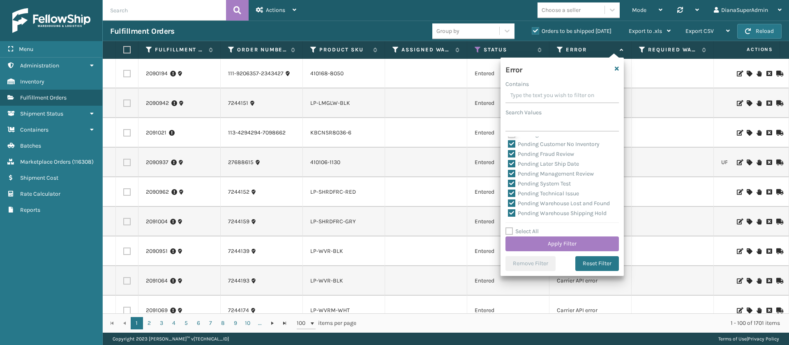
scroll to position [296, 0]
click at [514, 135] on label "Pending Customer No Inventory" at bounding box center [554, 131] width 92 height 7
click at [509, 132] on input "Pending Customer No Inventory" at bounding box center [508, 129] width 0 height 5
checkbox input "false"
click at [513, 145] on label "Pending Fraud Review" at bounding box center [541, 141] width 66 height 7
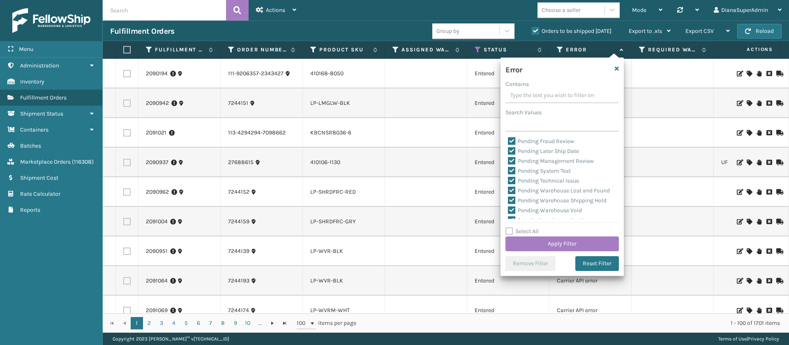
click at [509, 142] on input "Pending Fraud Review" at bounding box center [508, 139] width 0 height 5
checkbox input "false"
click at [513, 155] on label "Pending Later Ship Date" at bounding box center [543, 151] width 71 height 7
click at [509, 152] on input "Pending Later Ship Date" at bounding box center [508, 148] width 0 height 5
checkbox input "false"
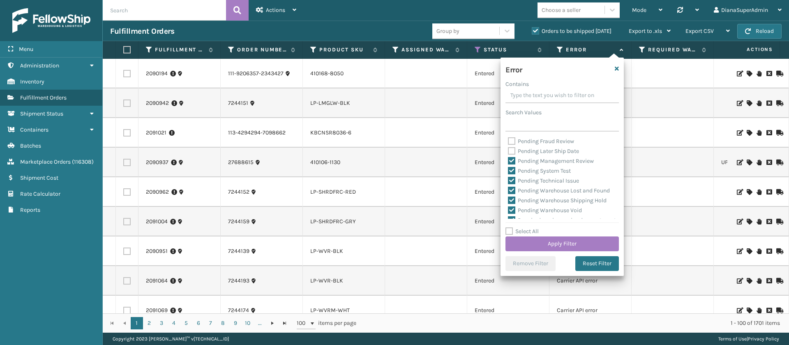
click at [513, 164] on label "Pending Management Review" at bounding box center [551, 160] width 86 height 7
click at [509, 162] on input "Pending Management Review" at bounding box center [508, 158] width 0 height 5
checkbox input "false"
click at [512, 174] on label "Pending System Test" at bounding box center [539, 170] width 63 height 7
click at [509, 171] on input "Pending System Test" at bounding box center [508, 168] width 0 height 5
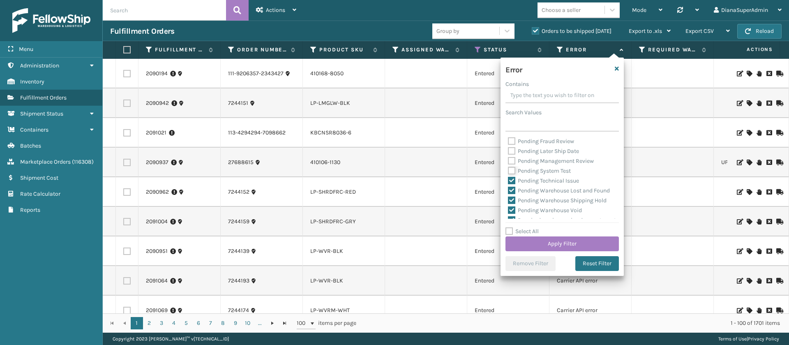
checkbox input "false"
click at [512, 184] on label "Pending Technical Issue" at bounding box center [543, 180] width 71 height 7
click at [509, 181] on input "Pending Technical Issue" at bounding box center [508, 178] width 0 height 5
checkbox input "false"
click at [514, 194] on label "Pending Warehouse Lost and Found" at bounding box center [559, 190] width 102 height 7
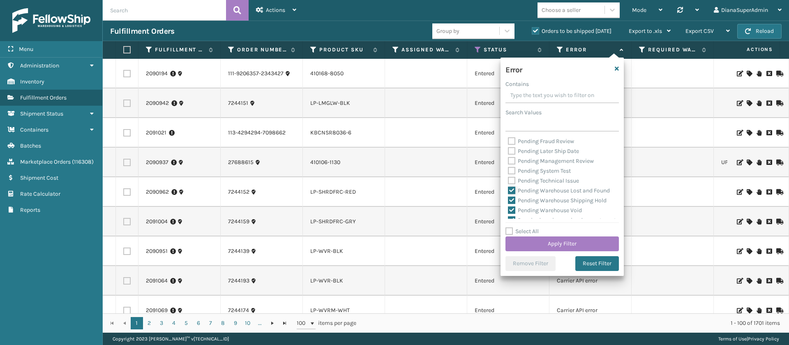
click at [509, 191] on input "Pending Warehouse Lost and Found" at bounding box center [508, 188] width 0 height 5
checkbox input "false"
click at [513, 143] on label "Pending Warehouse Shipping Hold" at bounding box center [557, 144] width 99 height 7
click at [509, 143] on input "Pending Warehouse Shipping Hold" at bounding box center [508, 142] width 0 height 5
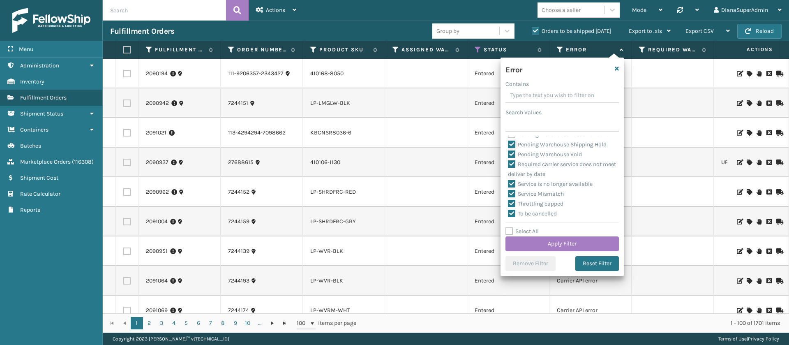
checkbox input "false"
click at [512, 158] on label "Pending Warehouse Void" at bounding box center [545, 154] width 74 height 7
click at [509, 155] on input "Pending Warehouse Void" at bounding box center [508, 152] width 0 height 5
checkbox input "false"
click at [557, 242] on button "Apply Filter" at bounding box center [562, 243] width 113 height 15
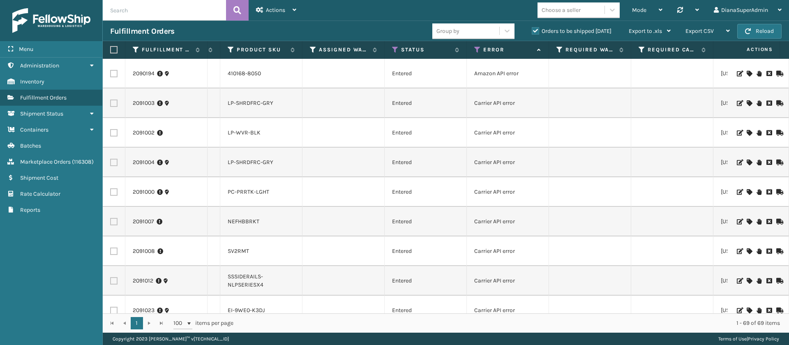
scroll to position [0, 85]
click at [536, 30] on label "Orders to be shipped [DATE]" at bounding box center [572, 31] width 80 height 7
click at [532, 30] on input "Orders to be shipped [DATE]" at bounding box center [532, 28] width 0 height 5
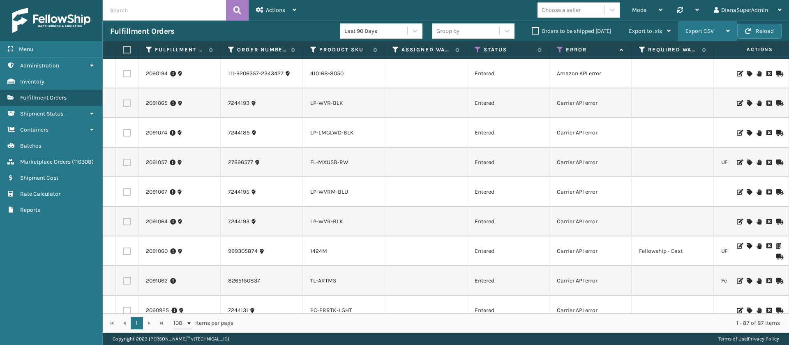
click at [722, 32] on div "Export CSV" at bounding box center [708, 31] width 44 height 21
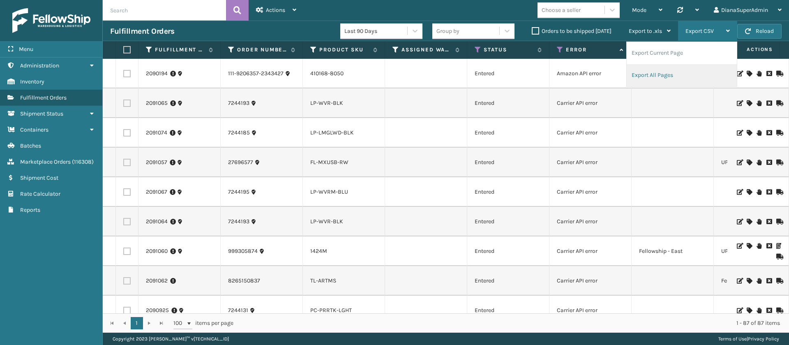
click at [672, 78] on li "Export All Pages" at bounding box center [682, 75] width 110 height 22
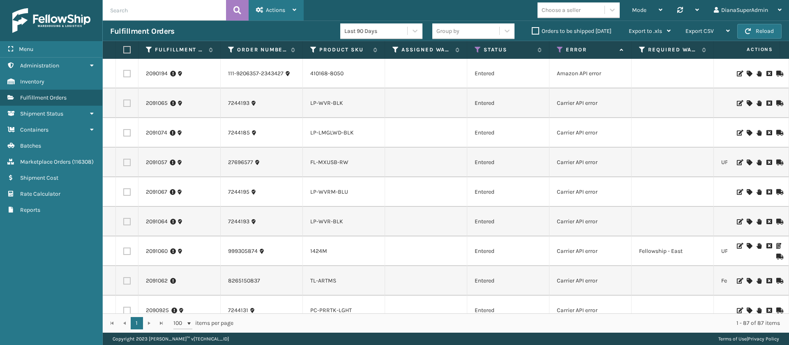
click at [277, 12] on span "Actions" at bounding box center [275, 10] width 19 height 7
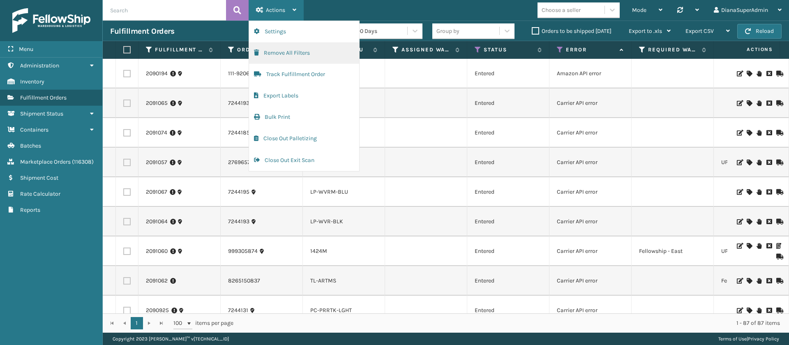
click at [307, 53] on button "Remove All Filters" at bounding box center [304, 52] width 110 height 21
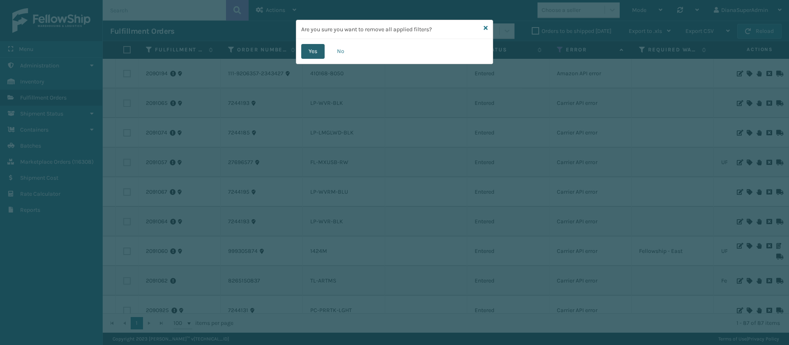
click at [312, 53] on button "Yes" at bounding box center [312, 51] width 23 height 15
